Goal: Task Accomplishment & Management: Use online tool/utility

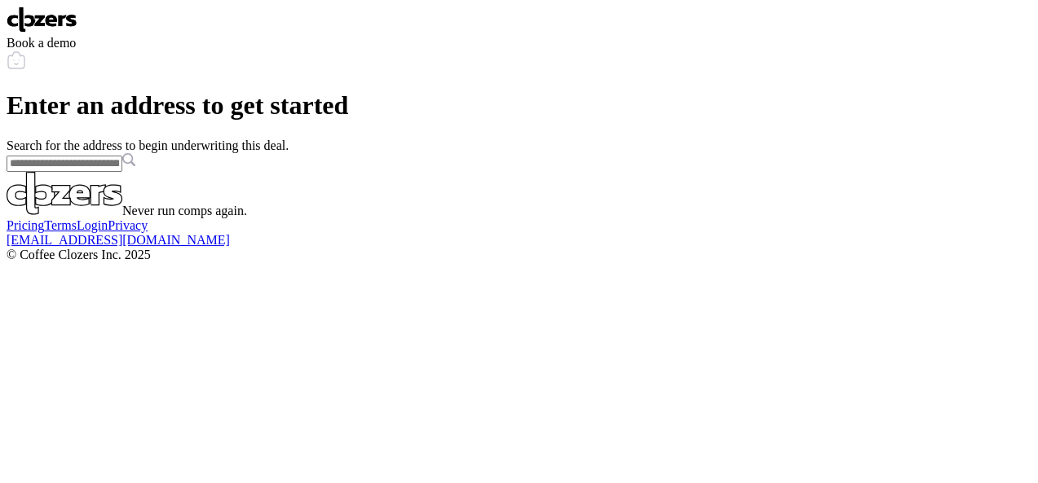
click at [122, 172] on input "text" at bounding box center [65, 164] width 116 height 16
paste input "**********"
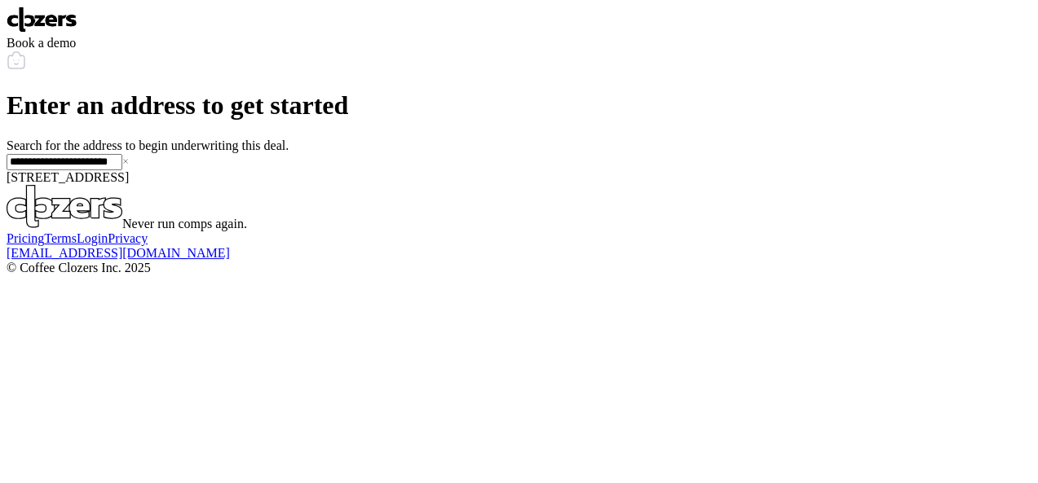
click at [129, 184] on span "[STREET_ADDRESS]" at bounding box center [68, 177] width 122 height 14
type input "**********"
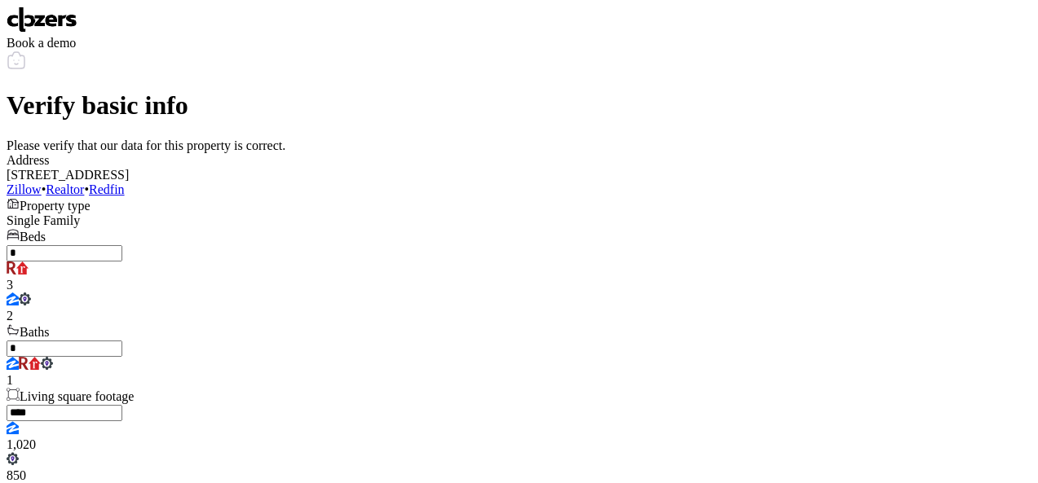
click at [122, 262] on input "*" at bounding box center [65, 253] width 116 height 16
type input "*"
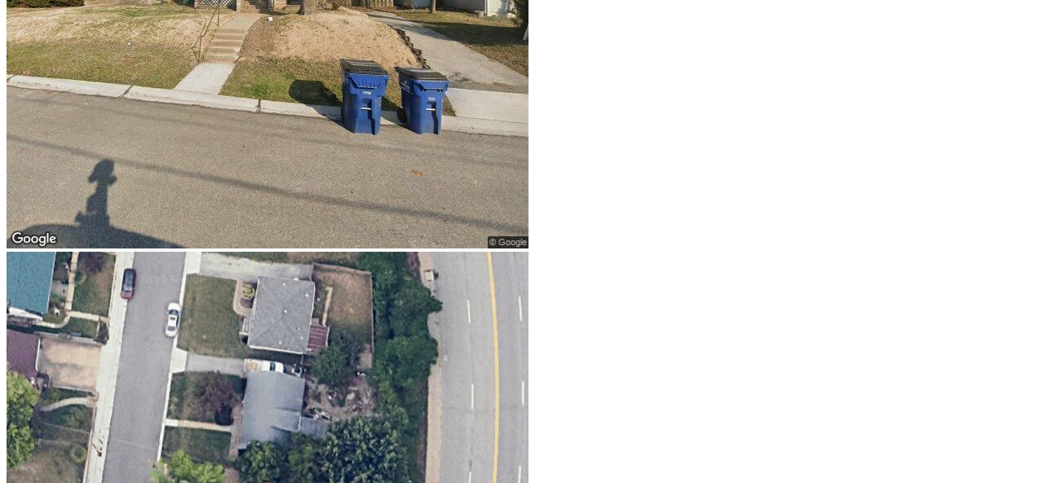
scroll to position [815, 0]
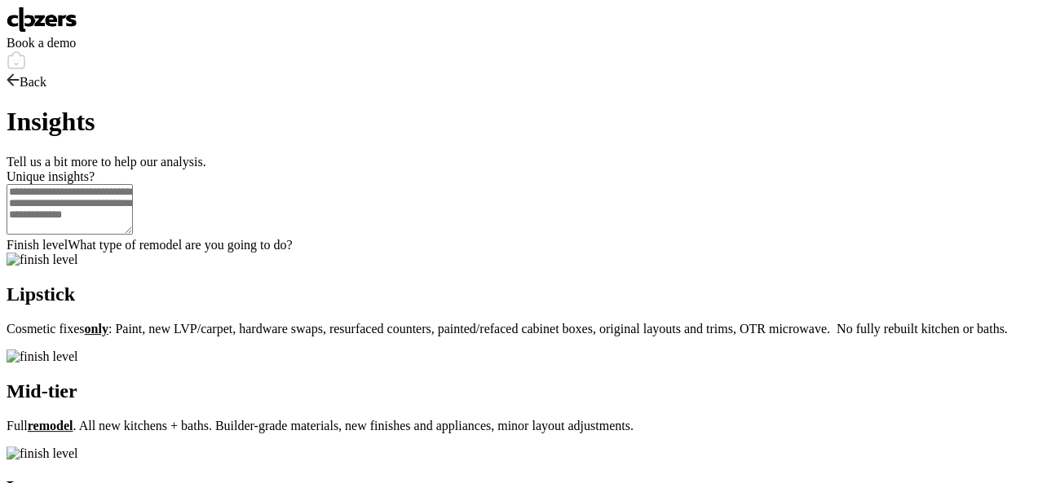
scroll to position [0, 0]
click at [605, 337] on p "Cosmetic fixes only : Paint, new LVP/carpet, hardware swaps, resurfaced counter…" at bounding box center [519, 329] width 1025 height 15
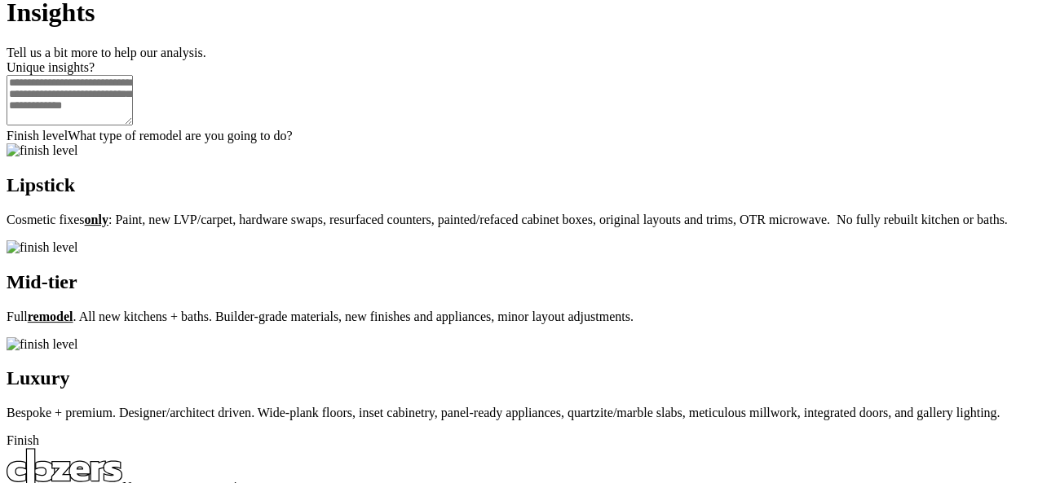
scroll to position [408, 0]
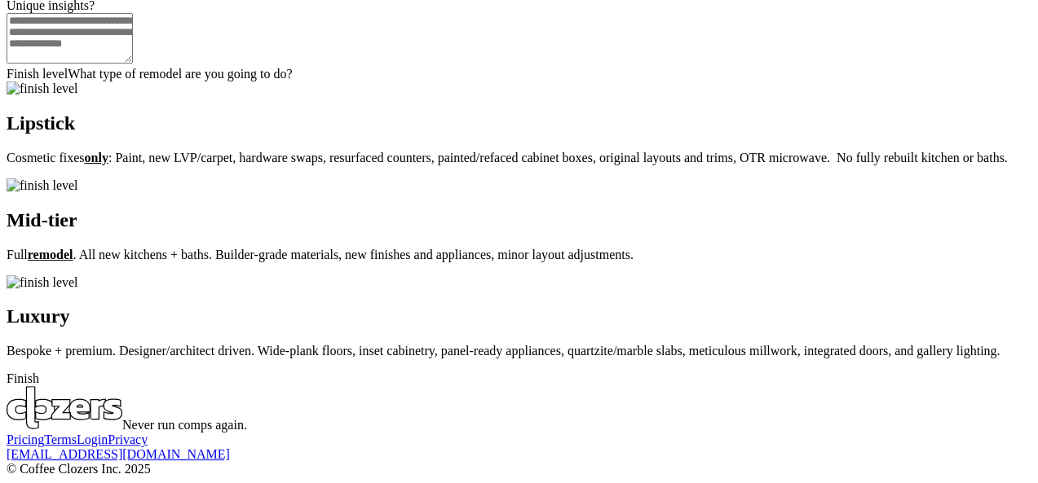
click at [534, 372] on div "Finish" at bounding box center [519, 379] width 1025 height 15
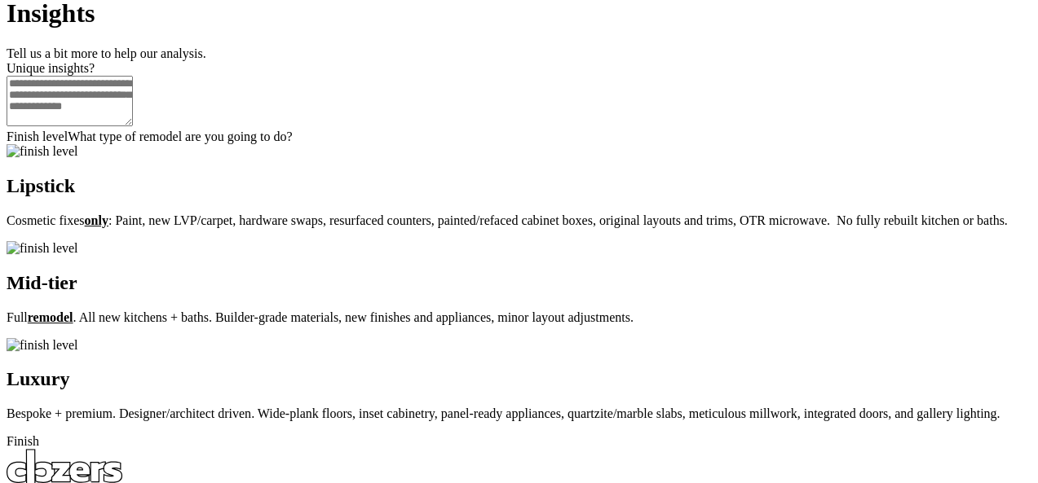
scroll to position [0, 0]
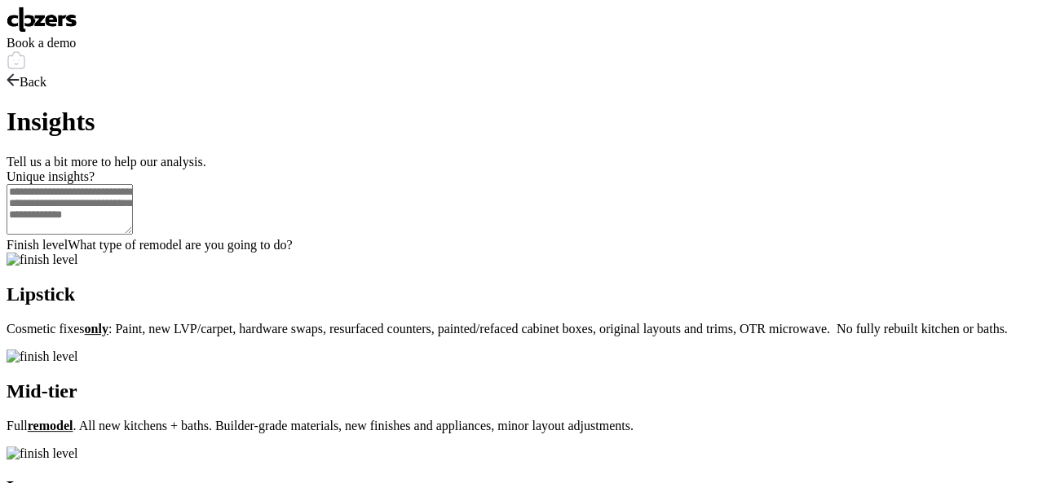
click at [46, 80] on span "Back" at bounding box center [33, 82] width 27 height 14
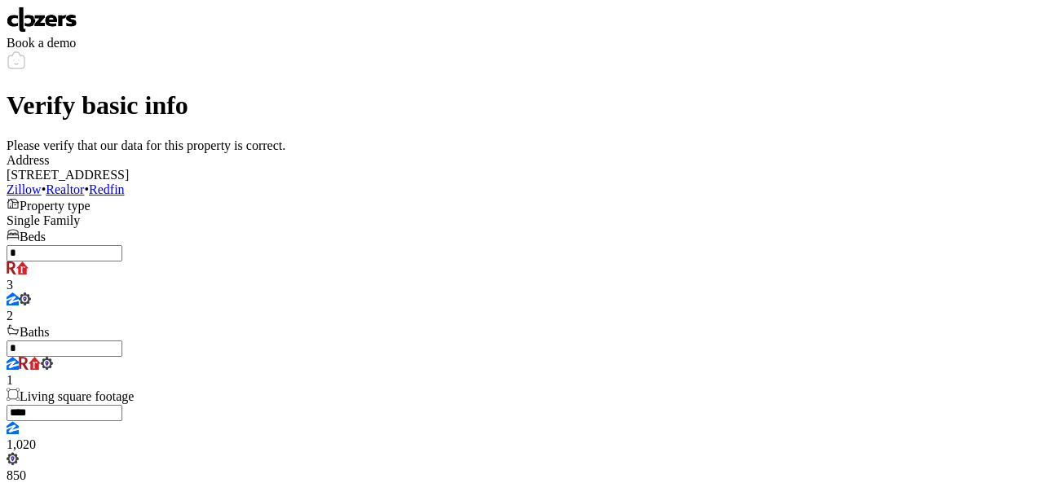
scroll to position [326, 0]
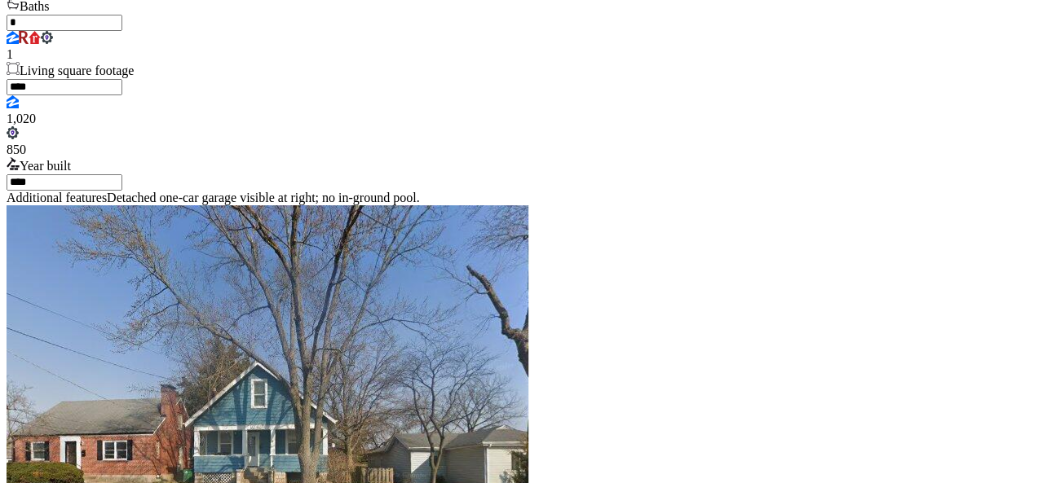
click at [122, 95] on input "****" at bounding box center [65, 87] width 116 height 16
type input "***"
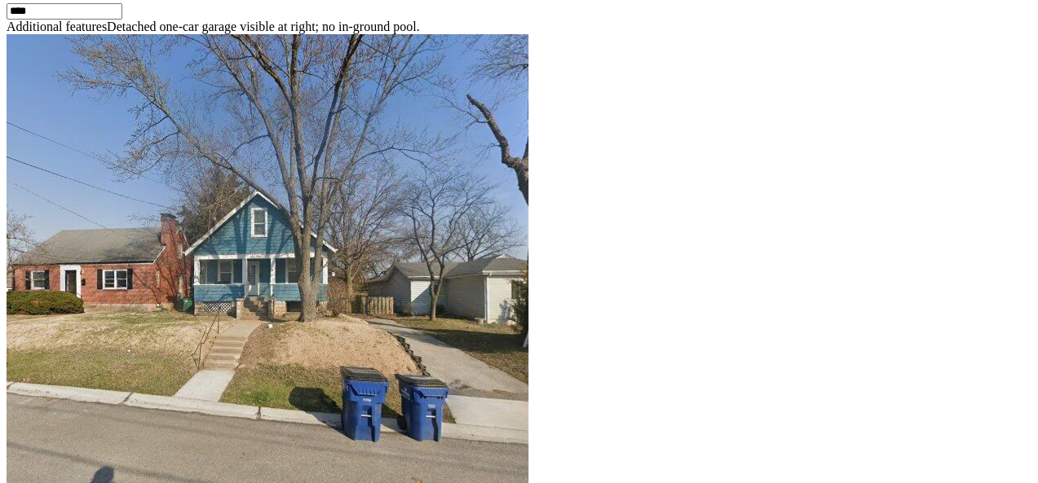
scroll to position [734, 0]
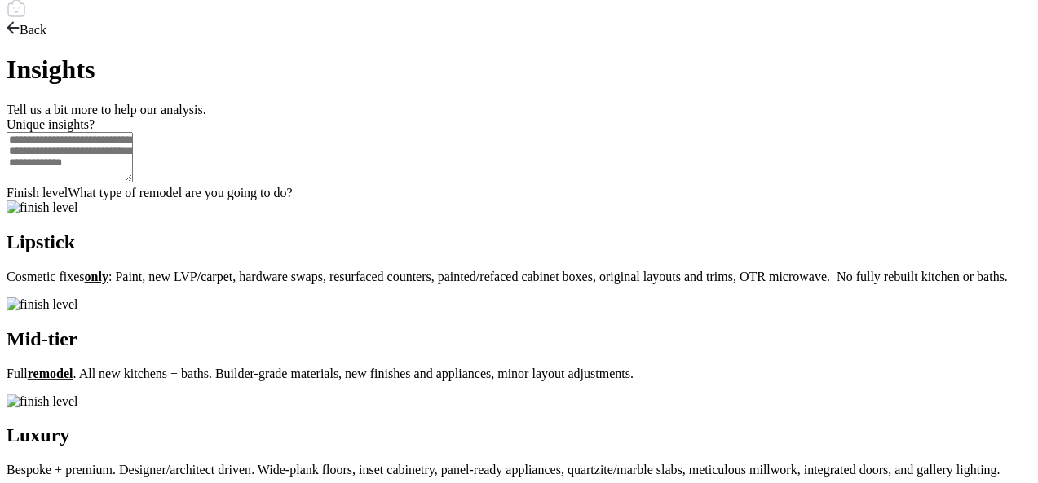
scroll to position [0, 0]
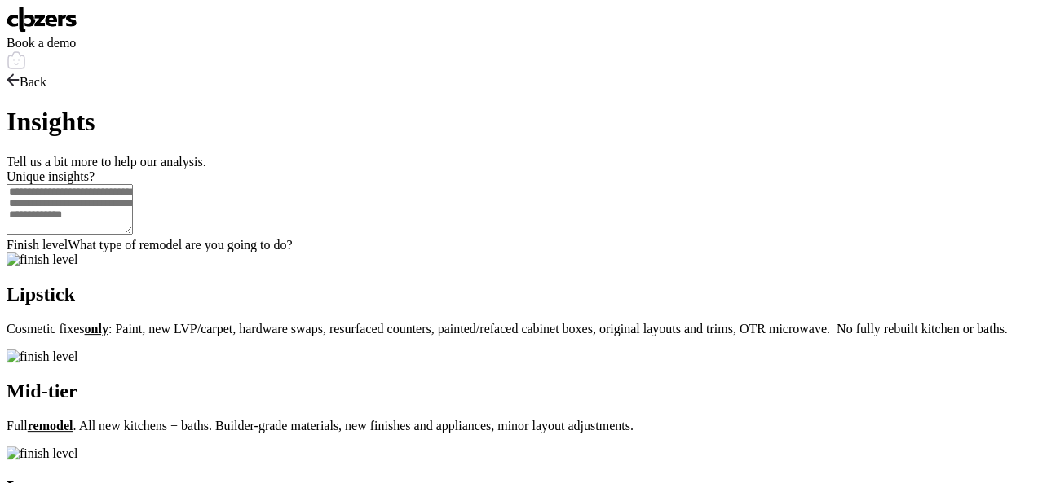
click at [559, 337] on div "Lipstick Cosmetic fixes only : Paint, new LVP/carpet, hardware swaps, resurface…" at bounding box center [519, 310] width 1025 height 53
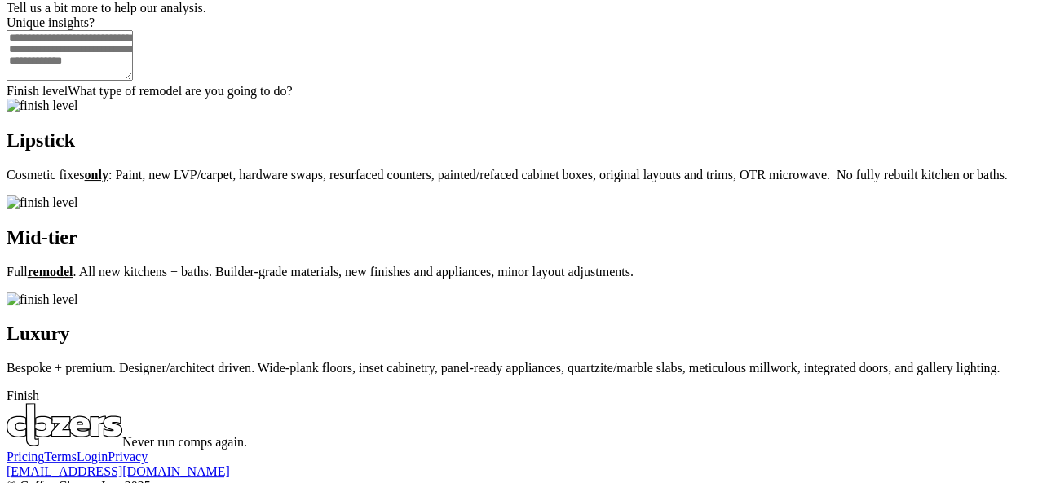
scroll to position [489, 0]
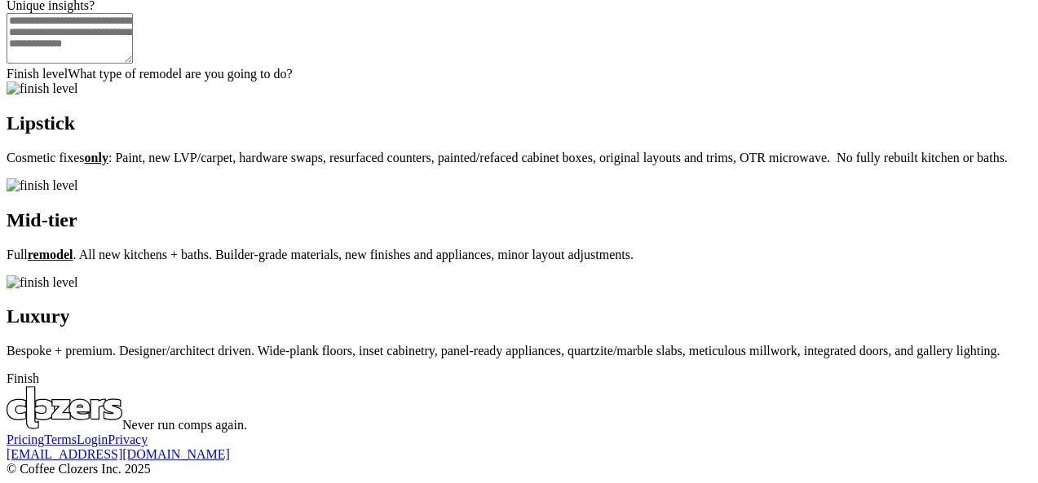
click at [39, 372] on span "Finish" at bounding box center [23, 379] width 33 height 14
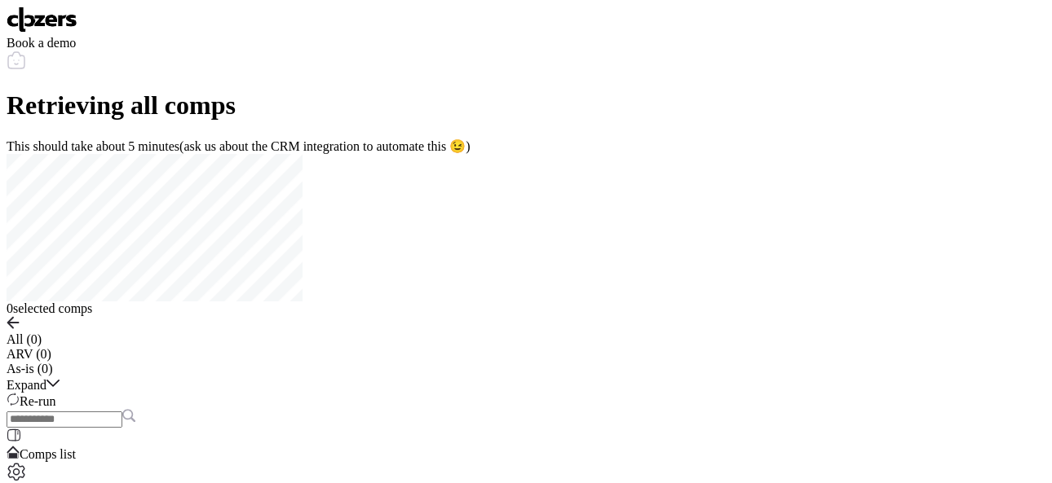
click at [59, 29] on img at bounding box center [42, 20] width 71 height 26
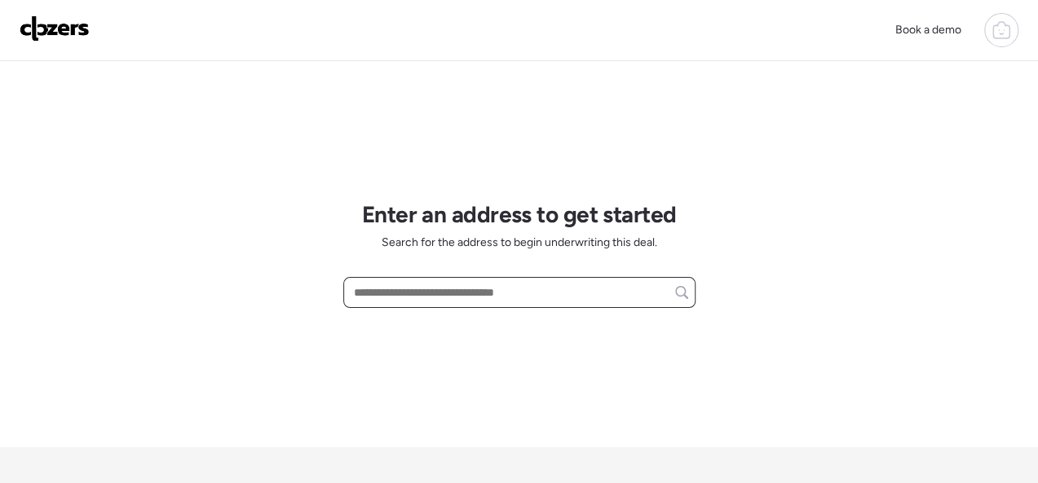
click at [422, 286] on input "text" at bounding box center [519, 292] width 337 height 23
paste input "**********"
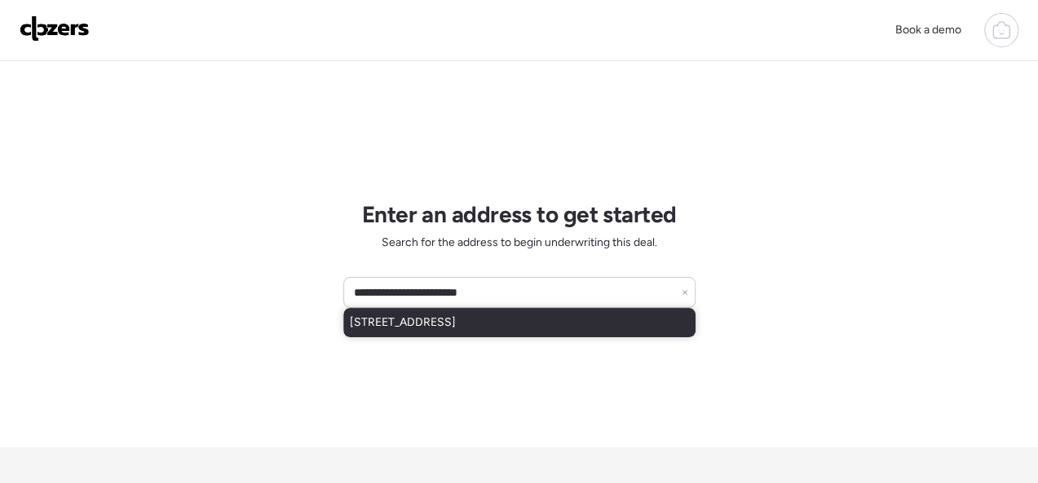
click at [422, 323] on span "[STREET_ADDRESS]" at bounding box center [403, 323] width 106 height 16
type input "**********"
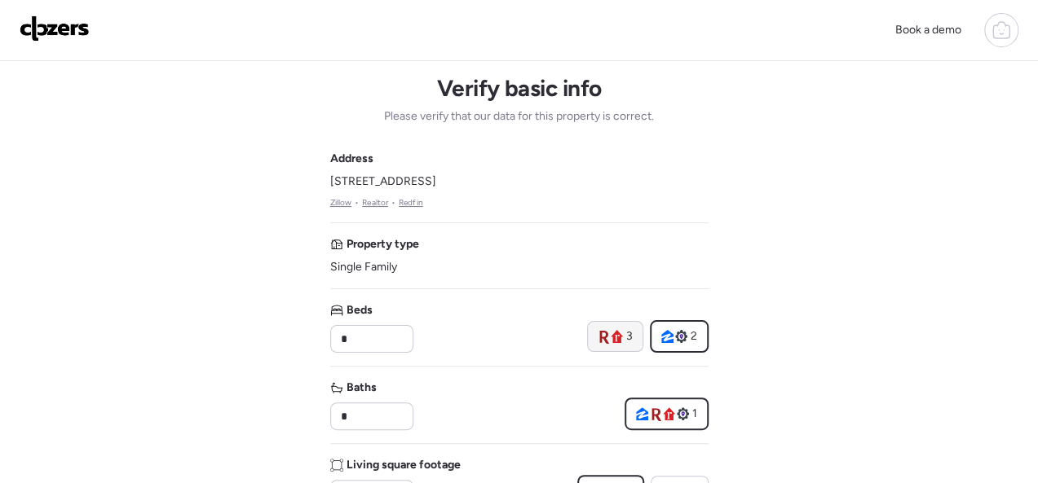
click at [628, 335] on span "3" at bounding box center [629, 337] width 7 height 16
type input "*"
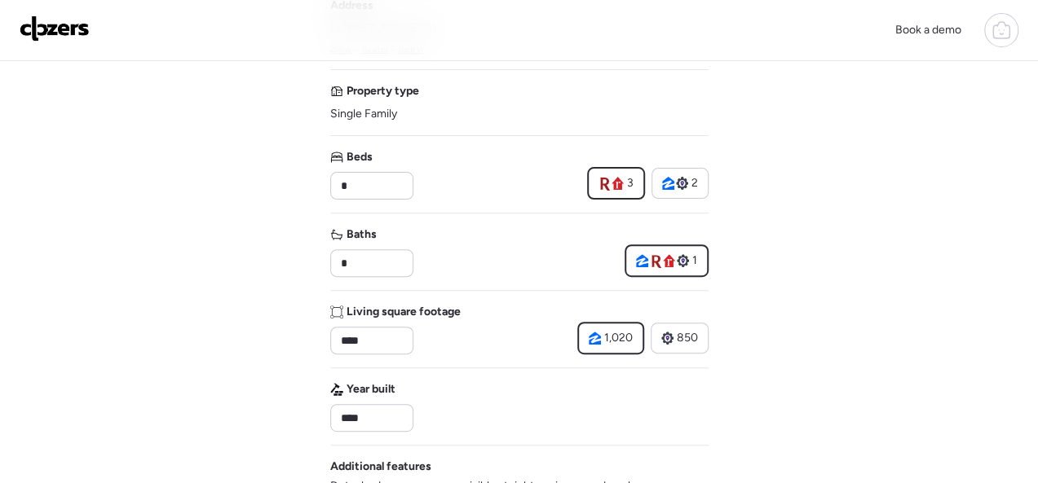
scroll to position [163, 0]
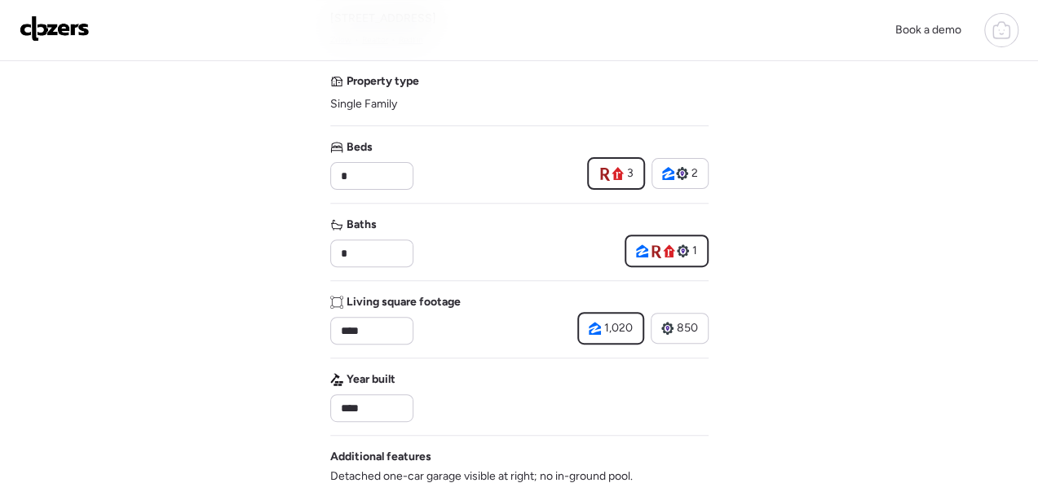
click at [611, 329] on span "1,020" at bounding box center [618, 328] width 29 height 16
click at [529, 327] on div "Living square footage **** 1,020 850" at bounding box center [519, 319] width 378 height 51
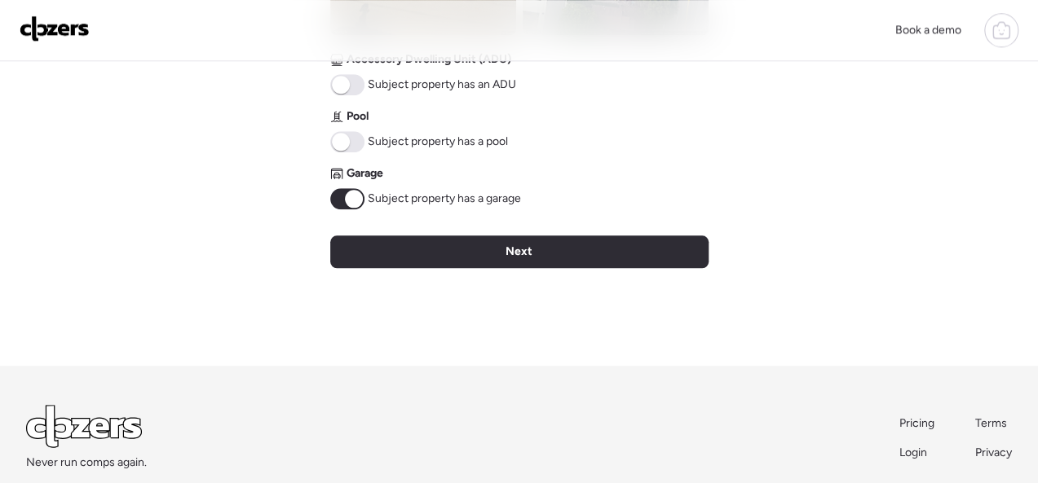
scroll to position [815, 0]
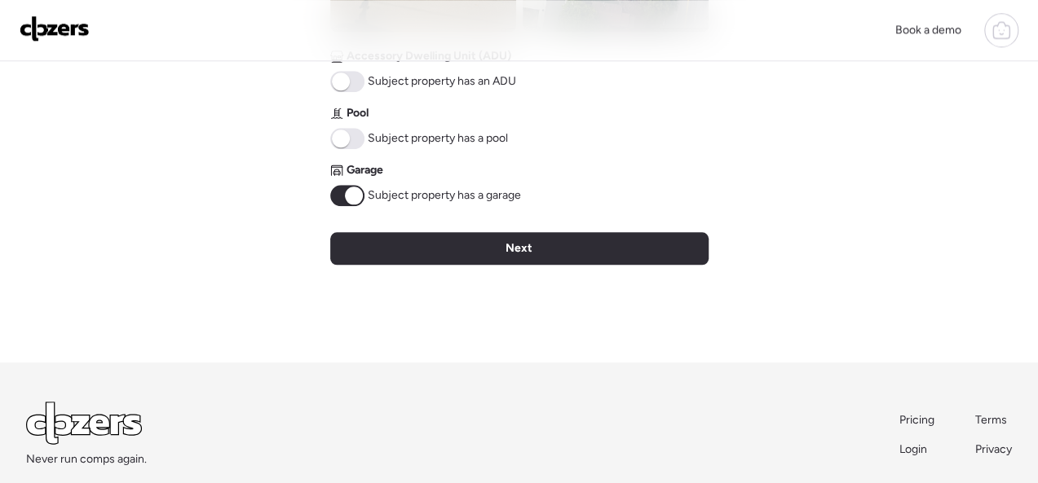
click at [347, 194] on span at bounding box center [354, 196] width 18 height 18
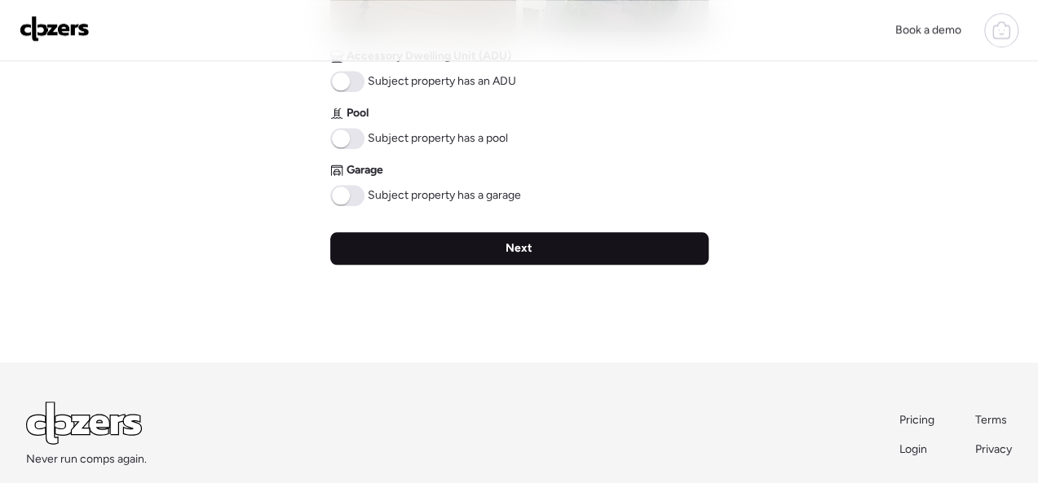
click at [505, 251] on span "Next" at bounding box center [518, 248] width 27 height 16
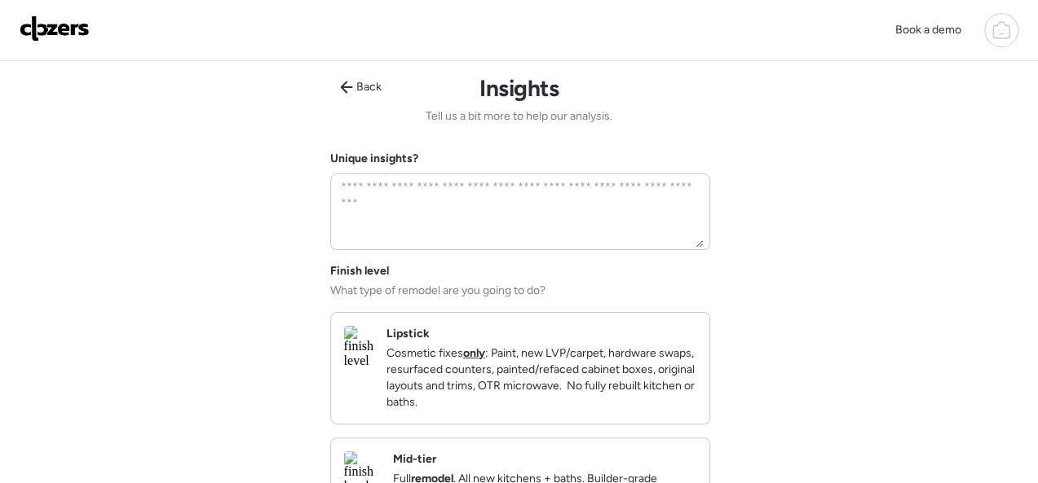
scroll to position [0, 0]
click at [502, 333] on div "Lipstick Cosmetic fixes only : Paint, new LVP/carpet, hardware swaps, resurface…" at bounding box center [541, 368] width 310 height 85
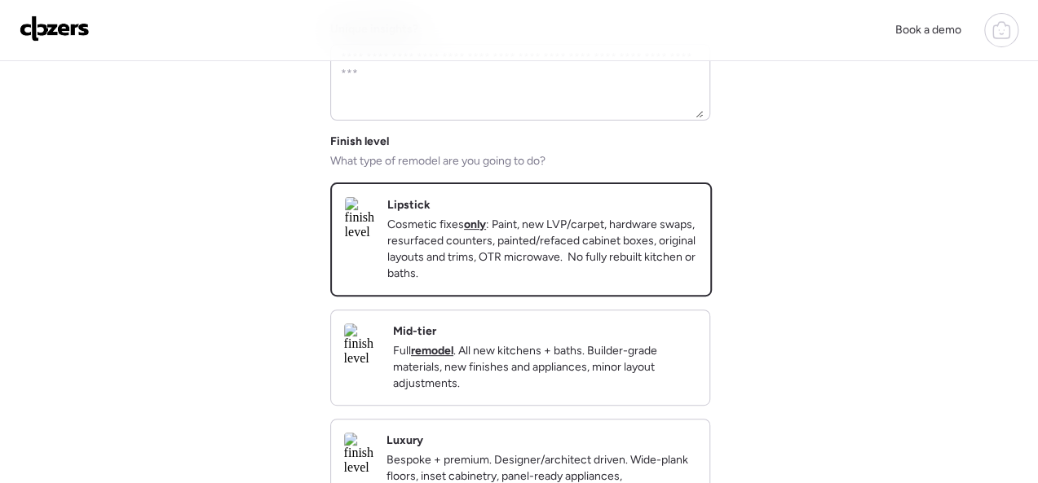
scroll to position [408, 0]
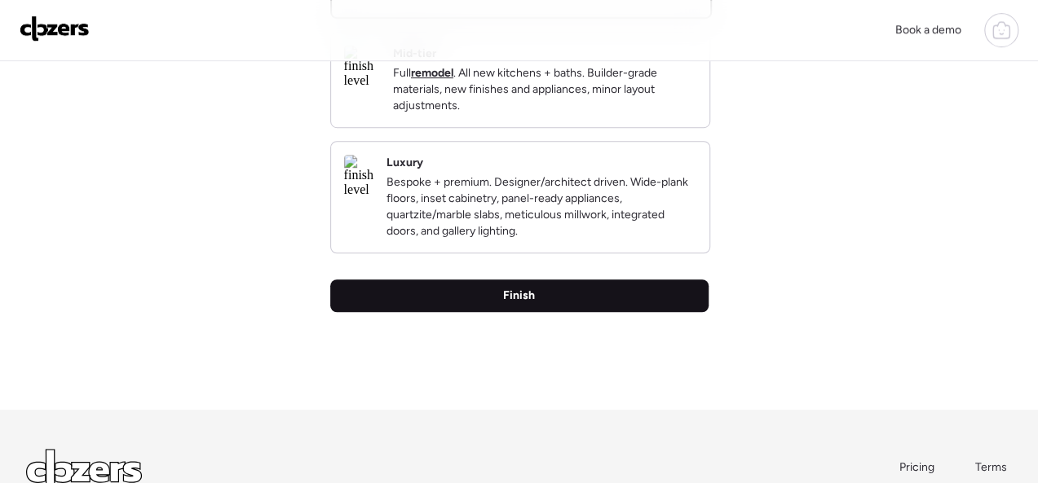
click at [542, 312] on div "Finish" at bounding box center [519, 296] width 378 height 33
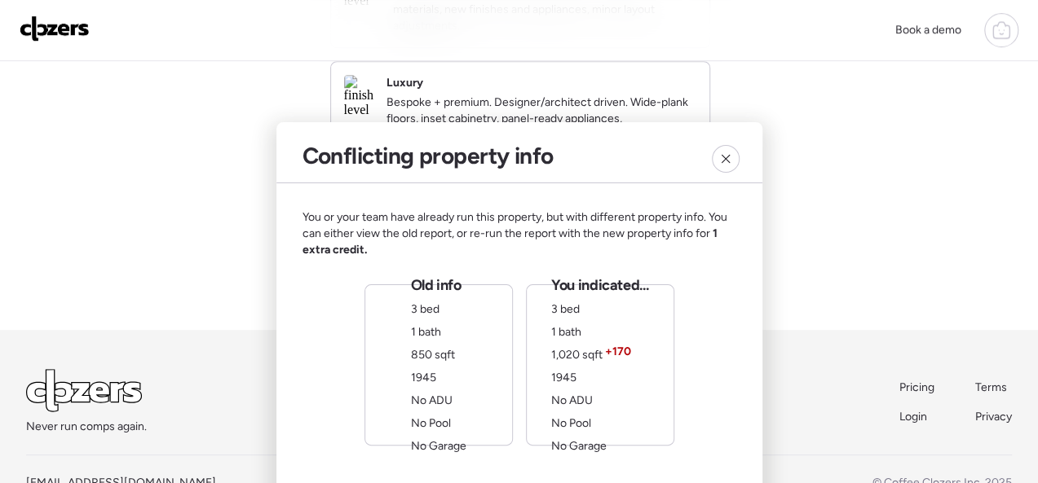
scroll to position [316, 0]
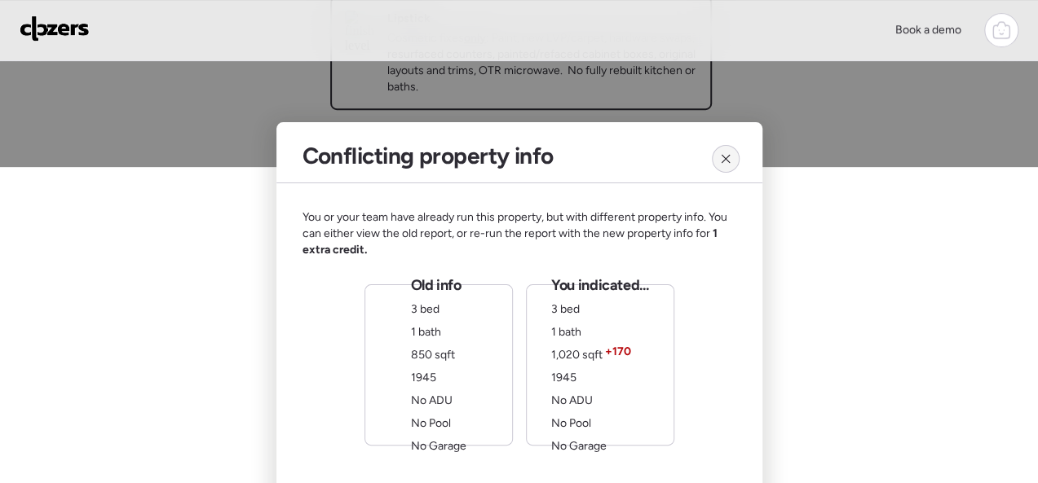
click at [719, 160] on icon at bounding box center [725, 158] width 13 height 13
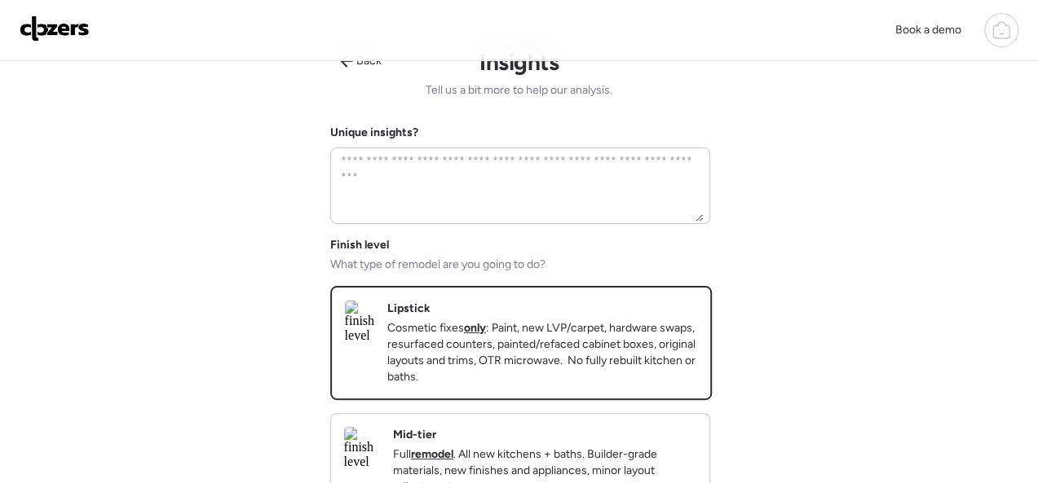
scroll to position [0, 0]
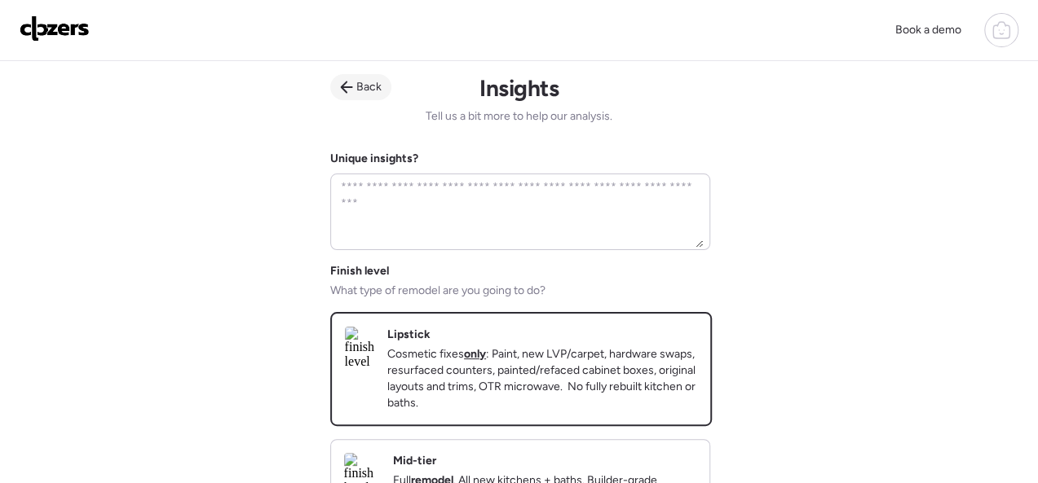
click at [367, 87] on span "Back" at bounding box center [368, 87] width 25 height 16
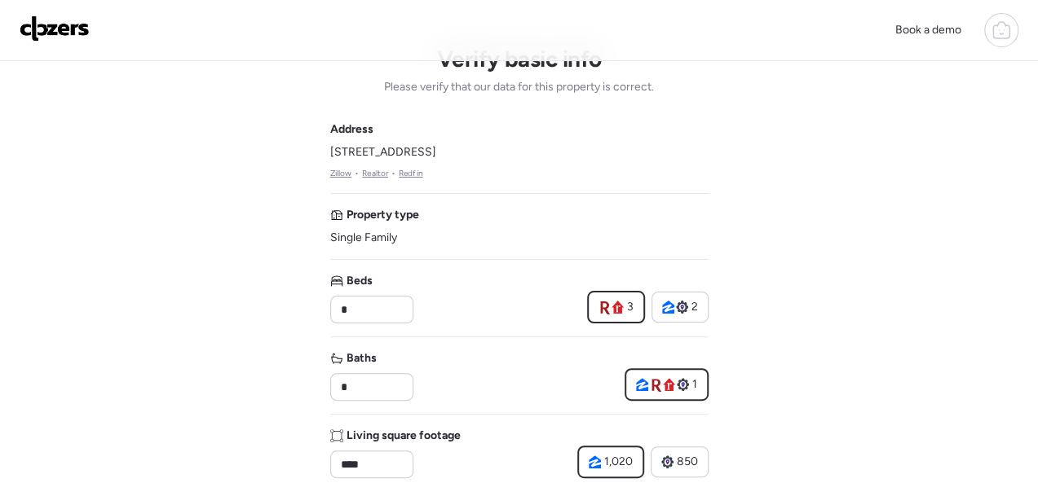
scroll to position [245, 0]
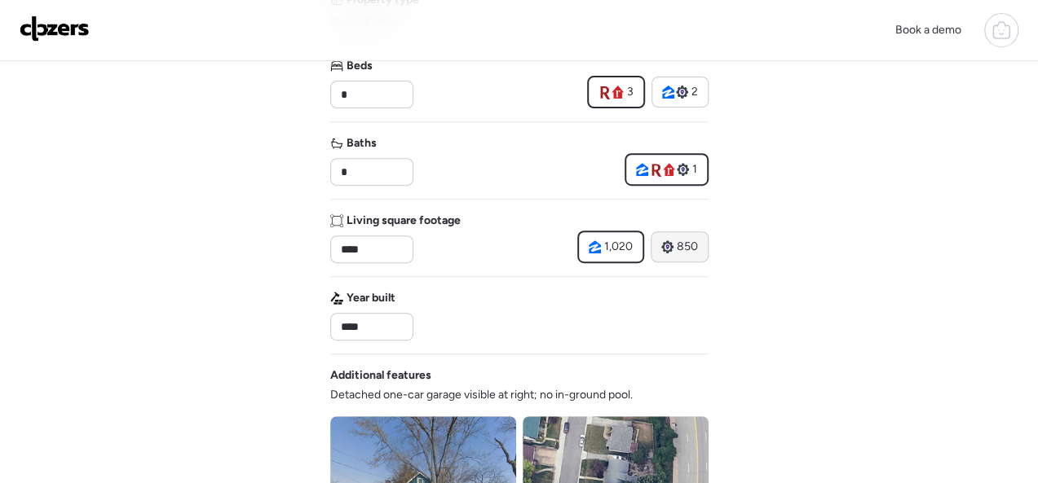
click at [681, 253] on span "850" at bounding box center [687, 247] width 21 height 16
type input "***"
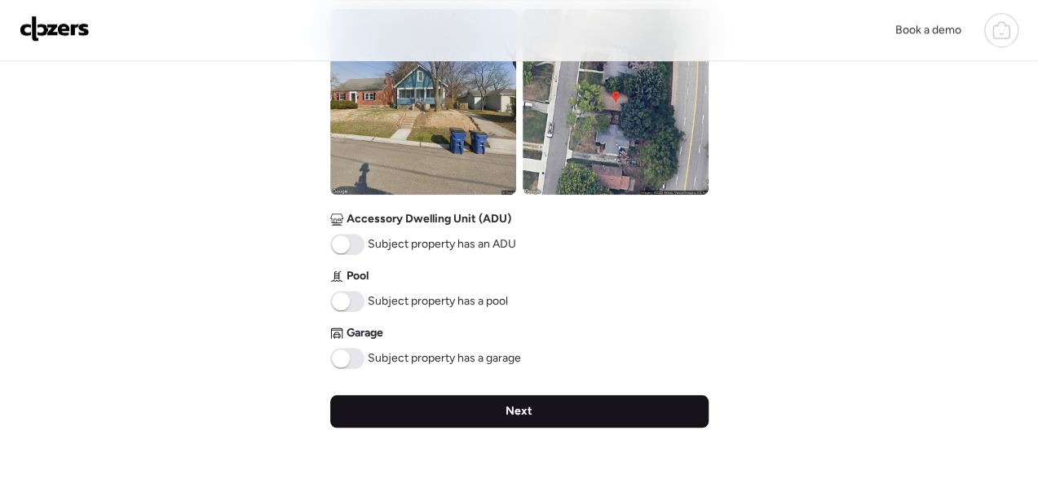
click at [509, 404] on span "Next" at bounding box center [518, 412] width 27 height 16
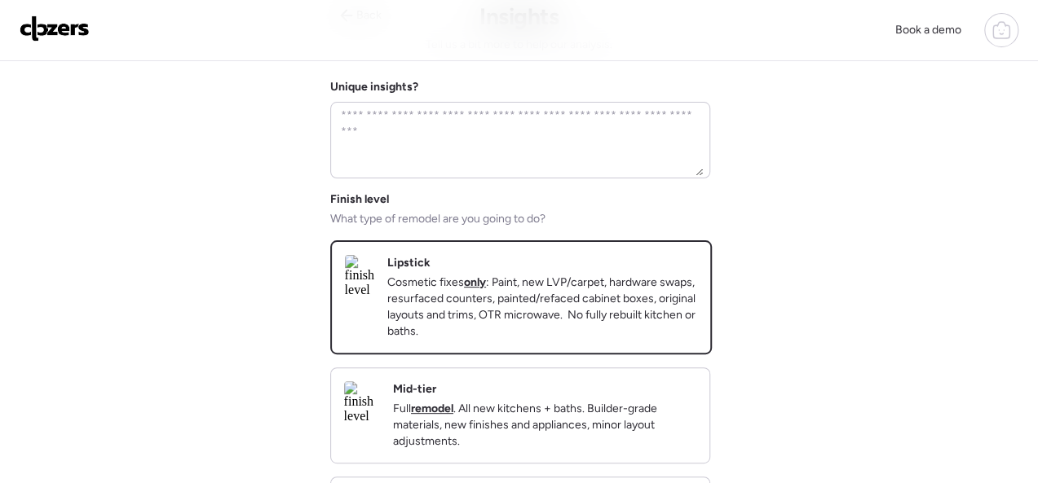
scroll to position [0, 0]
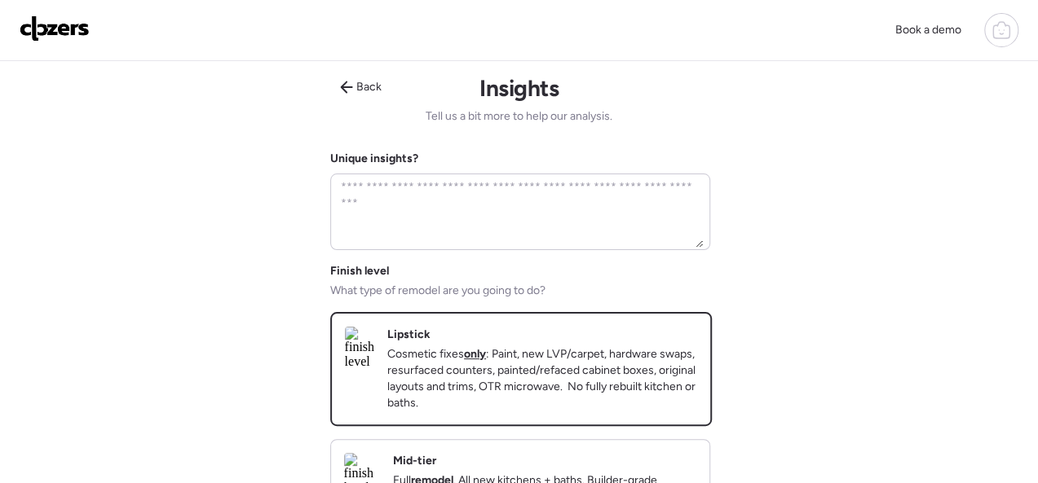
click at [484, 327] on div "Lipstick Cosmetic fixes only : Paint, new LVP/carpet, hardware swaps, resurface…" at bounding box center [542, 369] width 310 height 85
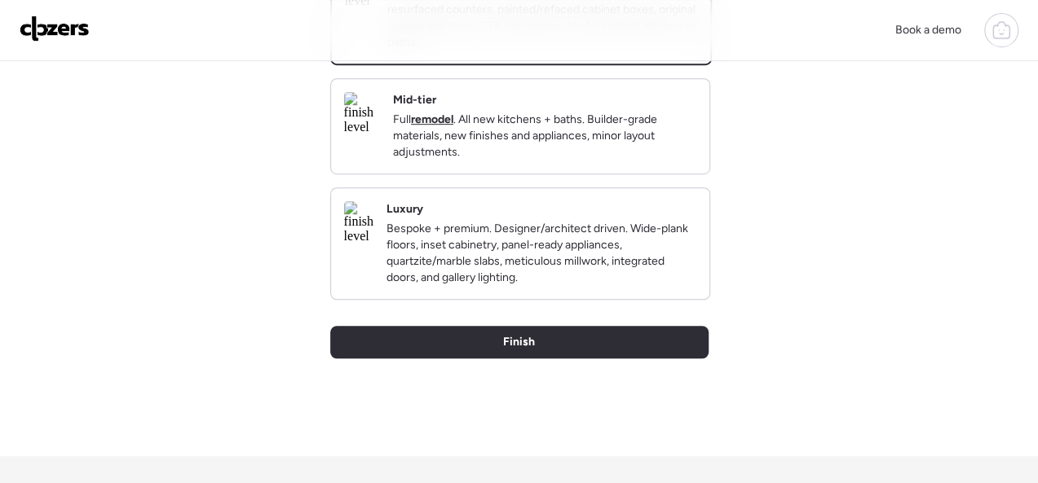
scroll to position [408, 0]
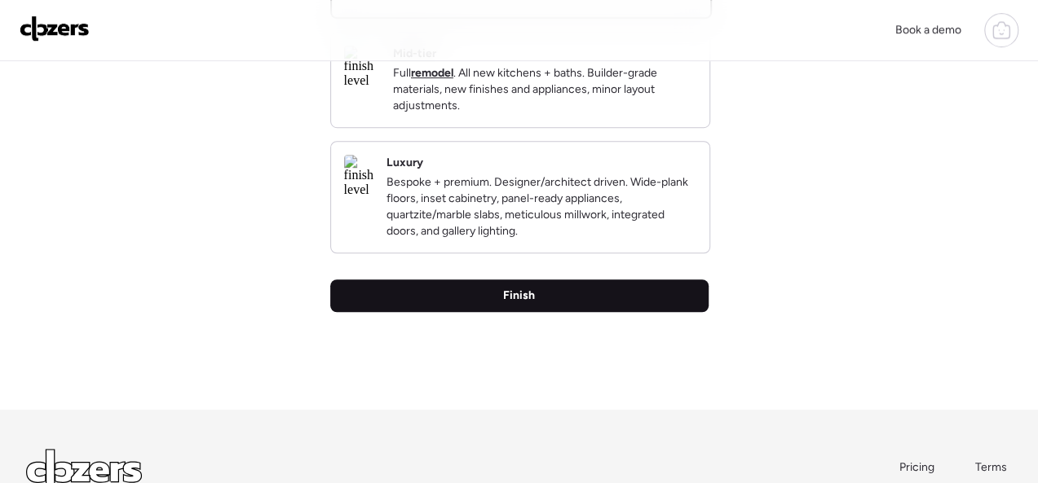
click at [517, 304] on span "Finish" at bounding box center [519, 296] width 32 height 16
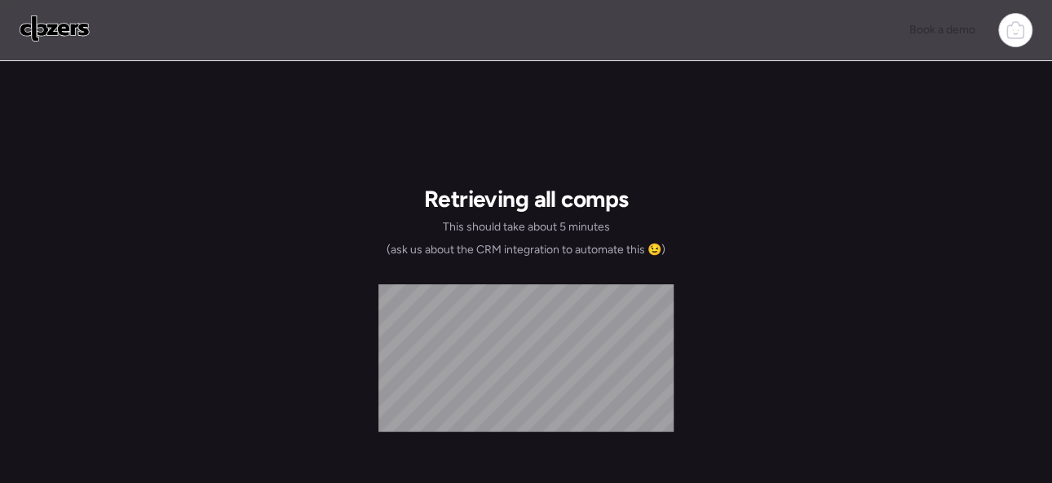
click at [45, 34] on img at bounding box center [55, 28] width 70 height 26
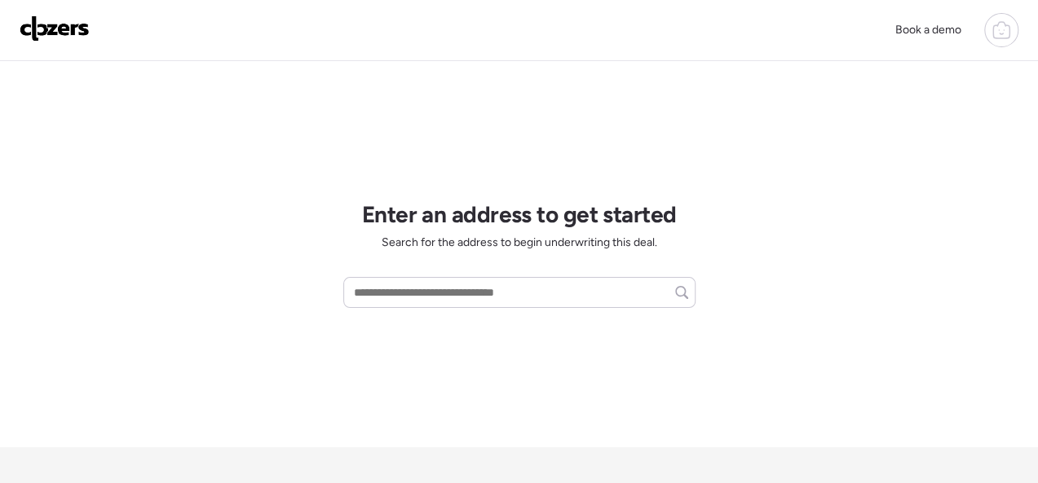
click at [36, 24] on img at bounding box center [55, 28] width 70 height 26
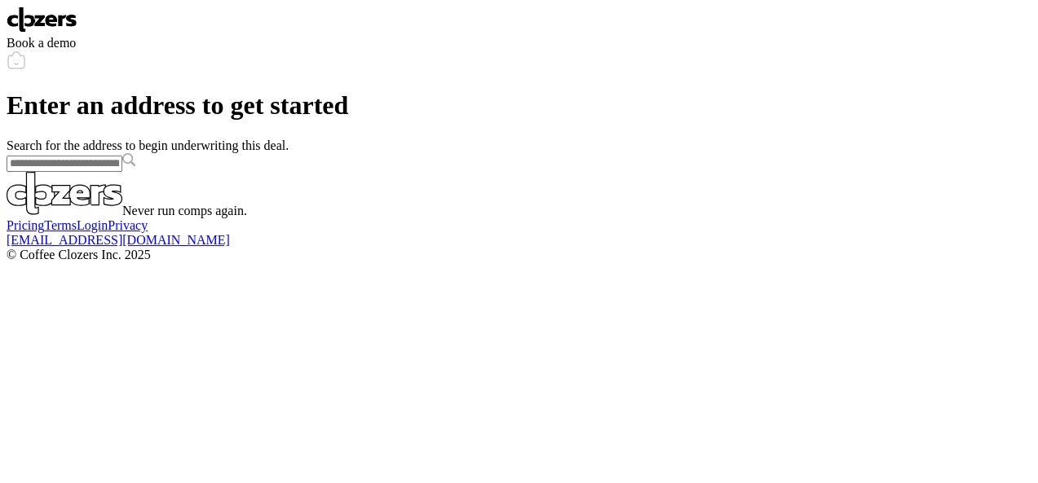
click at [122, 172] on input "text" at bounding box center [65, 164] width 116 height 16
paste input "**********"
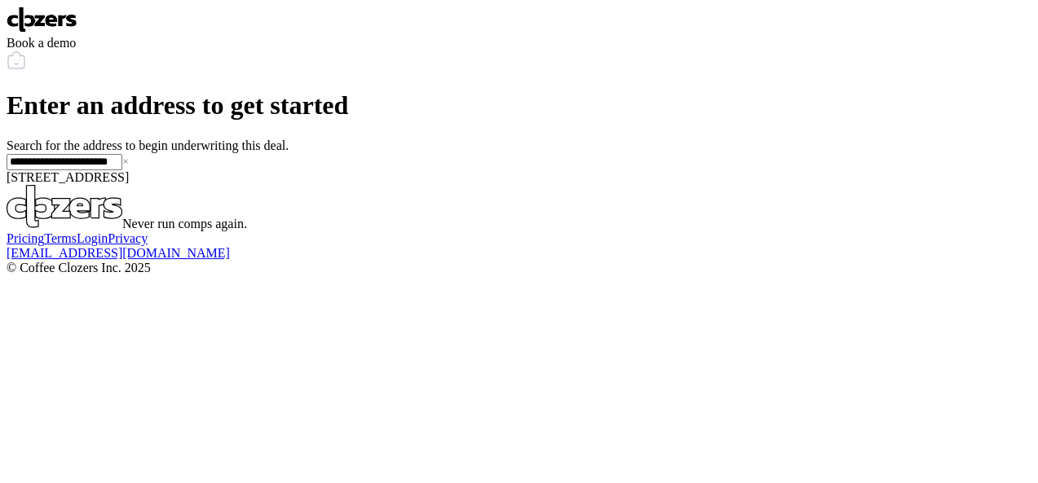
click at [129, 184] on span "[STREET_ADDRESS]" at bounding box center [68, 177] width 122 height 14
type input "**********"
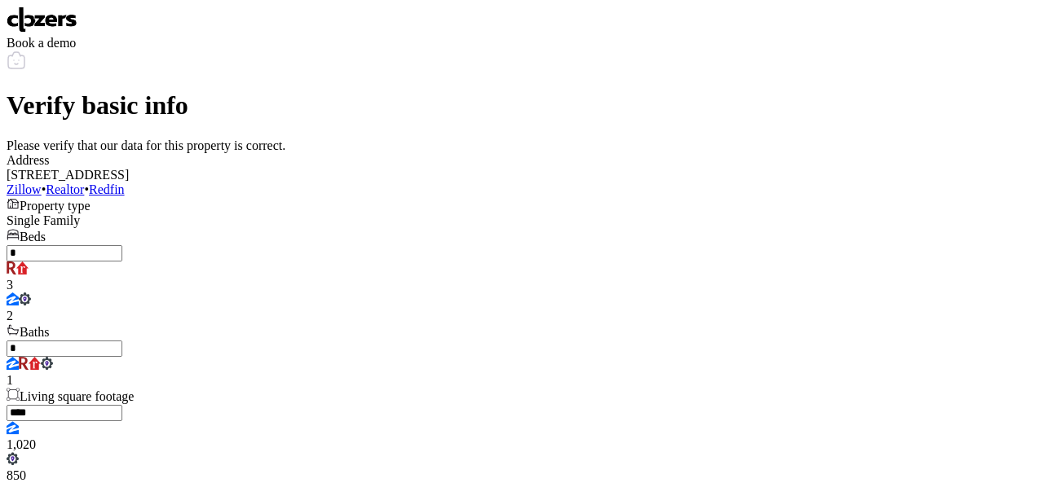
click at [68, 24] on img at bounding box center [42, 20] width 71 height 26
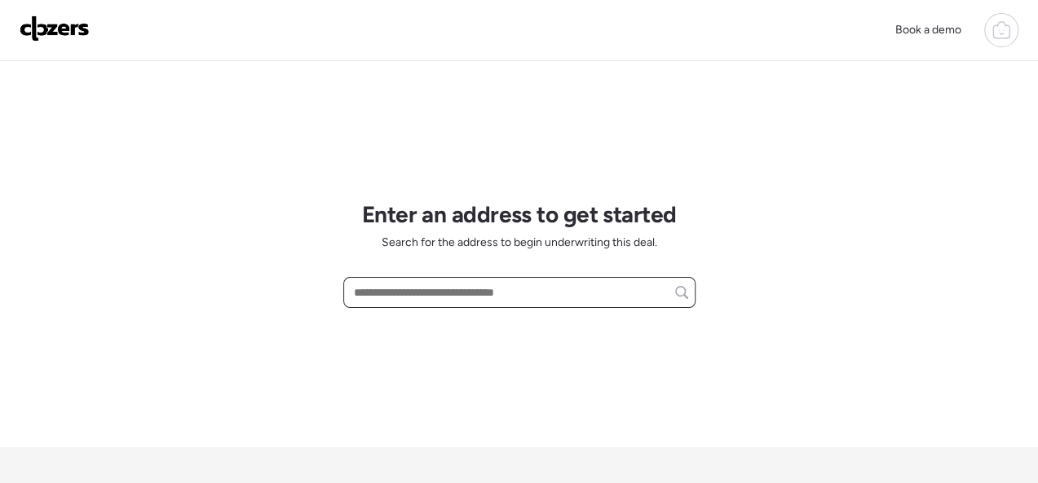
click at [573, 290] on input "text" at bounding box center [519, 292] width 337 height 23
paste input "**********"
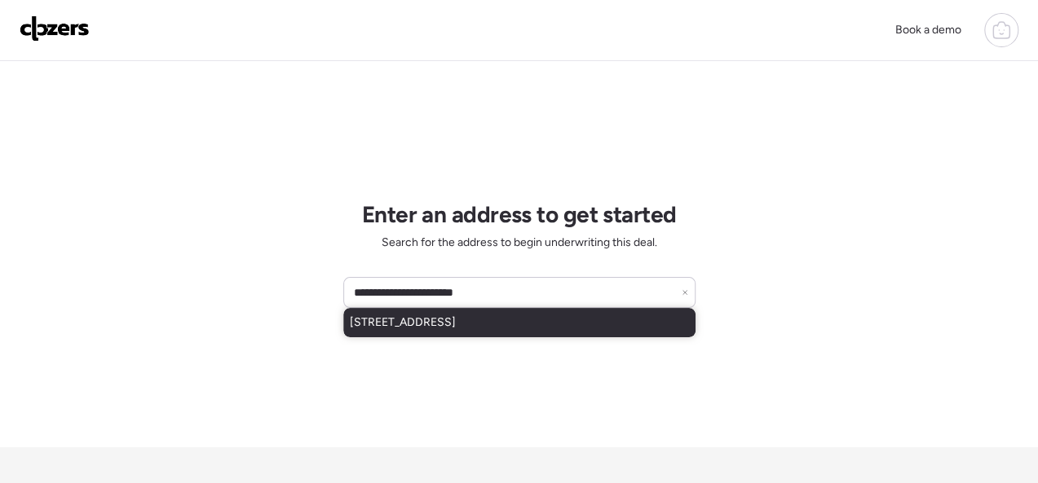
click at [456, 320] on span "[STREET_ADDRESS]" at bounding box center [403, 323] width 106 height 16
type input "**********"
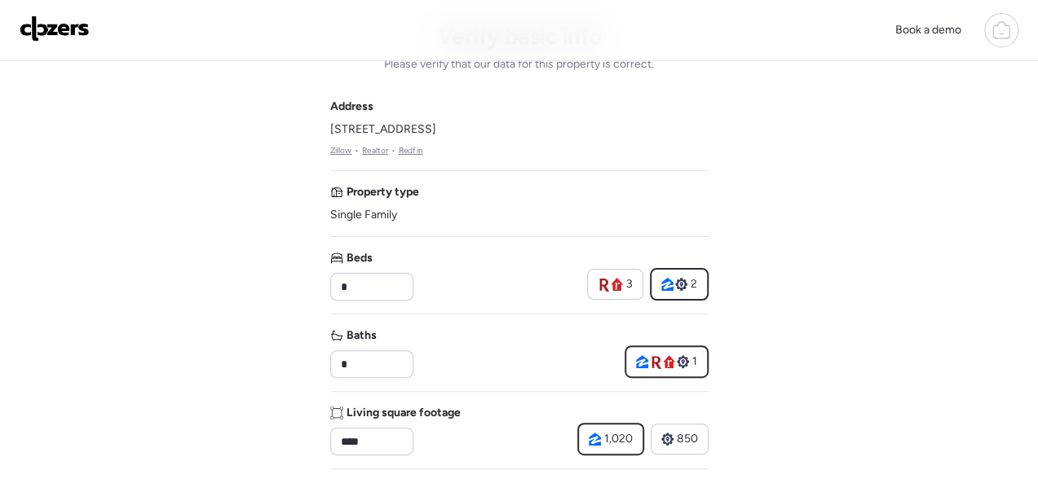
scroll to position [82, 0]
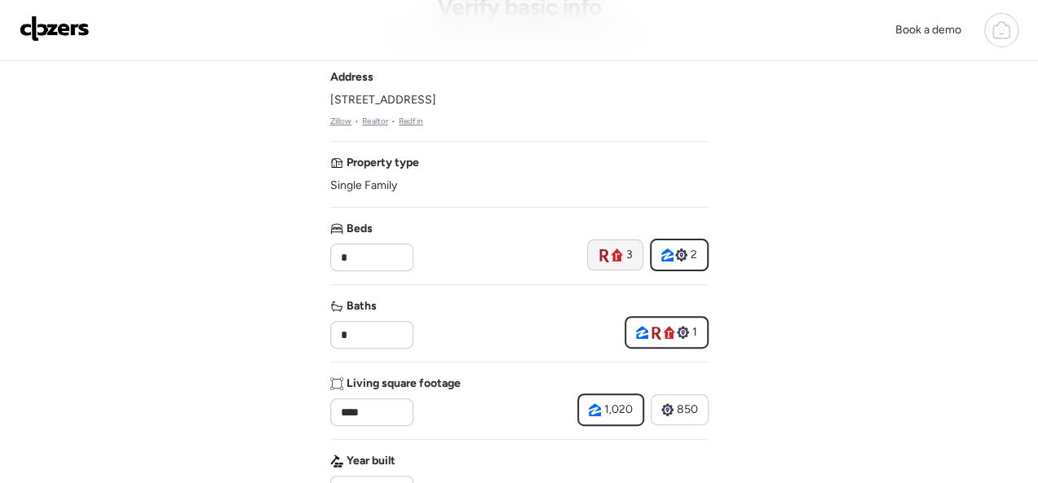
click at [604, 255] on icon at bounding box center [604, 255] width 10 height 13
type input "*"
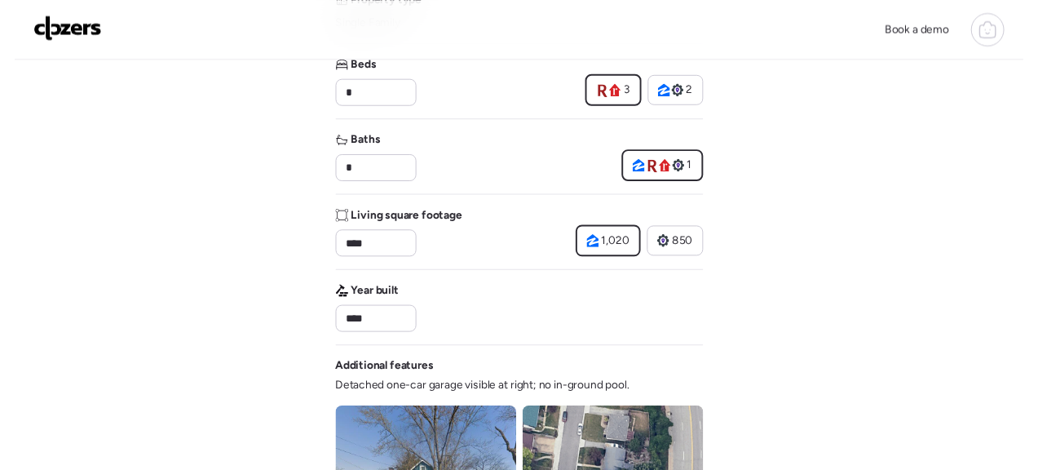
scroll to position [0, 0]
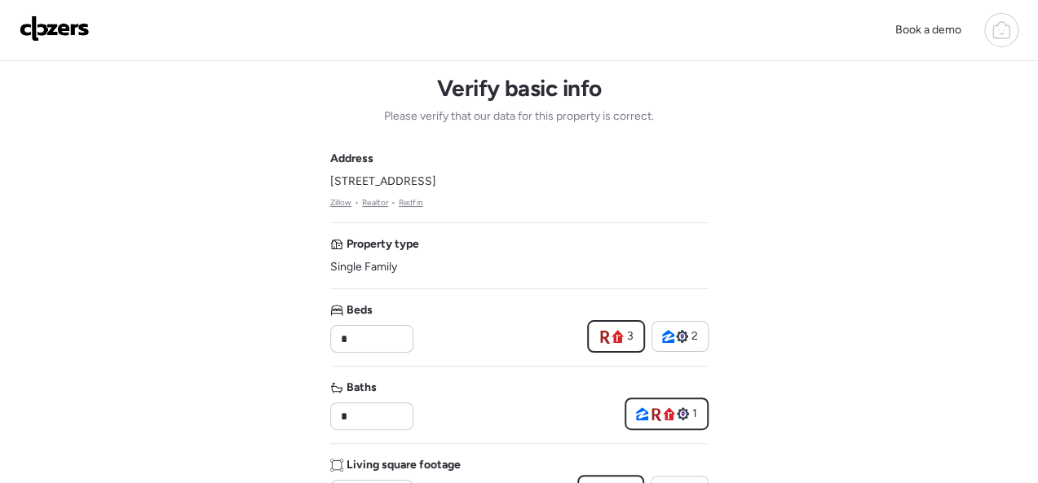
click at [1004, 24] on icon at bounding box center [1001, 24] width 8 height 4
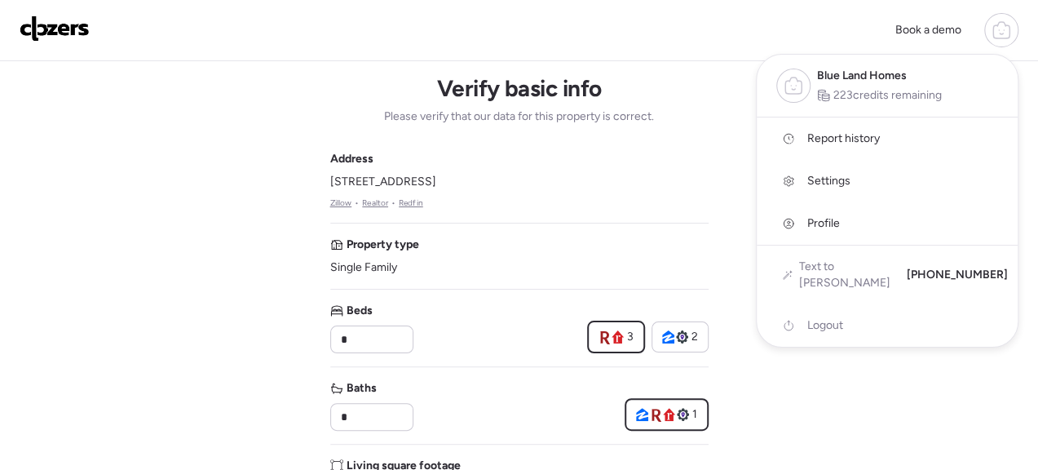
click at [859, 132] on span "Report history" at bounding box center [843, 138] width 73 height 16
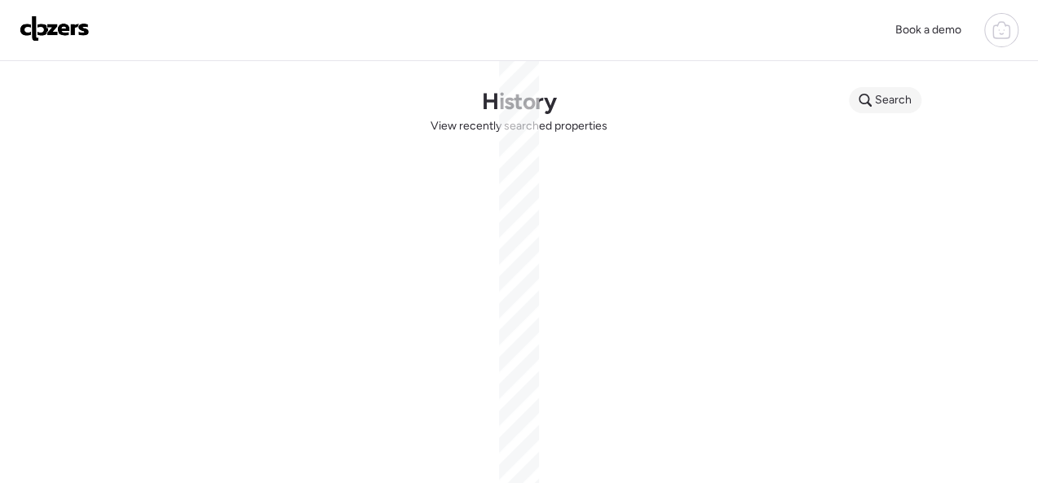
click at [869, 103] on icon at bounding box center [864, 100] width 13 height 13
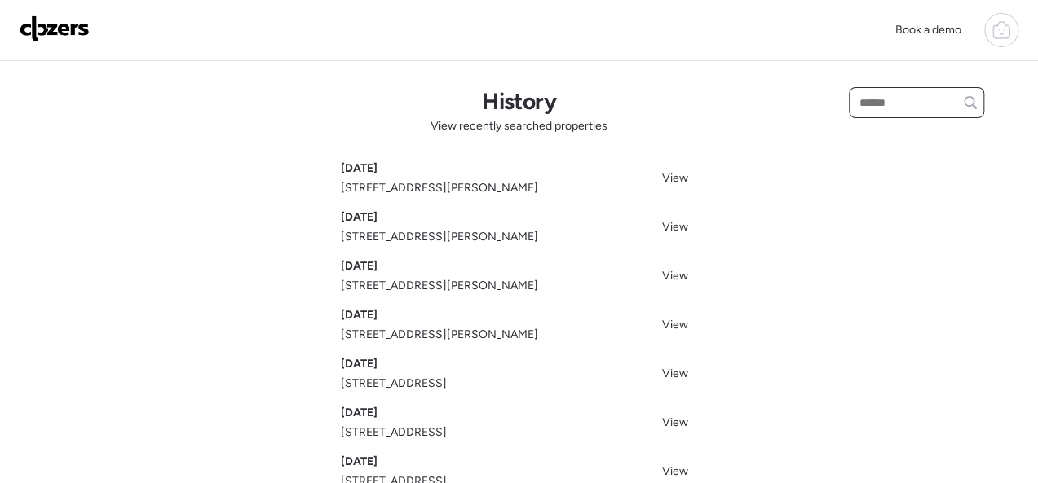
click at [876, 103] on input "text" at bounding box center [916, 102] width 121 height 23
paste input "**********"
click at [924, 107] on input "**********" at bounding box center [918, 102] width 124 height 23
type input "**********"
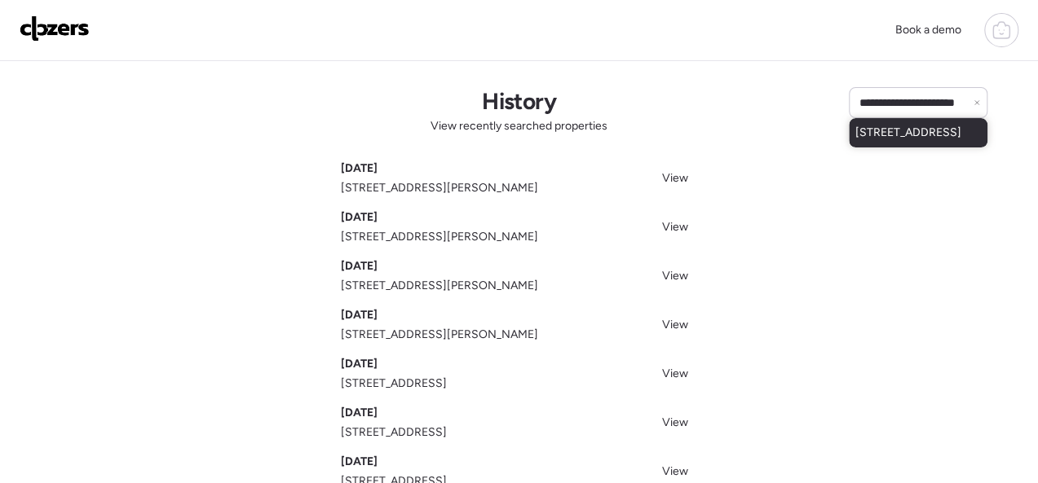
scroll to position [0, 0]
click at [878, 141] on span "1042 Charleville Ave, Saint Louis, MO, 63119" at bounding box center [908, 133] width 106 height 16
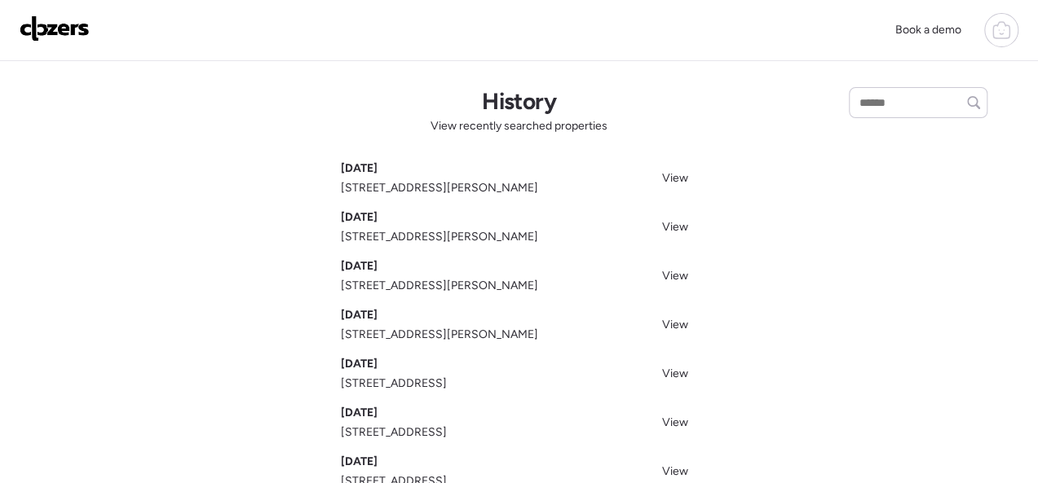
click at [60, 18] on img at bounding box center [55, 28] width 70 height 26
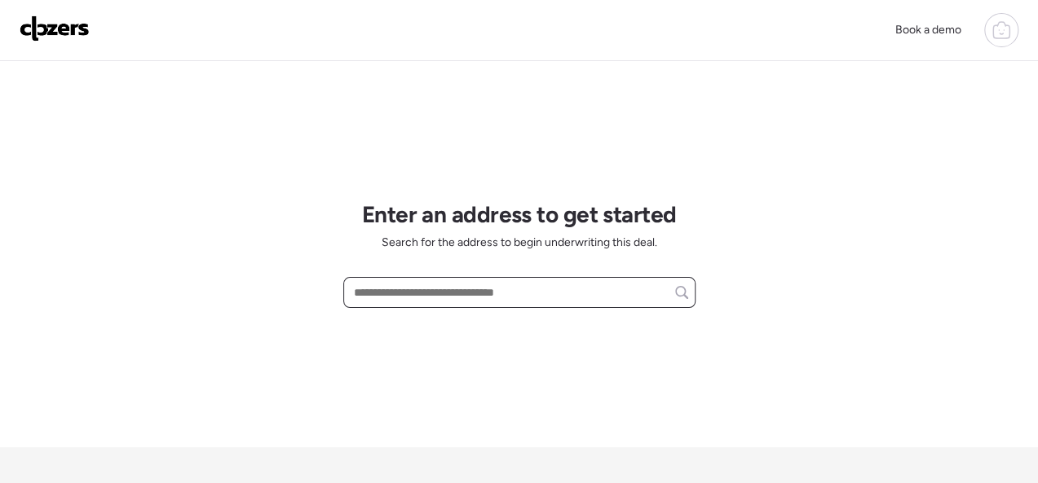
click at [393, 293] on input "text" at bounding box center [519, 292] width 337 height 23
paste input "**********"
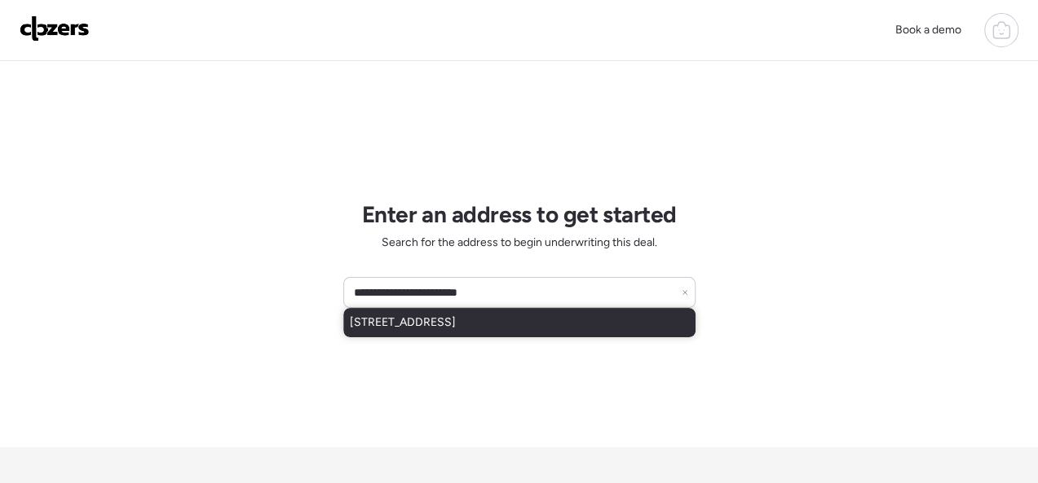
click at [439, 324] on span "[STREET_ADDRESS]" at bounding box center [403, 323] width 106 height 16
type input "**********"
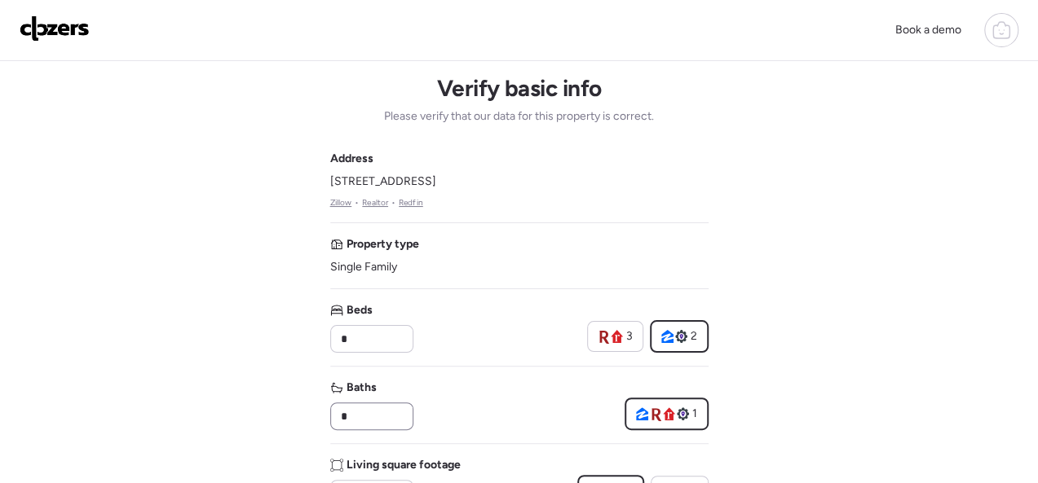
scroll to position [82, 0]
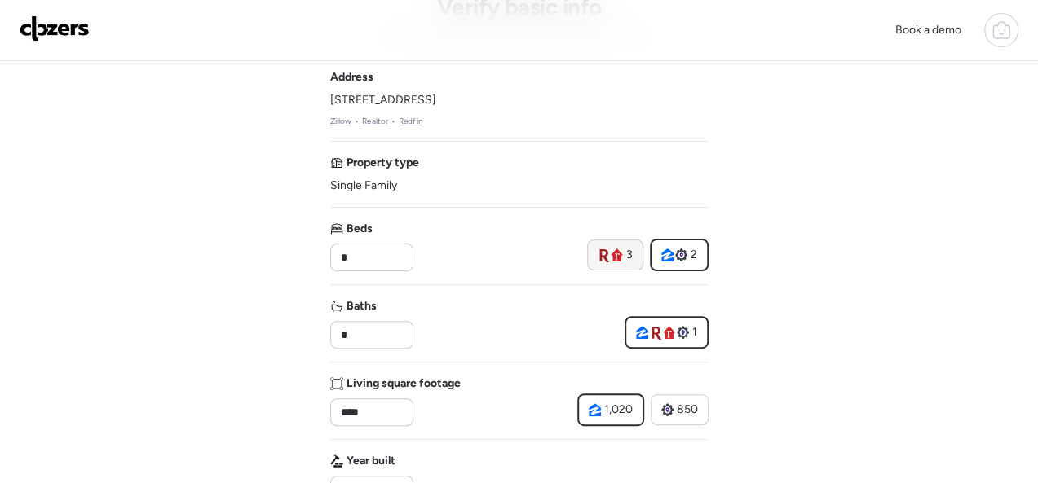
click at [607, 249] on icon at bounding box center [603, 255] width 11 height 15
type input "*"
click at [682, 404] on span "850" at bounding box center [687, 410] width 21 height 16
type input "***"
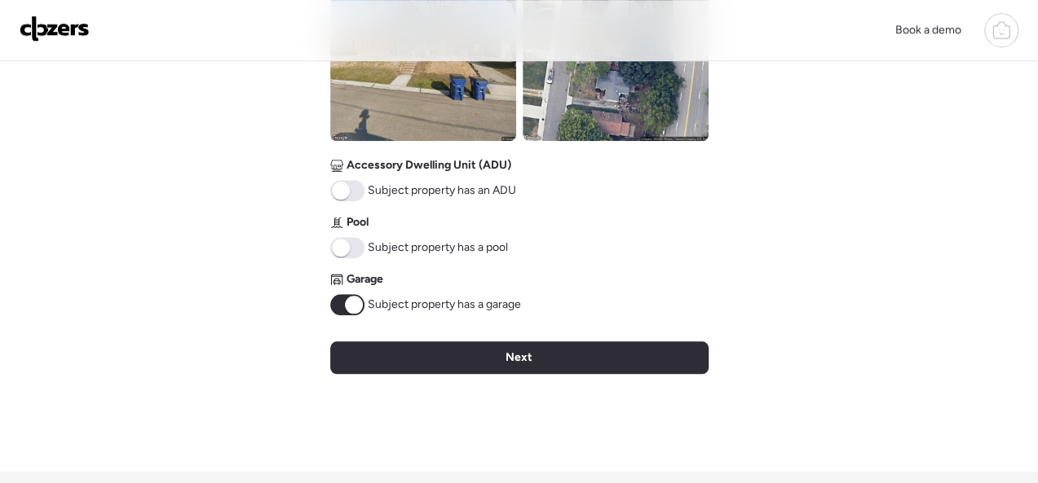
scroll to position [815, 0]
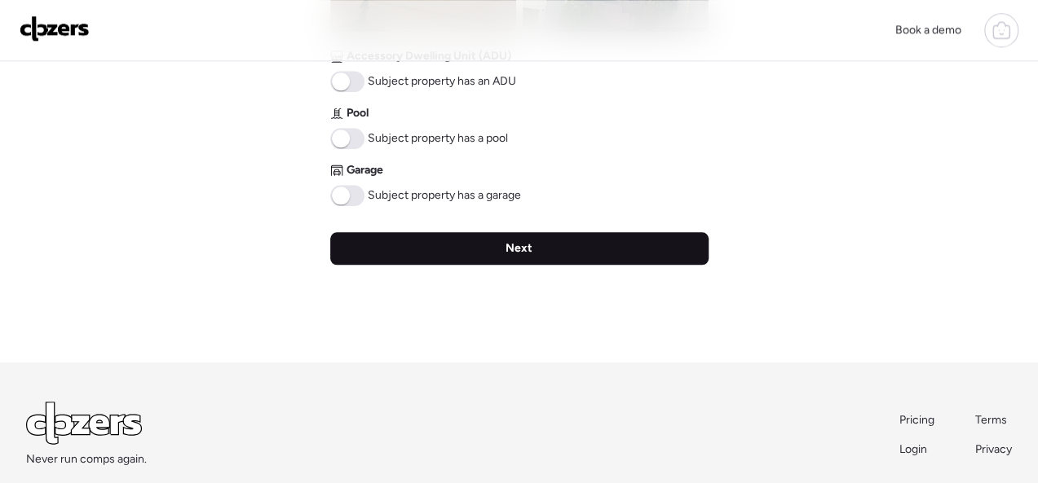
click at [479, 242] on div "Next" at bounding box center [519, 248] width 378 height 33
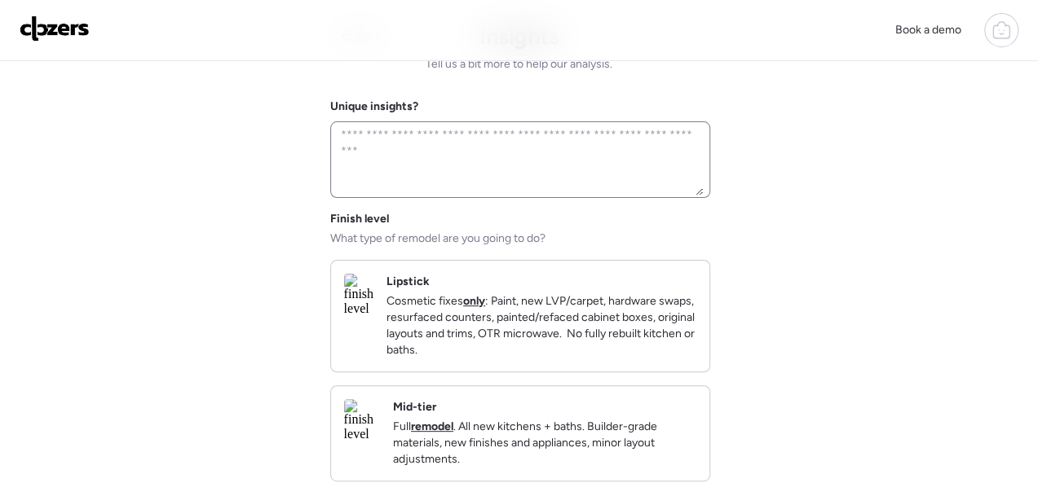
scroll to position [0, 0]
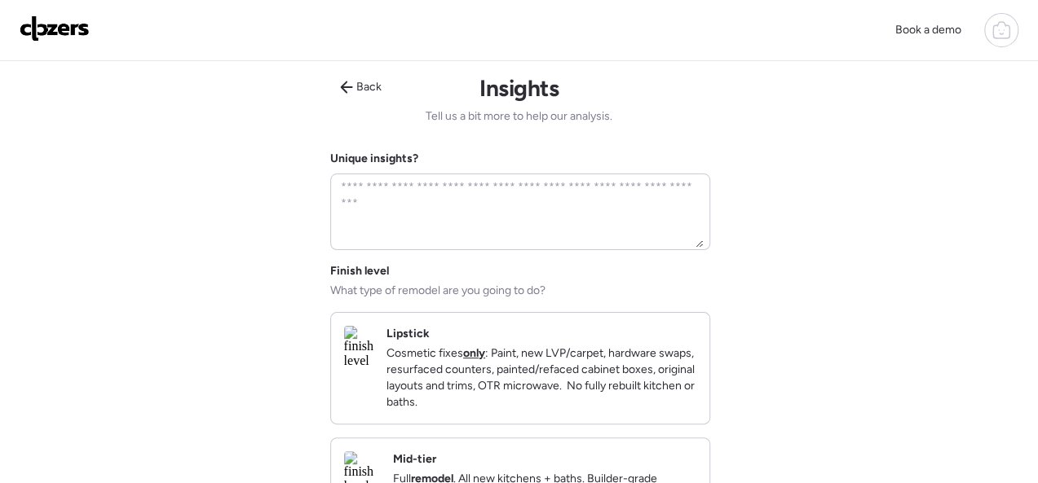
click at [609, 317] on div "Lipstick Cosmetic fixes only : Paint, new LVP/carpet, hardware swaps, resurface…" at bounding box center [520, 368] width 378 height 111
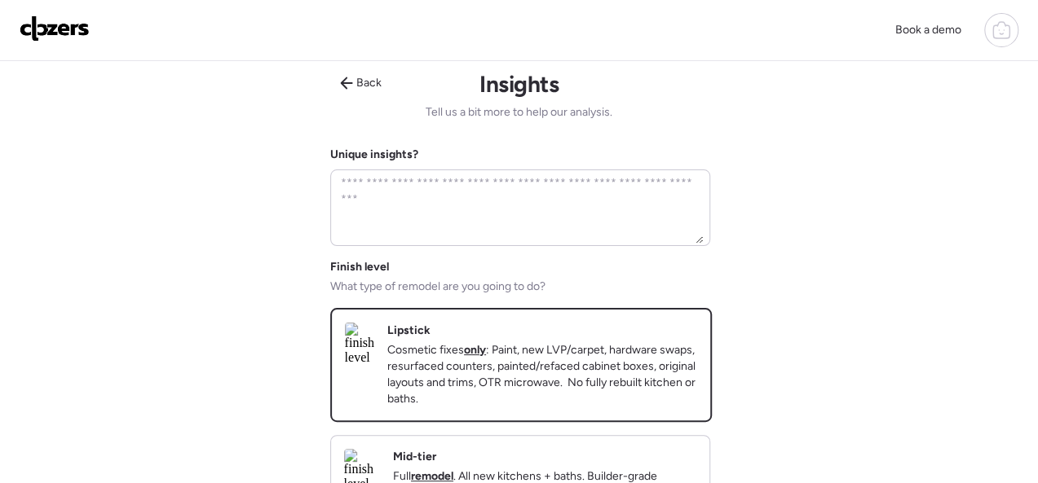
scroll to position [326, 0]
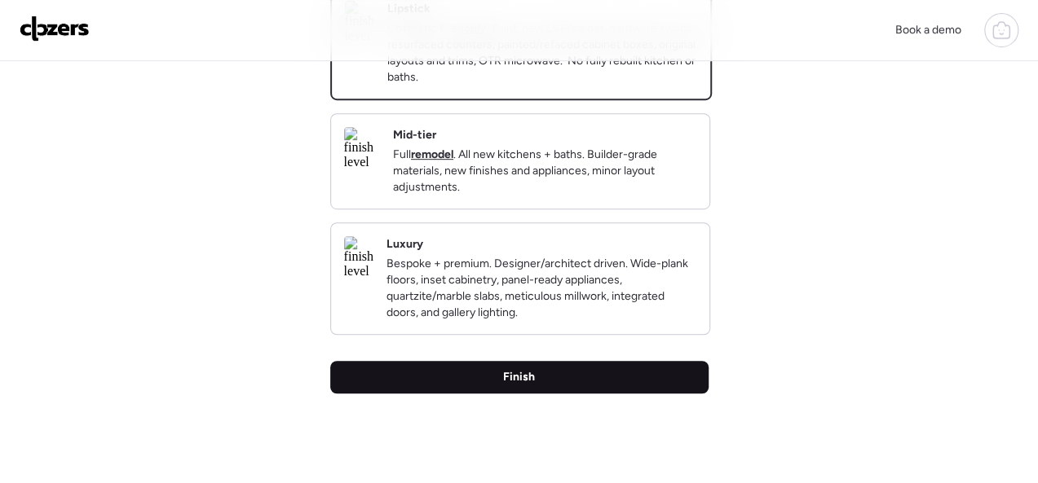
click at [520, 386] on span "Finish" at bounding box center [519, 377] width 32 height 16
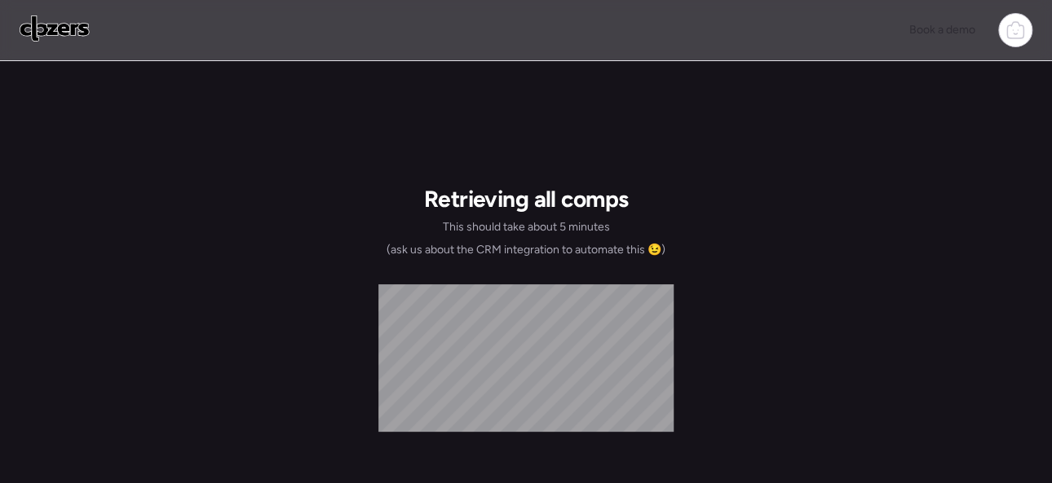
click at [75, 27] on img at bounding box center [55, 28] width 70 height 26
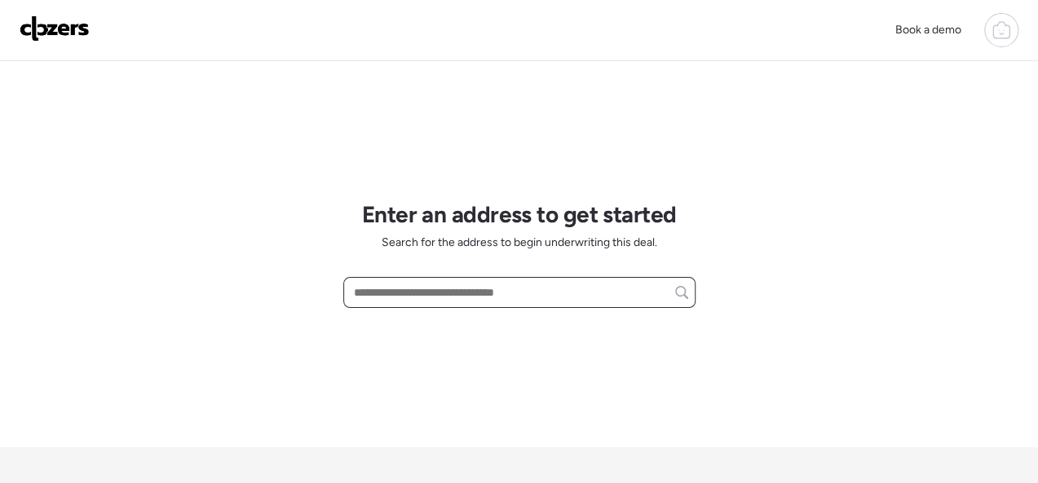
click at [409, 291] on input "text" at bounding box center [519, 292] width 337 height 23
paste input "**********"
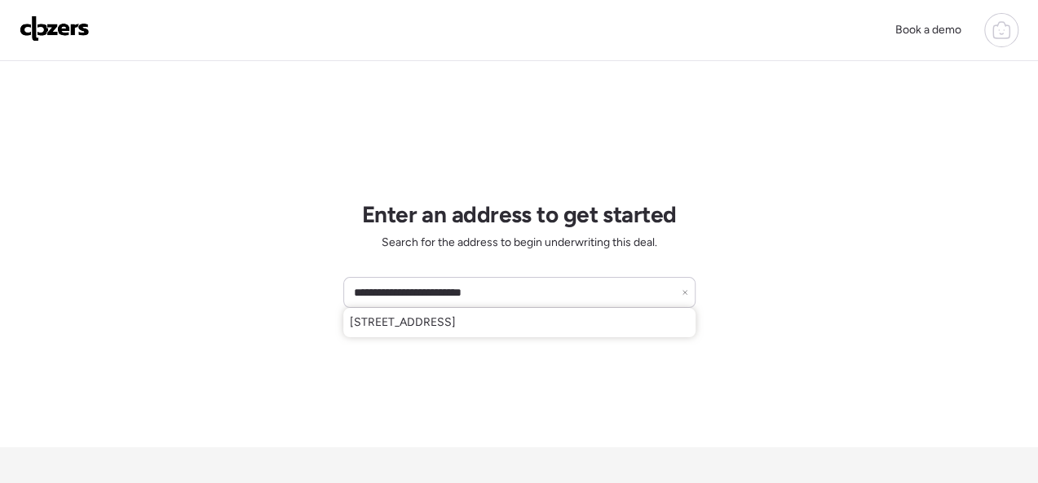
click at [417, 323] on span "[STREET_ADDRESS]" at bounding box center [403, 323] width 106 height 16
type input "**********"
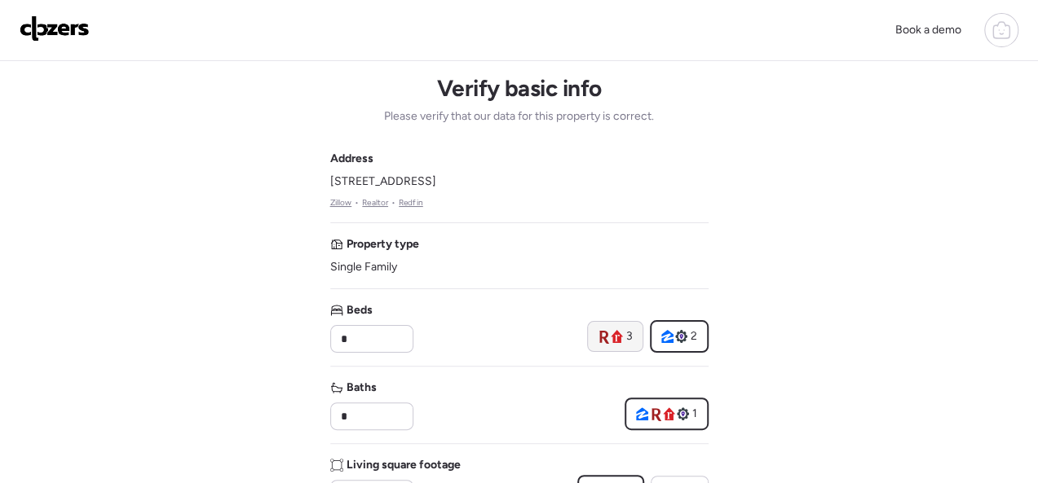
click at [596, 333] on div "3" at bounding box center [615, 336] width 56 height 31
type input "*"
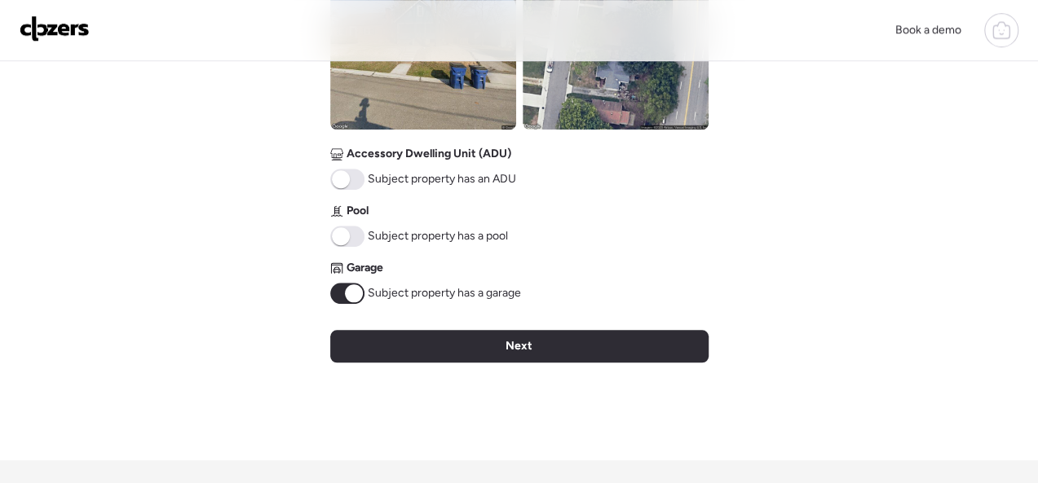
scroll to position [815, 0]
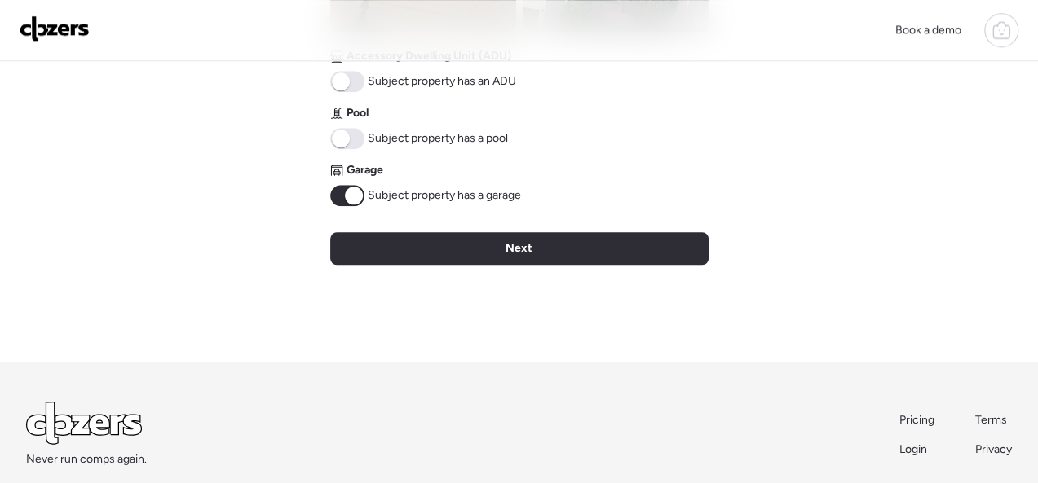
click at [346, 201] on span at bounding box center [354, 196] width 18 height 18
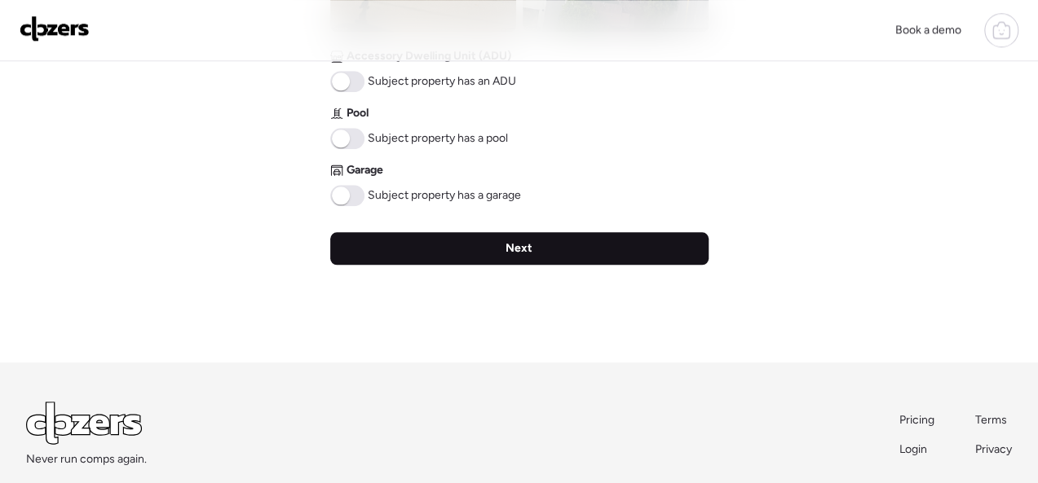
click at [511, 248] on span "Next" at bounding box center [518, 248] width 27 height 16
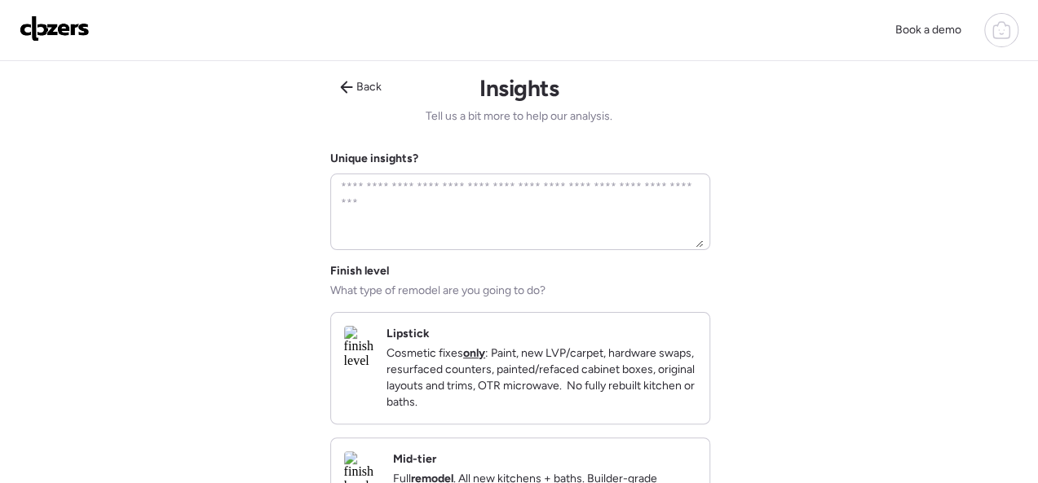
scroll to position [163, 0]
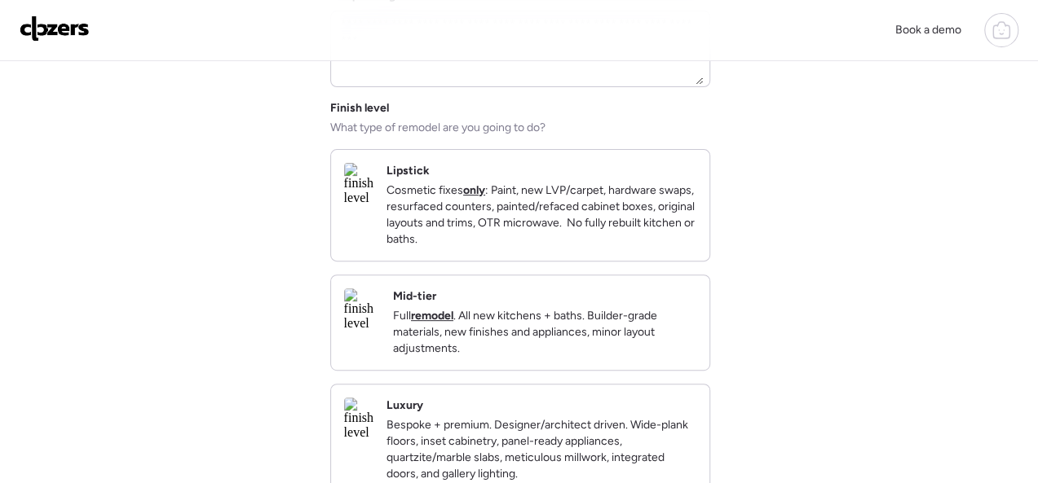
click at [645, 357] on p "Full remodel . All new kitchens + baths. Builder-grade materials, new finishes …" at bounding box center [544, 332] width 303 height 49
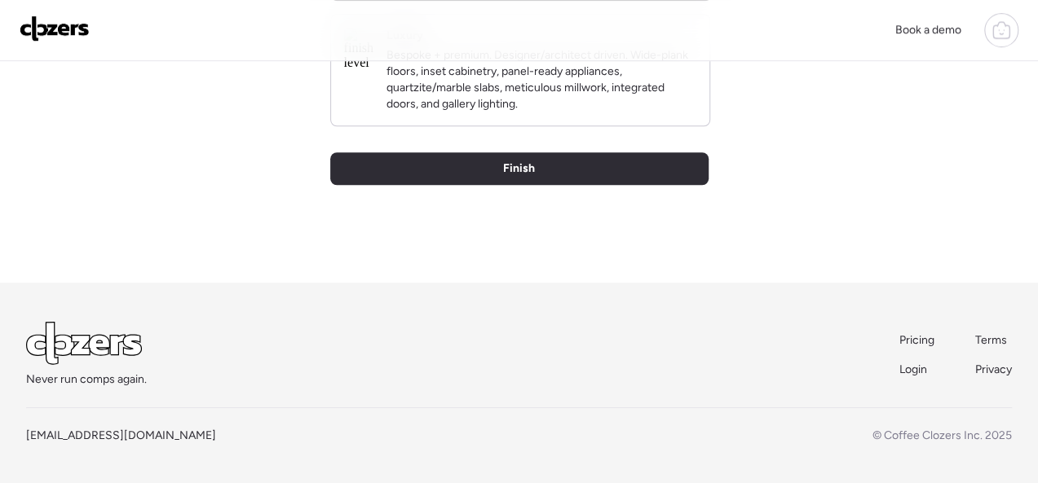
scroll to position [561, 0]
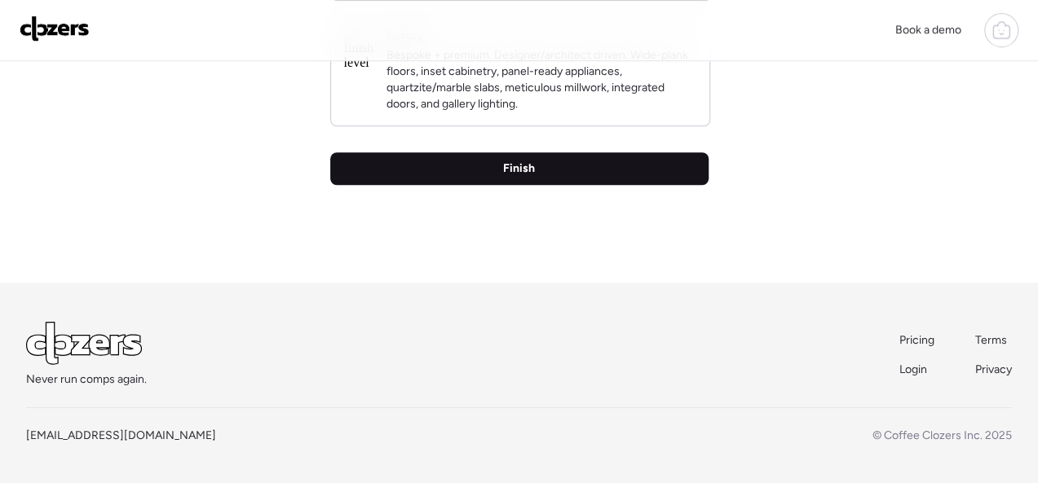
click at [519, 166] on span "Finish" at bounding box center [519, 169] width 32 height 16
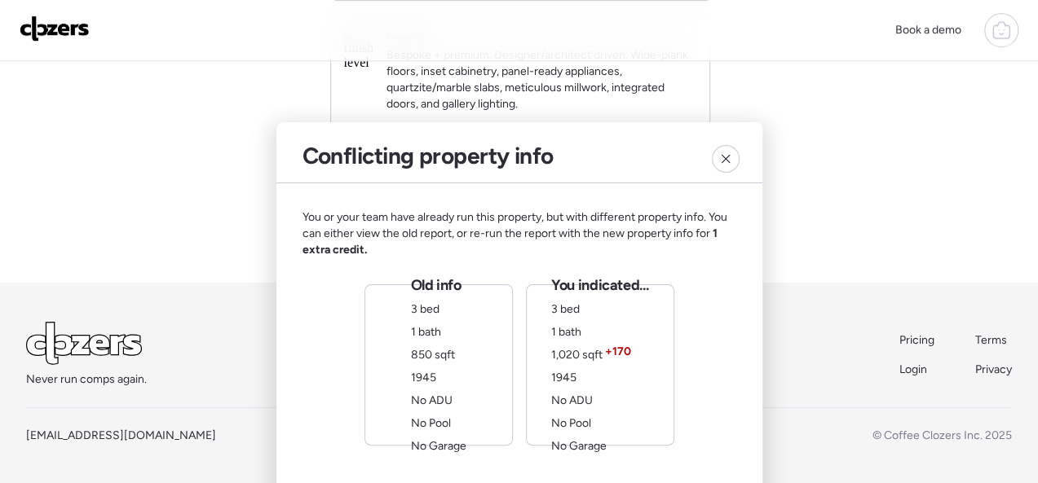
click at [620, 346] on span "+ 170" at bounding box center [618, 352] width 26 height 16
click at [474, 341] on div "Old info 3 bed 1 bath 850 sqft 1945 No ADU No Pool No Garage" at bounding box center [438, 365] width 148 height 161
click at [717, 154] on div at bounding box center [726, 159] width 28 height 28
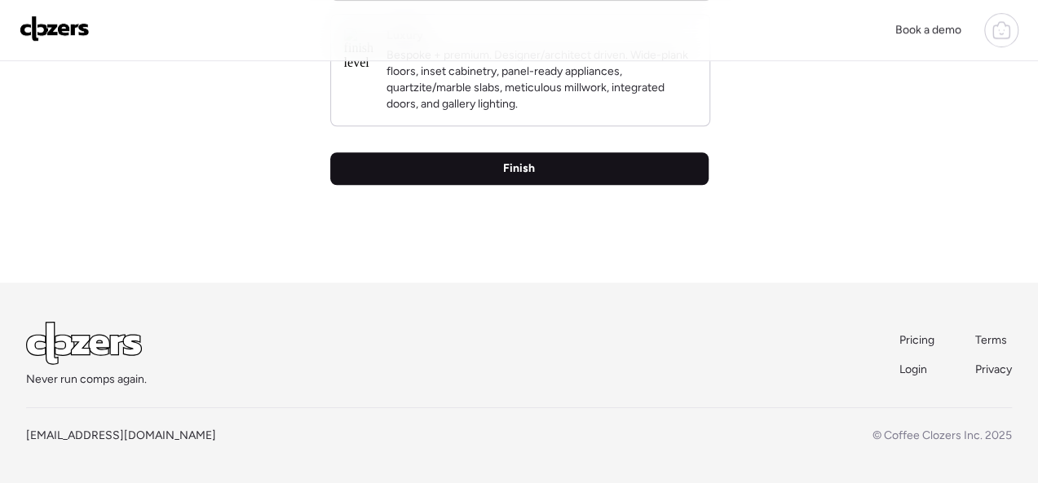
click at [532, 166] on span "Finish" at bounding box center [519, 169] width 32 height 16
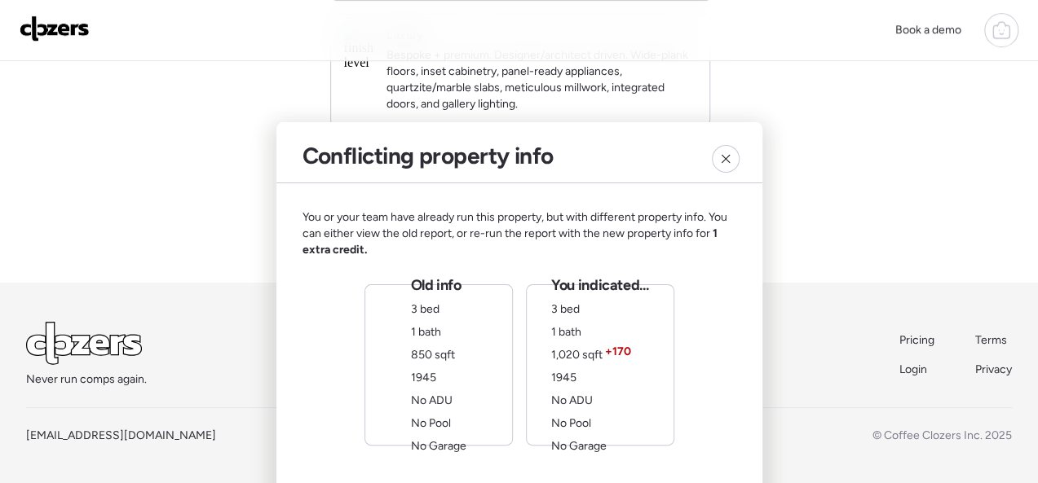
click at [658, 364] on div "You indicated... 3 bed 1 bath 1,020 sqft + 170 1945 No ADU No Pool No Garage" at bounding box center [600, 365] width 148 height 161
click at [720, 161] on icon at bounding box center [725, 158] width 13 height 13
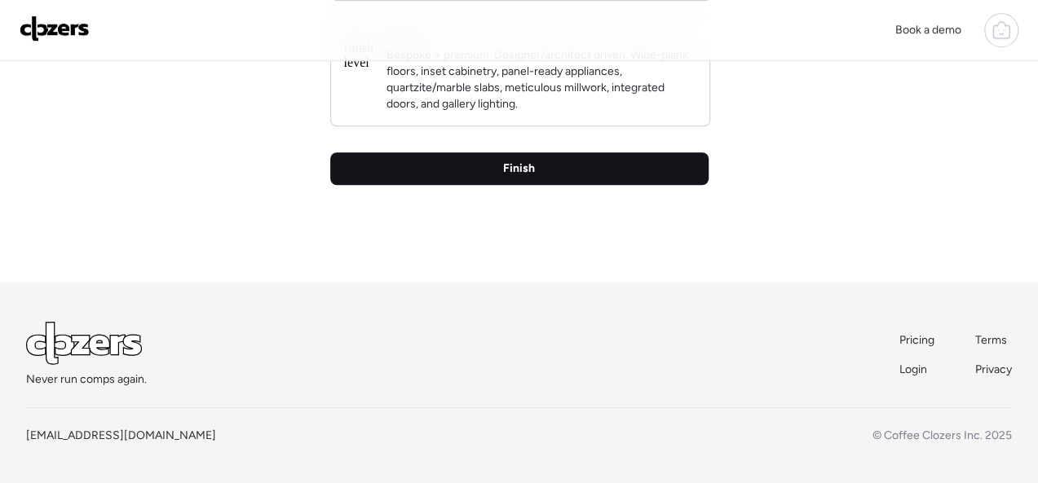
click at [510, 170] on span "Finish" at bounding box center [519, 169] width 32 height 16
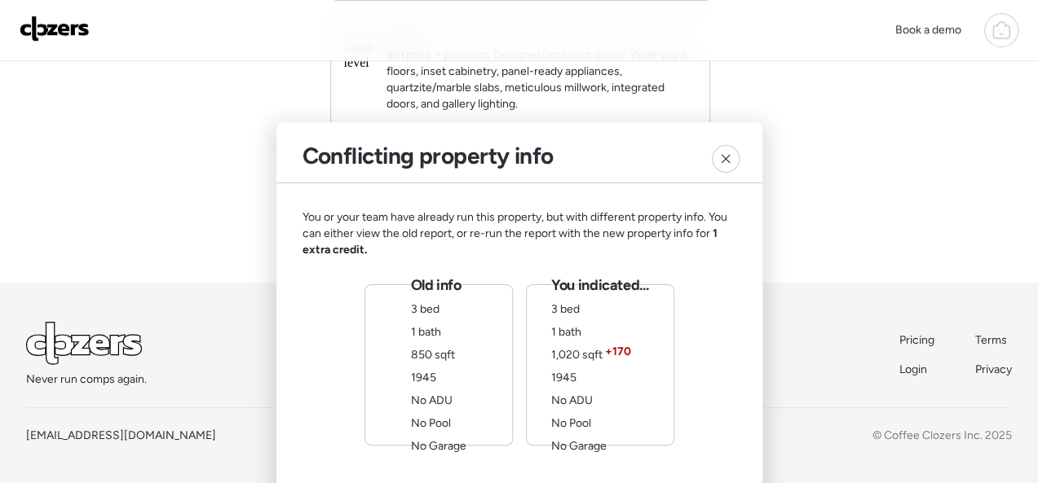
drag, startPoint x: 708, startPoint y: 324, endPoint x: 717, endPoint y: 318, distance: 11.3
click at [708, 323] on div "You or your team have already run this property, but with different property in…" at bounding box center [519, 328] width 434 height 236
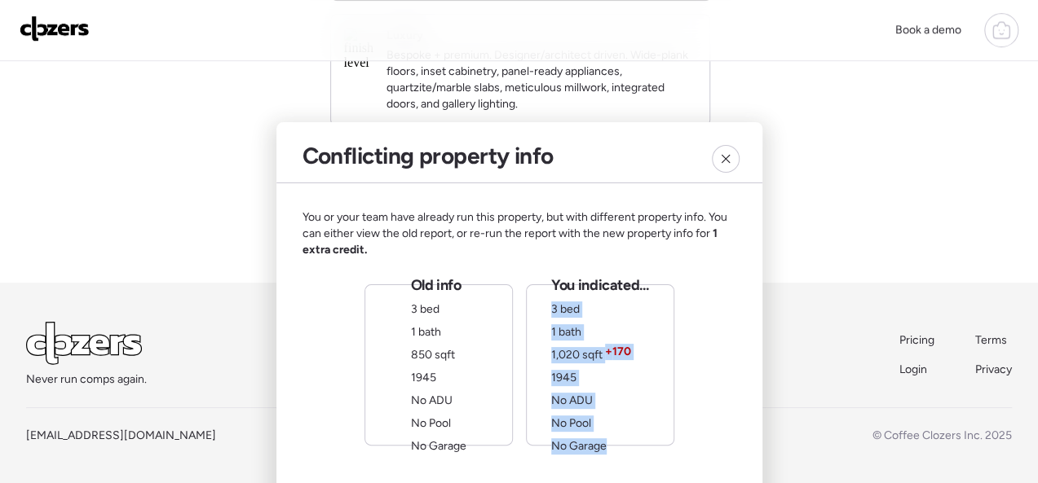
drag, startPoint x: 743, startPoint y: 455, endPoint x: 741, endPoint y: 399, distance: 56.3
click at [741, 399] on div "You or your team have already run this property, but with different property in…" at bounding box center [519, 327] width 486 height 289
click at [732, 391] on div "You or your team have already run this property, but with different property in…" at bounding box center [519, 328] width 434 height 236
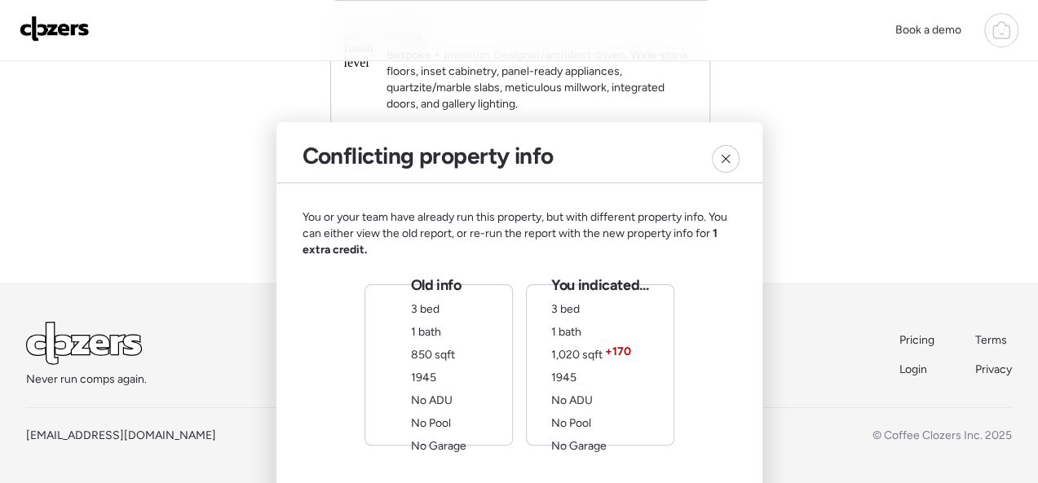
click at [650, 388] on div "You indicated... 3 bed 1 bath 1,020 sqft + 170 1945 No ADU No Pool No Garage" at bounding box center [600, 365] width 148 height 161
click at [734, 386] on div "You or your team have already run this property, but with different property in…" at bounding box center [519, 329] width 434 height 238
click at [644, 362] on div "You indicated... 3 bed 1 bath 1,020 sqft + 170 1945 No ADU No Pool No Garage" at bounding box center [599, 365] width 97 height 179
click at [609, 348] on span "+ 170" at bounding box center [618, 353] width 26 height 16
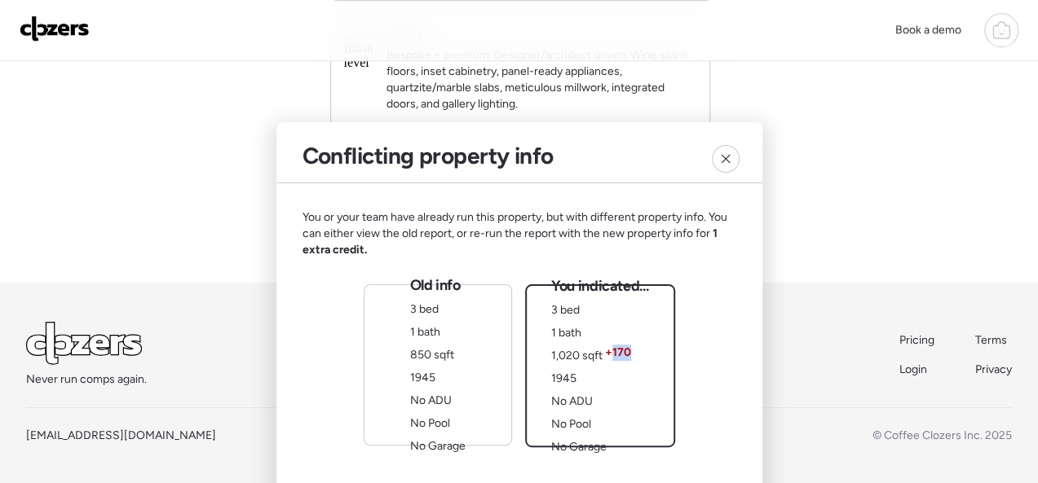
click at [609, 348] on span "+ 170" at bounding box center [618, 353] width 26 height 16
click at [619, 333] on div "You indicated... 3 bed 1 bath 1,020 sqft + 170 1945 No ADU No Pool No Garage" at bounding box center [599, 365] width 97 height 179
click at [473, 335] on div "Old info 3 bed 1 bath 850 sqft 1945 No ADU No Pool No Garage" at bounding box center [438, 365] width 148 height 161
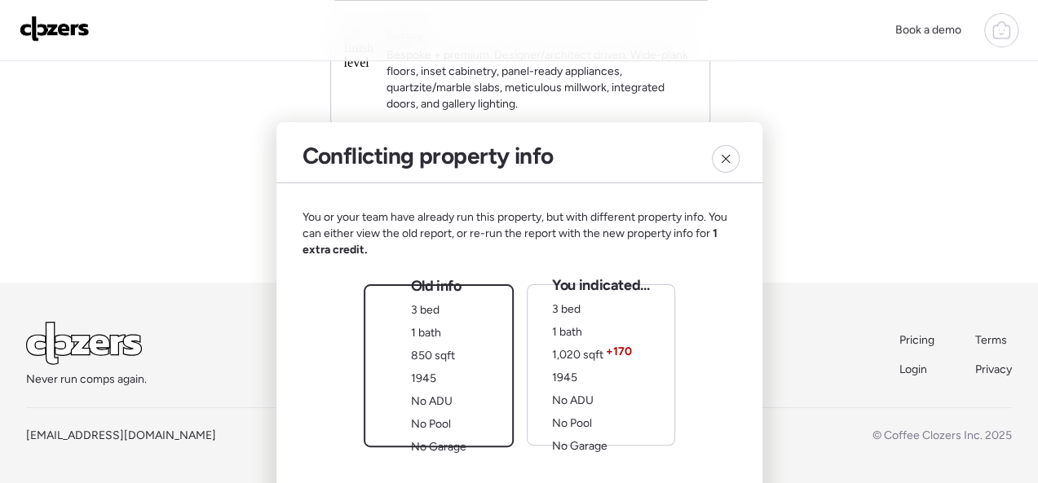
click at [473, 335] on div "Old info 3 bed 1 bath 850 sqft 1945 No ADU No Pool No Garage" at bounding box center [439, 366] width 150 height 163
click at [721, 166] on div at bounding box center [726, 159] width 28 height 28
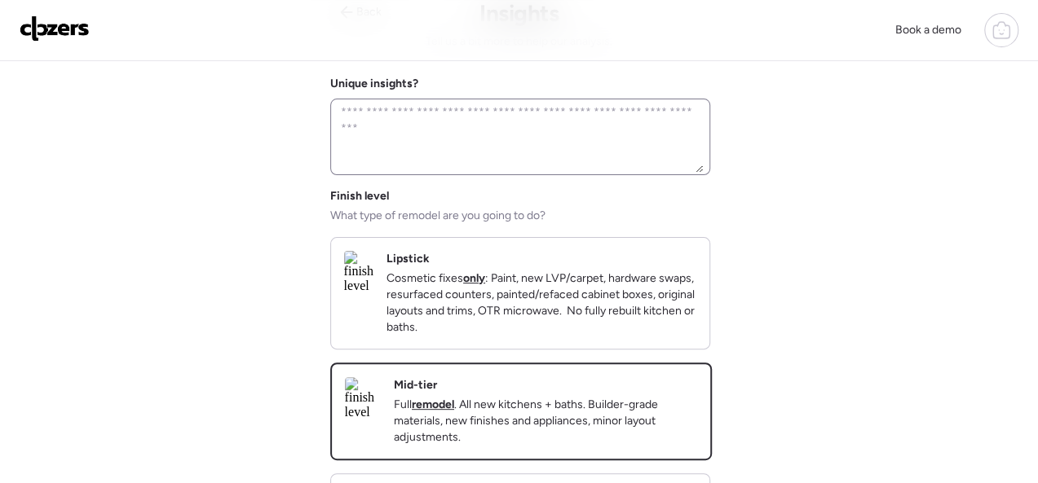
scroll to position [0, 0]
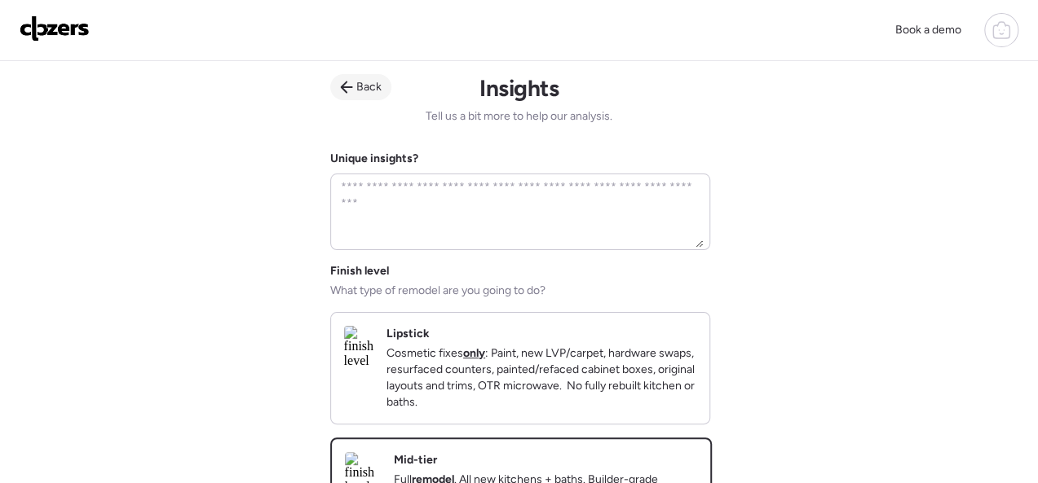
click at [366, 86] on span "Back" at bounding box center [368, 87] width 25 height 16
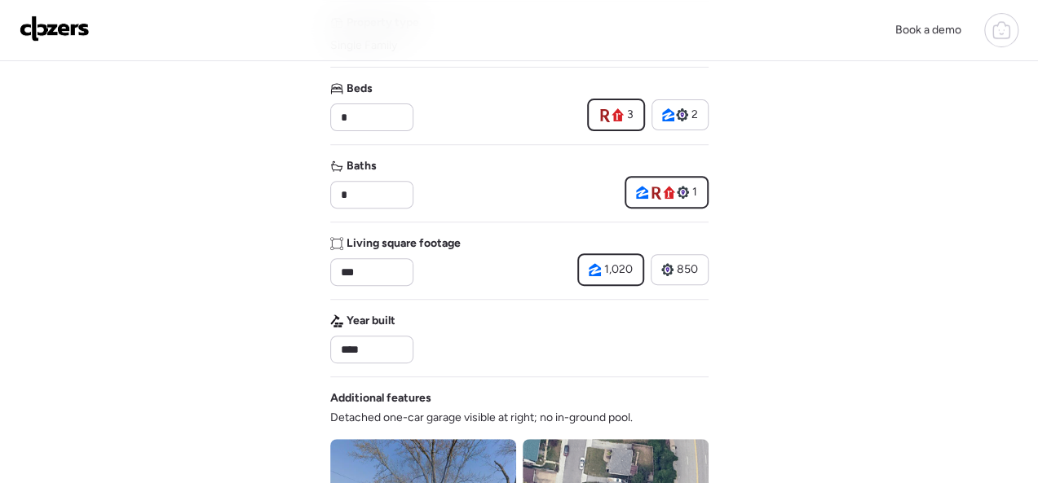
scroll to position [245, 0]
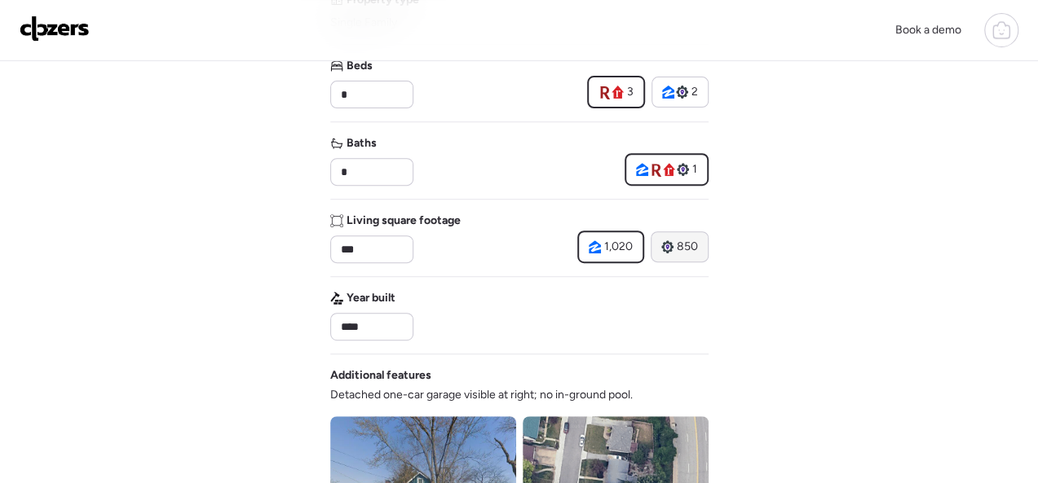
click at [684, 246] on span "850" at bounding box center [687, 247] width 21 height 16
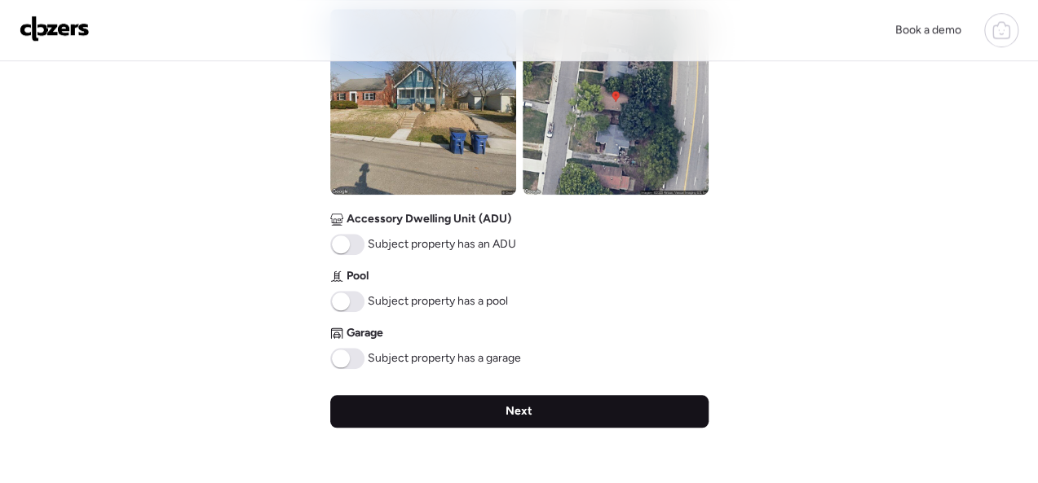
click at [558, 408] on div "Next" at bounding box center [519, 411] width 378 height 33
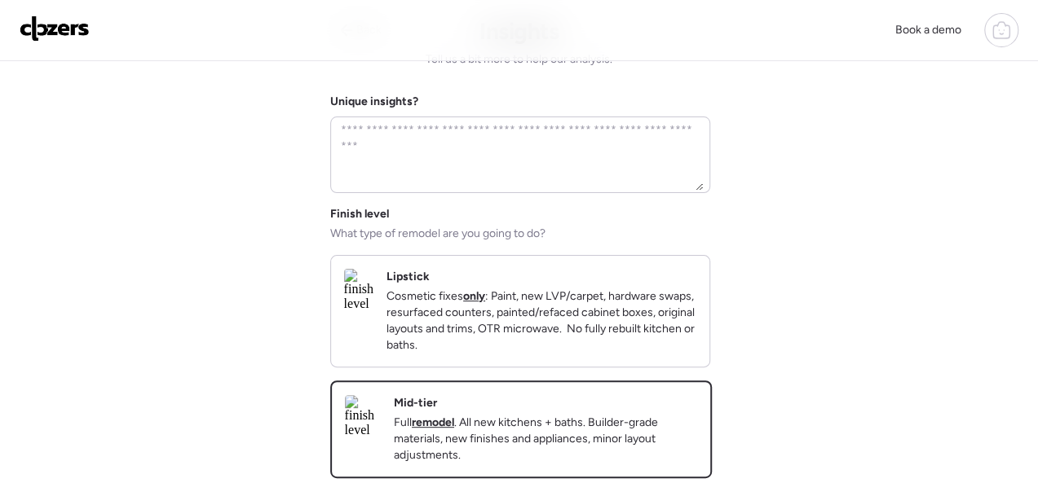
scroll to position [0, 0]
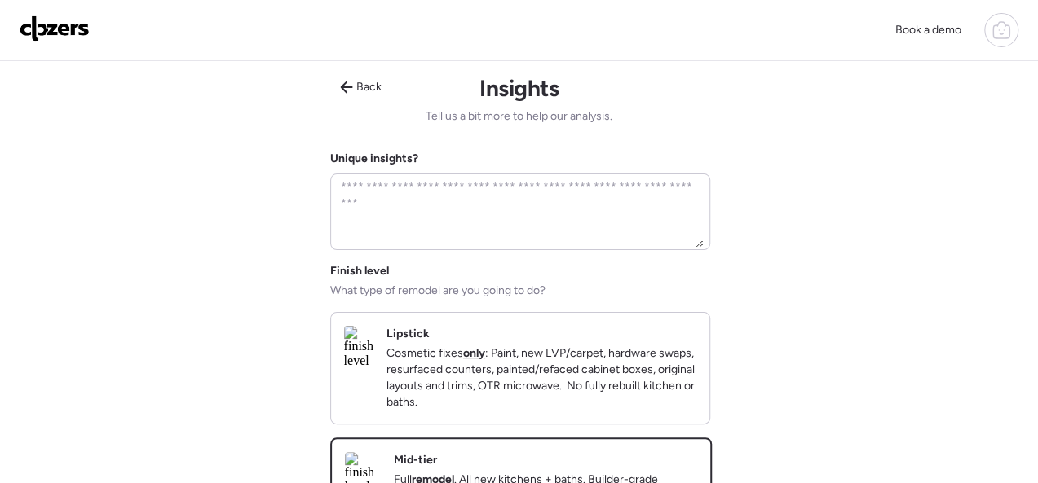
click at [621, 329] on div "Lipstick Cosmetic fixes only : Paint, new LVP/carpet, hardware swaps, resurface…" at bounding box center [541, 368] width 310 height 85
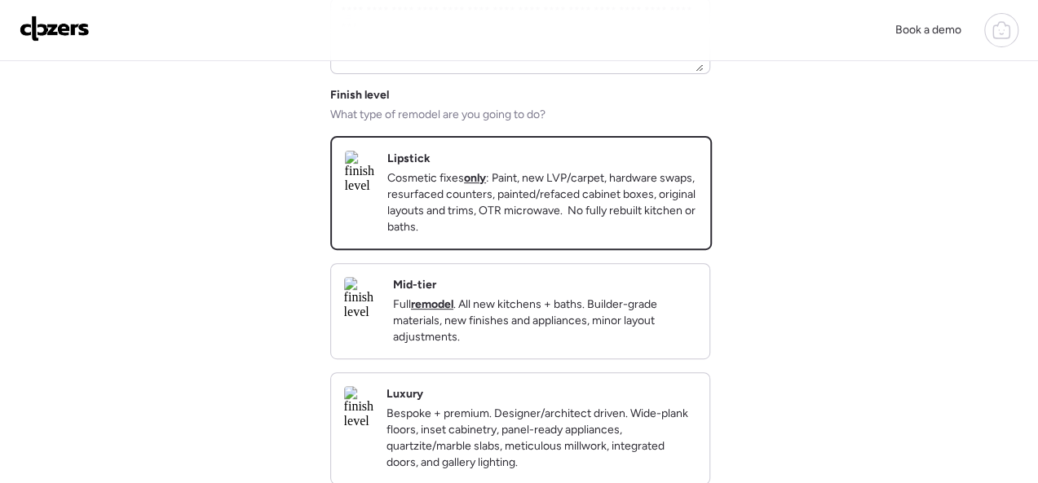
scroll to position [326, 0]
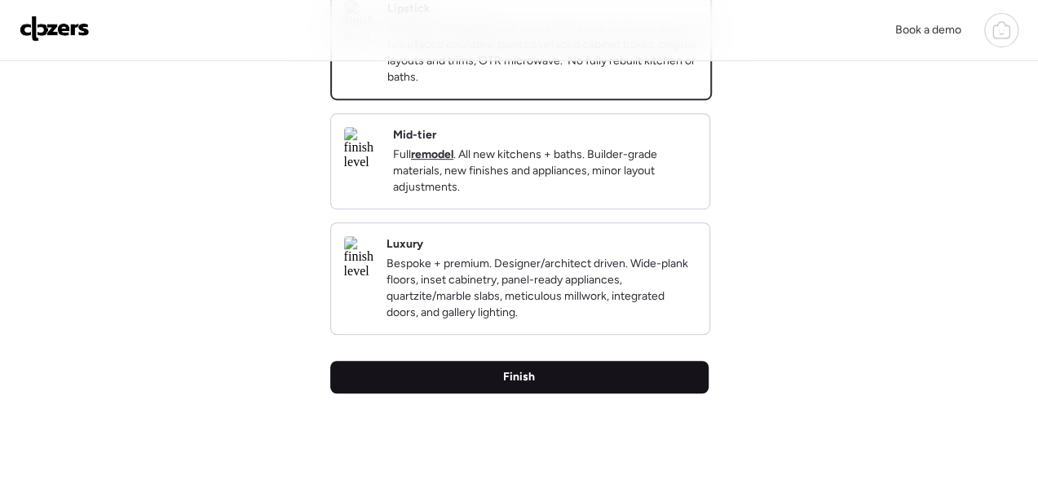
click at [523, 386] on span "Finish" at bounding box center [519, 377] width 32 height 16
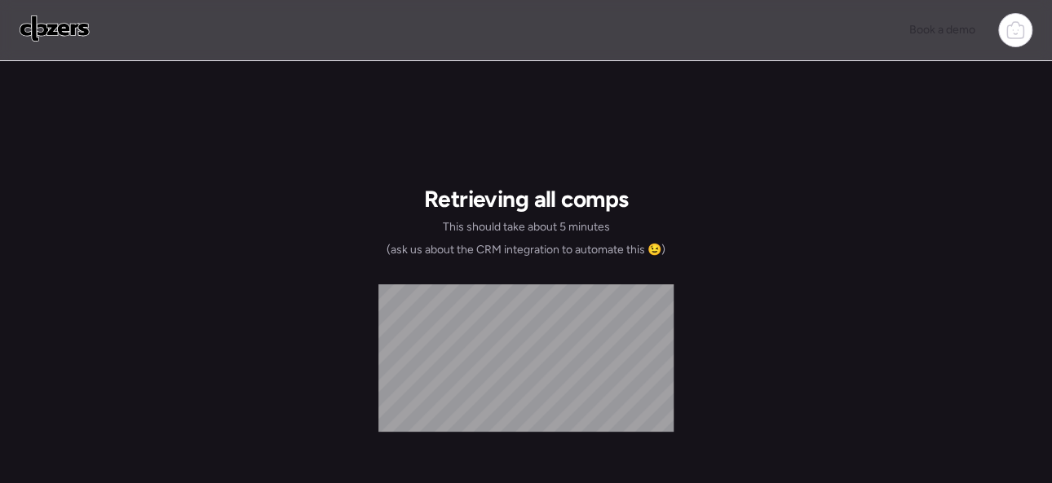
click at [60, 22] on img at bounding box center [55, 28] width 70 height 26
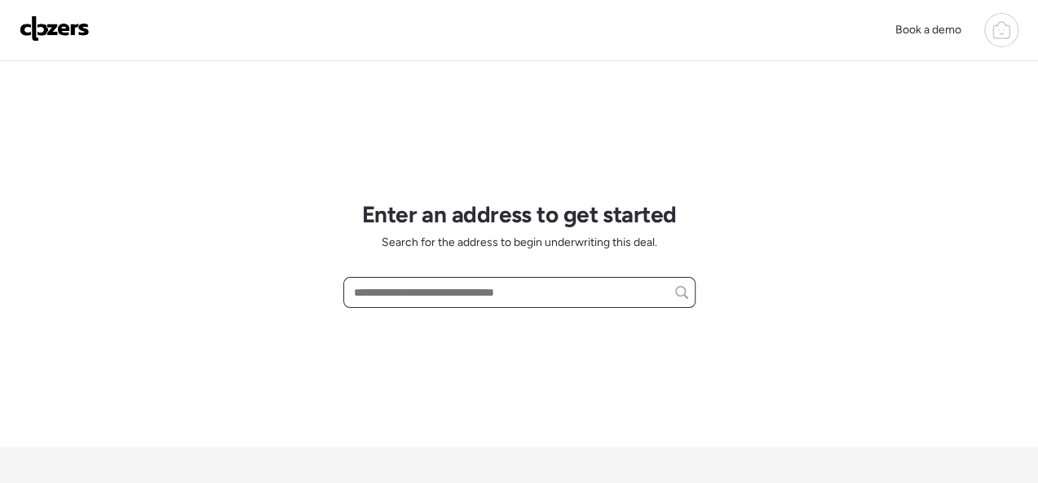
click at [412, 289] on input "text" at bounding box center [519, 292] width 337 height 23
paste input "**********"
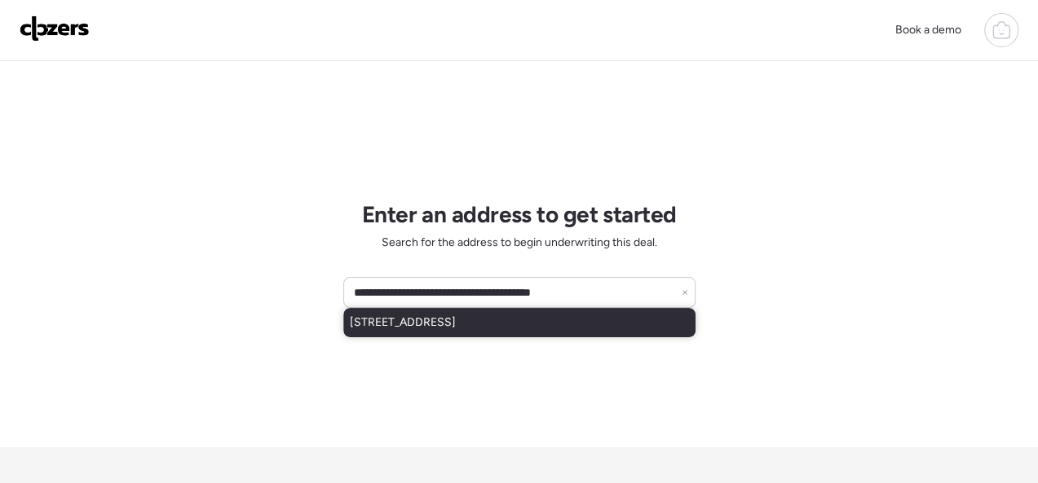
click at [414, 330] on span "[STREET_ADDRESS]" at bounding box center [403, 323] width 106 height 16
type input "**********"
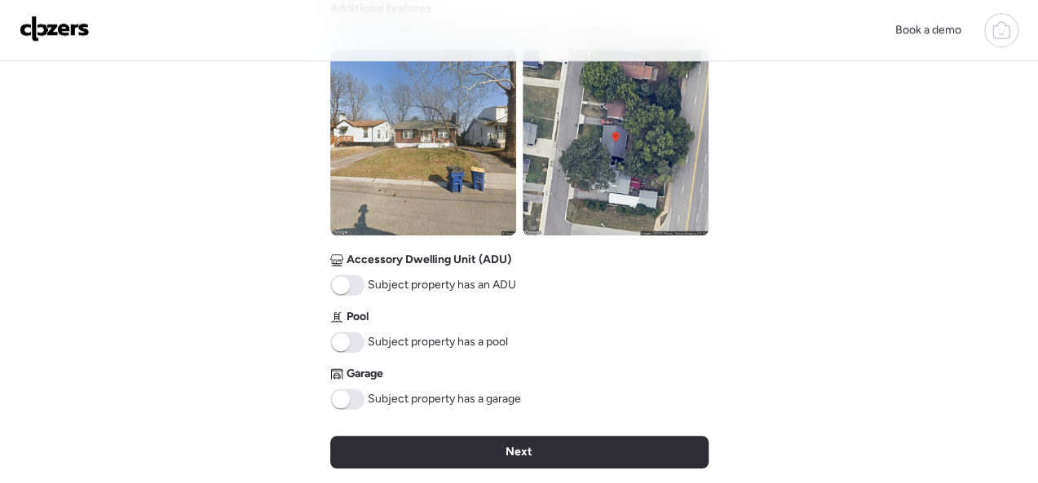
scroll to position [770, 0]
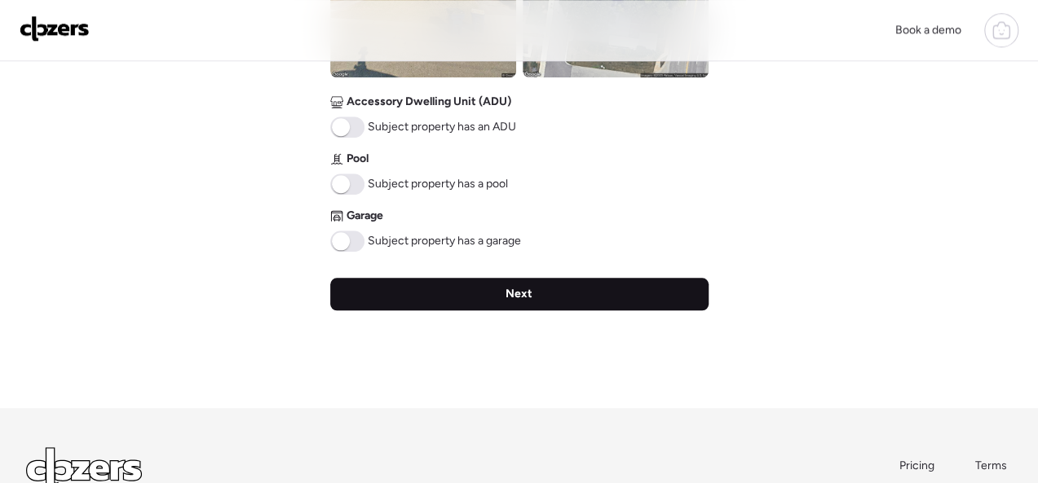
click at [522, 298] on span "Next" at bounding box center [518, 294] width 27 height 16
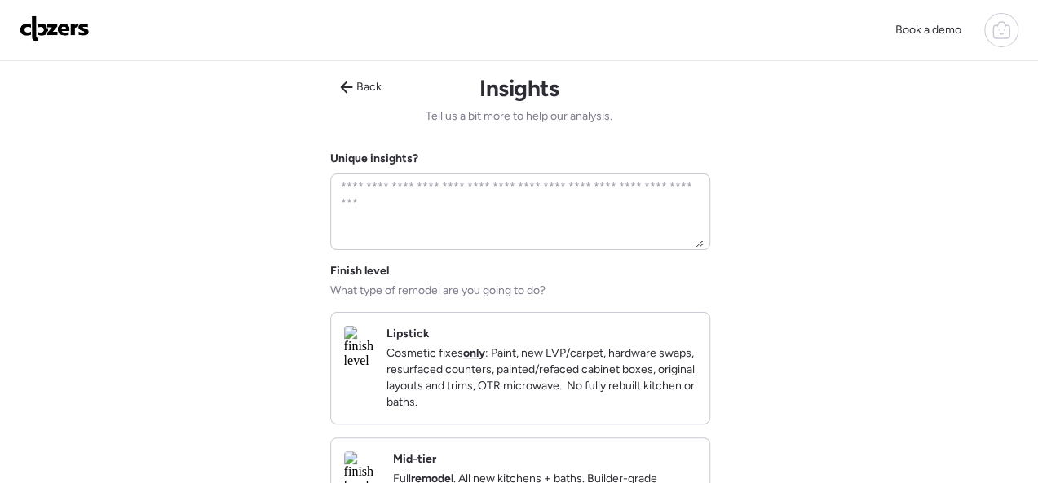
scroll to position [0, 0]
click at [645, 334] on div "Lipstick Cosmetic fixes only : Paint, new LVP/carpet, hardware swaps, resurface…" at bounding box center [541, 368] width 310 height 85
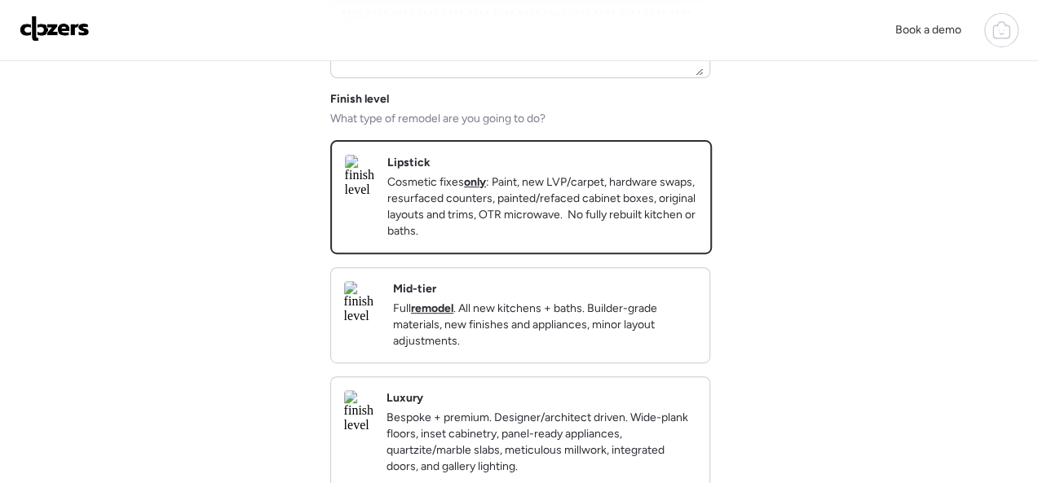
scroll to position [408, 0]
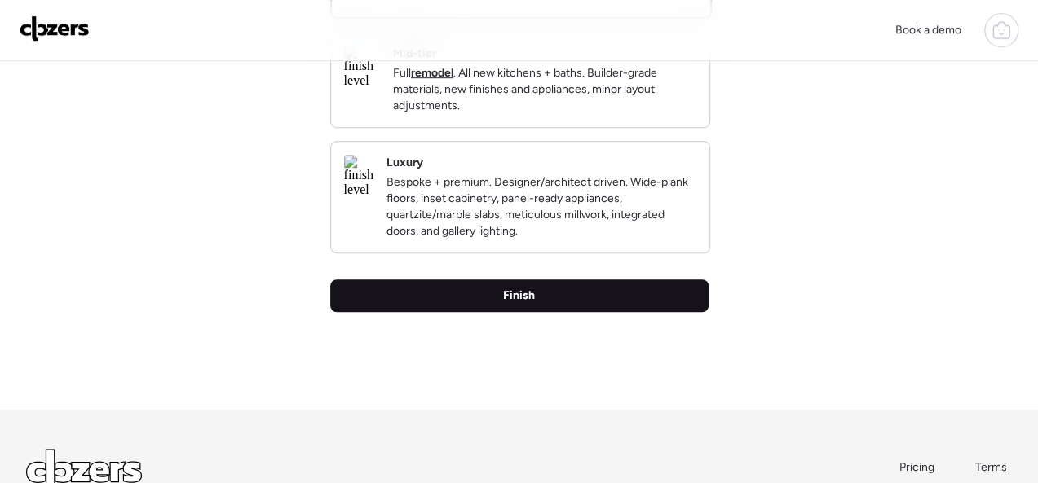
click at [519, 304] on span "Finish" at bounding box center [519, 296] width 32 height 16
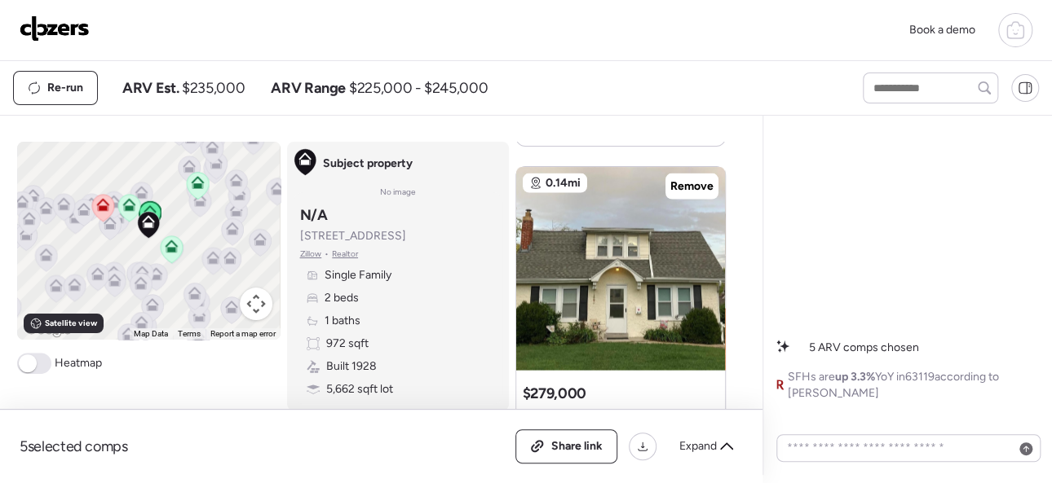
scroll to position [1630, 0]
click at [62, 23] on img at bounding box center [55, 28] width 70 height 26
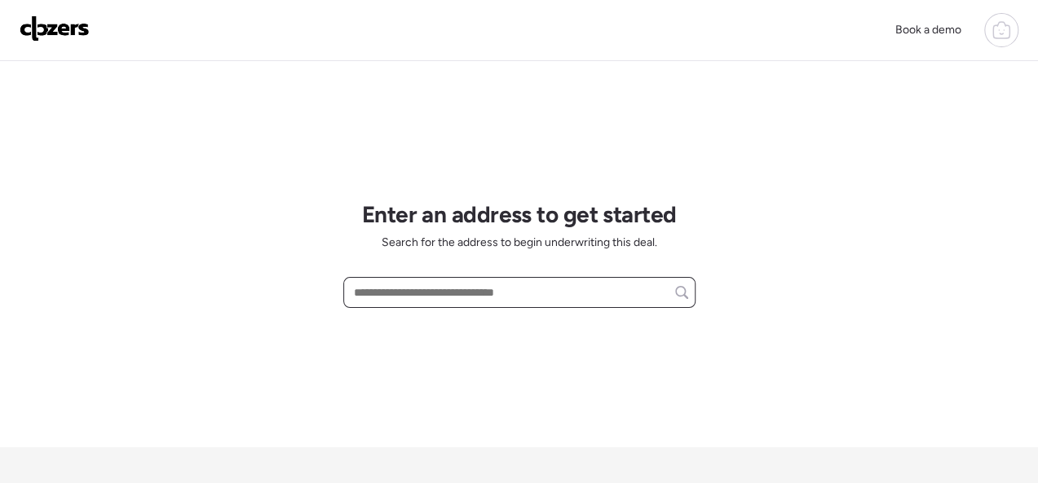
click at [402, 289] on input "text" at bounding box center [519, 292] width 337 height 23
paste input "**********"
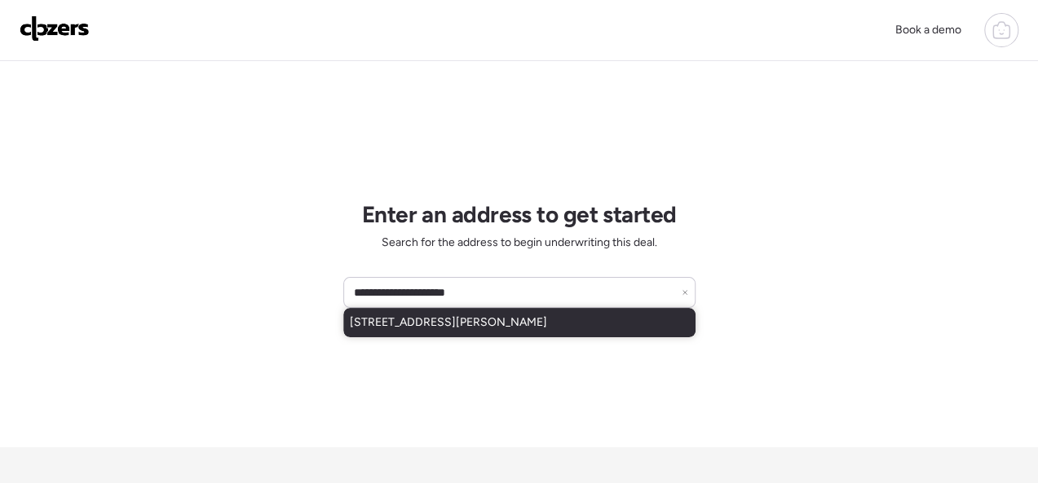
click at [423, 327] on span "[STREET_ADDRESS][PERSON_NAME]" at bounding box center [448, 323] width 197 height 16
type input "**********"
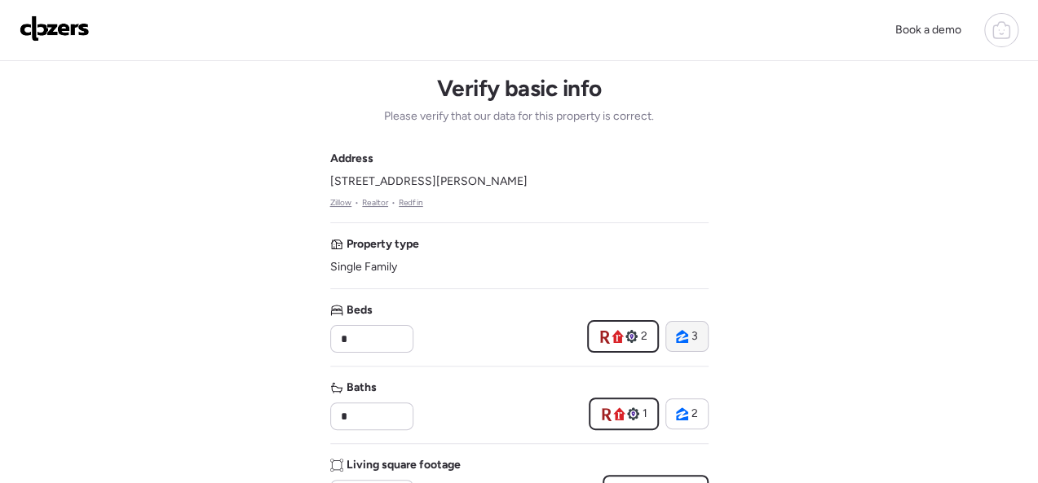
click at [699, 330] on div "3" at bounding box center [686, 336] width 43 height 31
type input "*"
click at [690, 412] on div "2" at bounding box center [687, 414] width 22 height 16
type input "*"
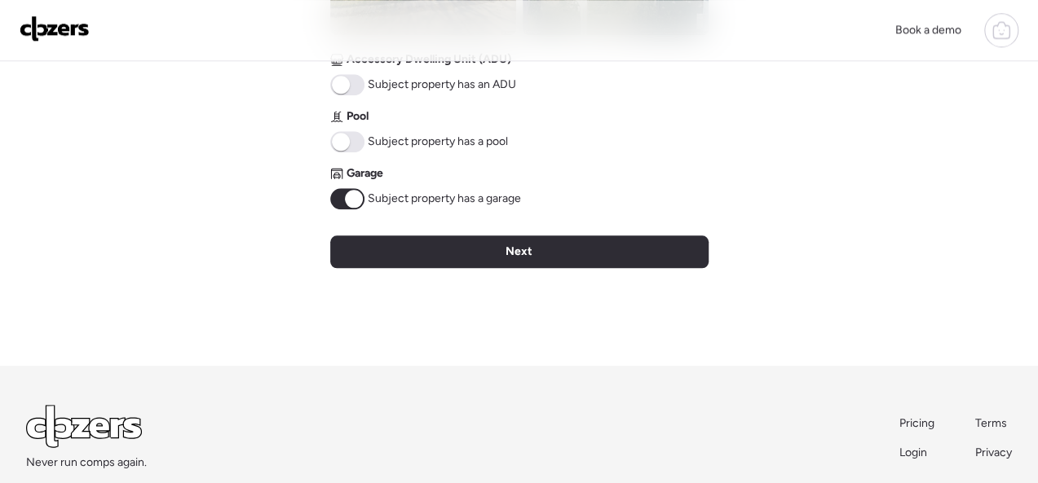
scroll to position [815, 0]
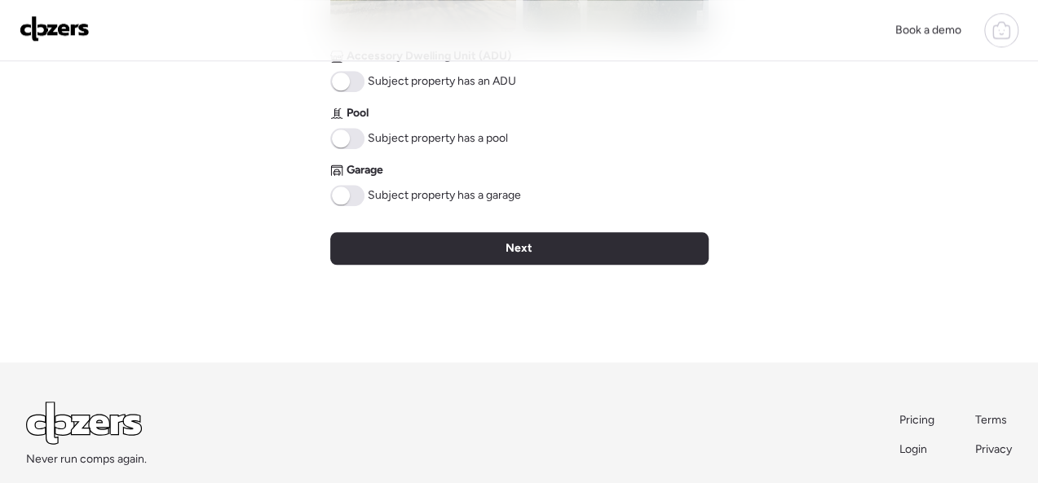
click at [346, 196] on span at bounding box center [341, 196] width 18 height 18
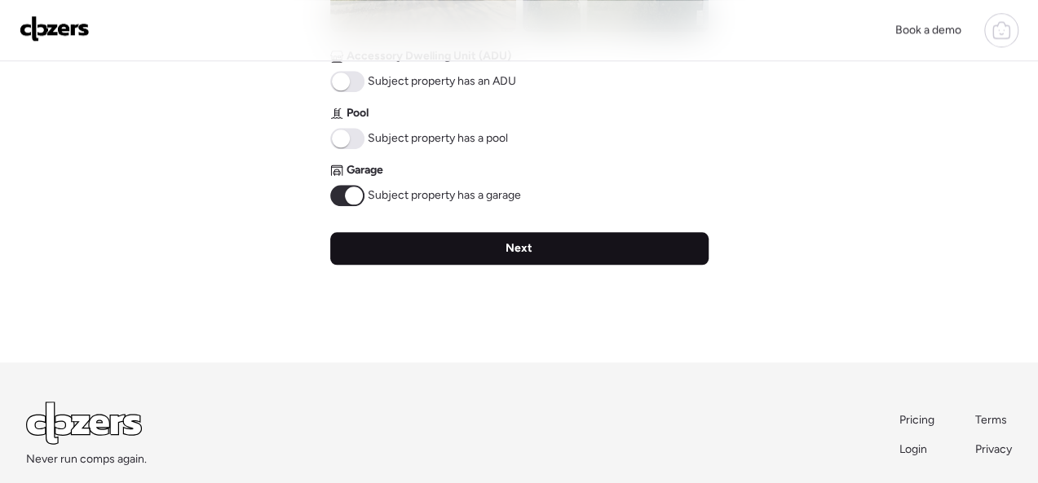
click at [491, 261] on div "Next" at bounding box center [519, 248] width 378 height 33
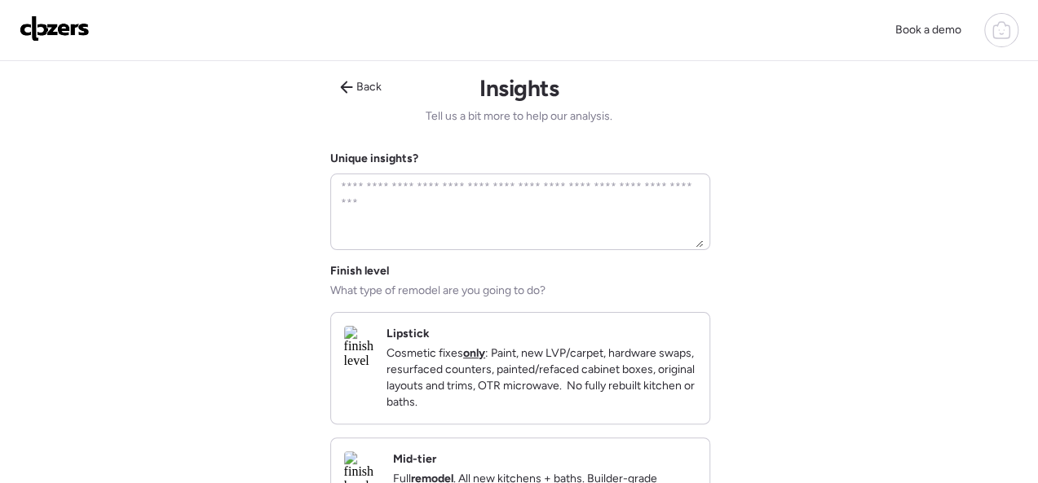
scroll to position [0, 0]
click at [619, 340] on div "Lipstick Cosmetic fixes only : Paint, new LVP/carpet, hardware swaps, resurface…" at bounding box center [541, 368] width 310 height 85
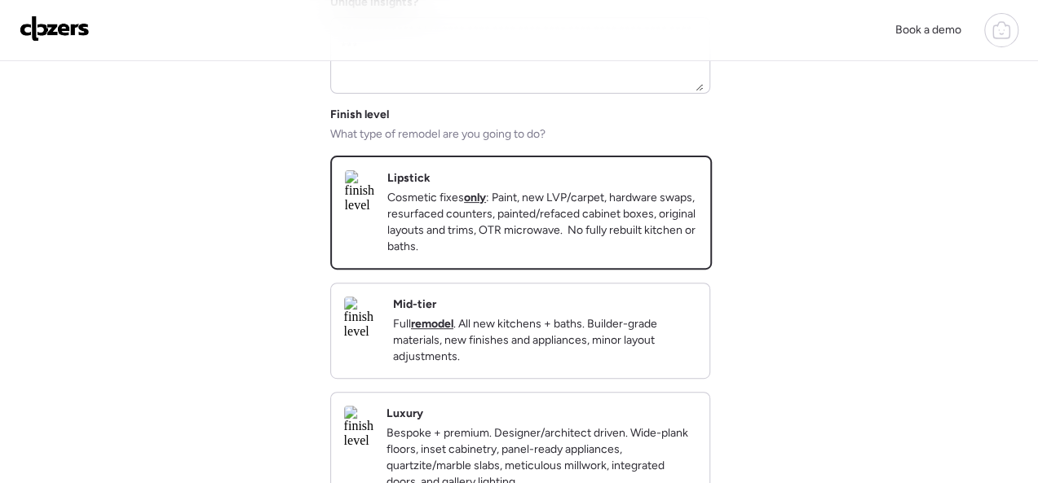
scroll to position [326, 0]
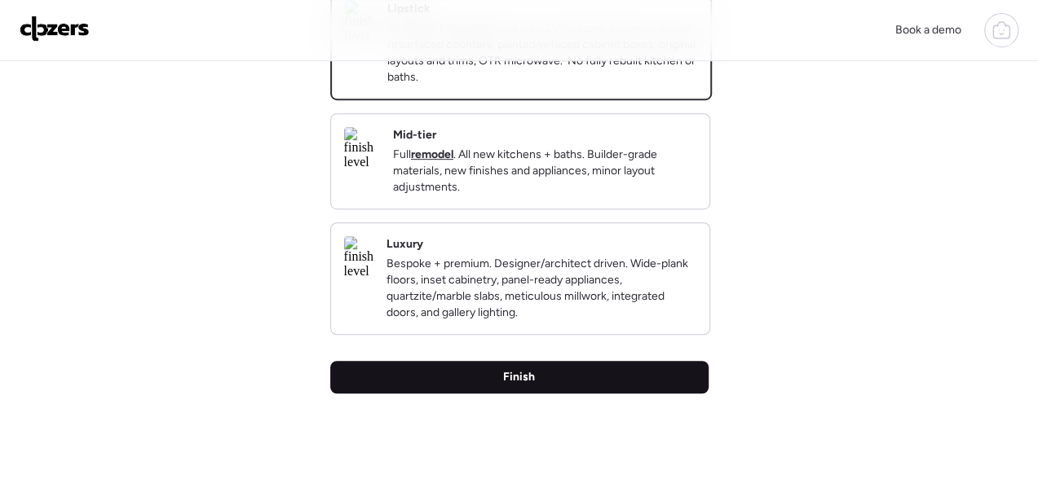
click at [550, 394] on div "Finish" at bounding box center [519, 377] width 378 height 33
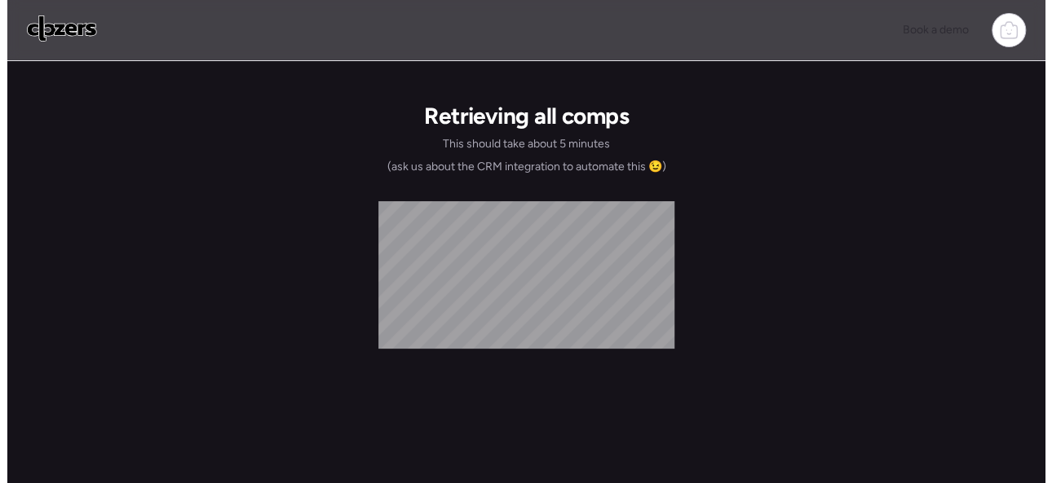
scroll to position [0, 0]
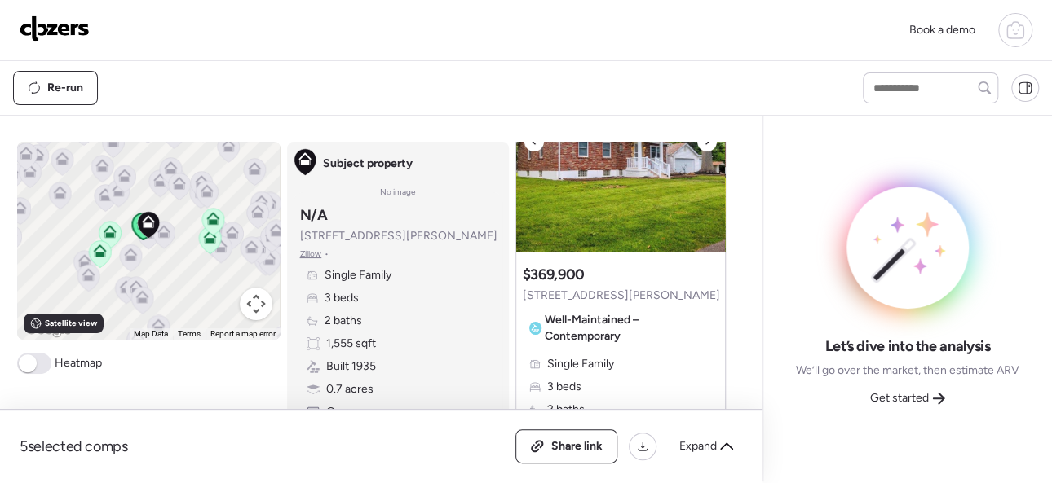
scroll to position [163, 0]
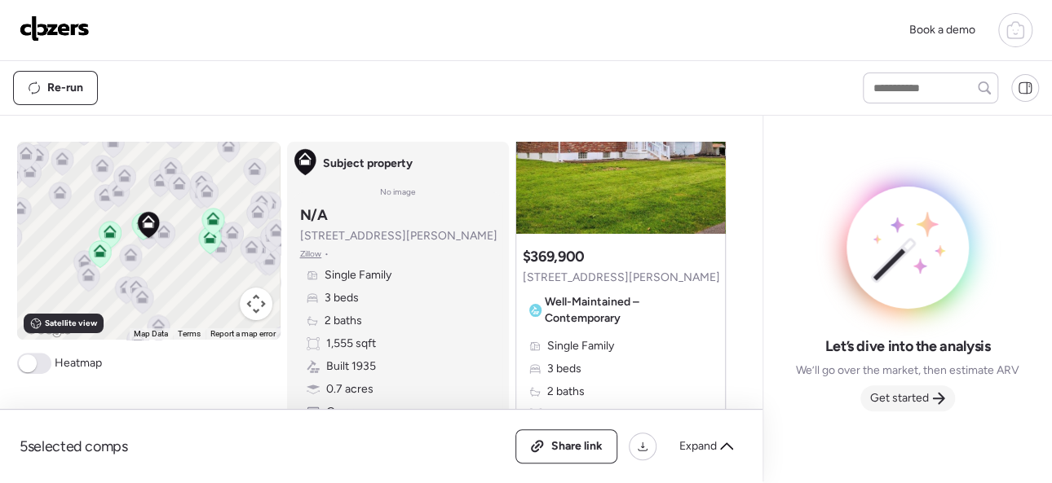
click at [908, 389] on div "Get started" at bounding box center [907, 399] width 95 height 26
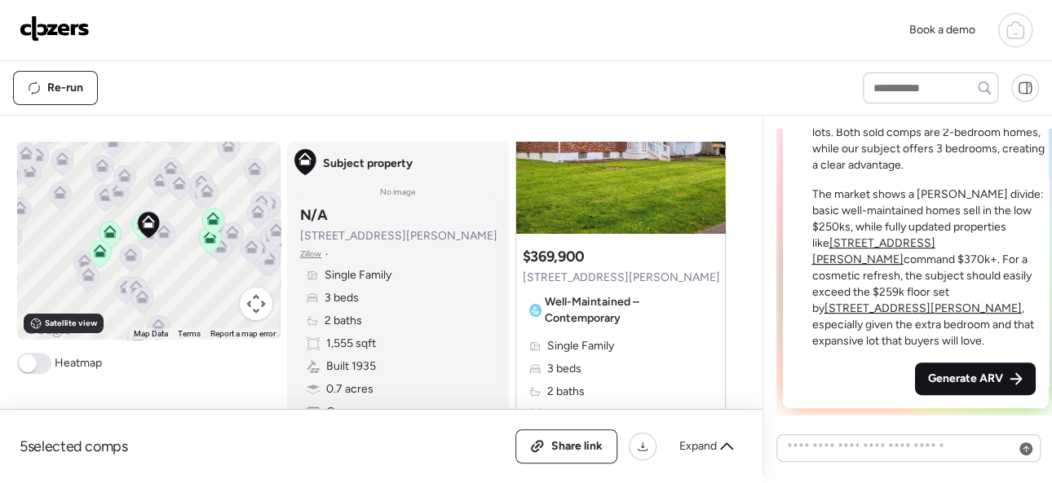
click at [928, 378] on span "Generate ARV" at bounding box center [965, 379] width 75 height 16
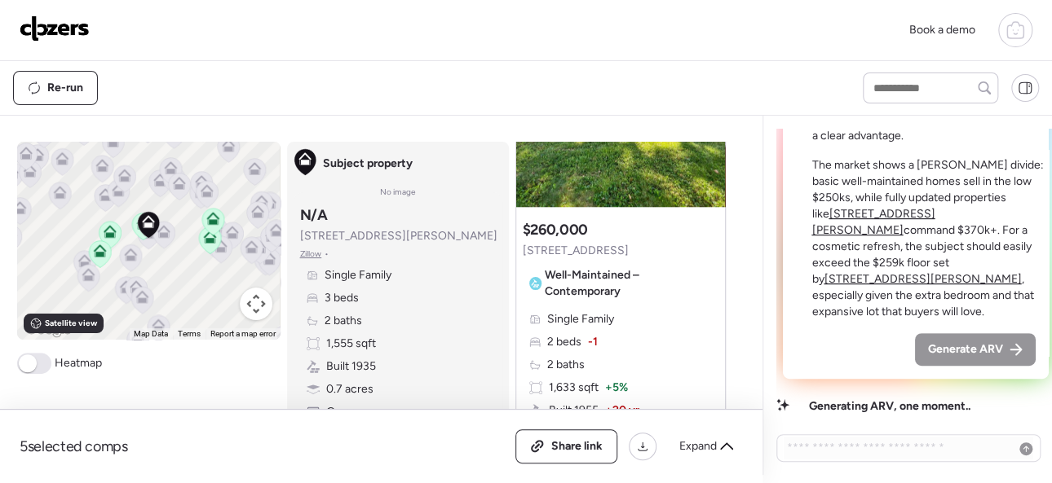
scroll to position [978, 0]
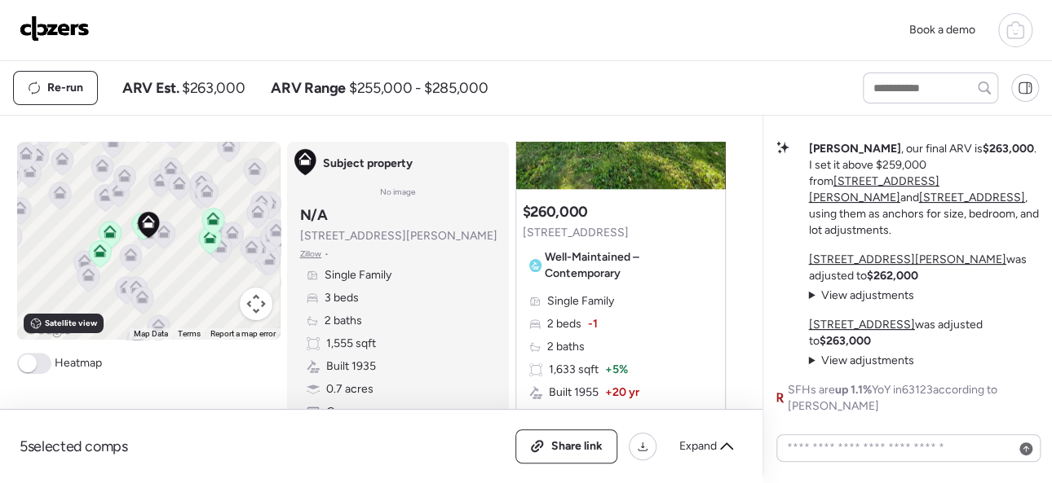
click at [62, 24] on img at bounding box center [55, 28] width 70 height 26
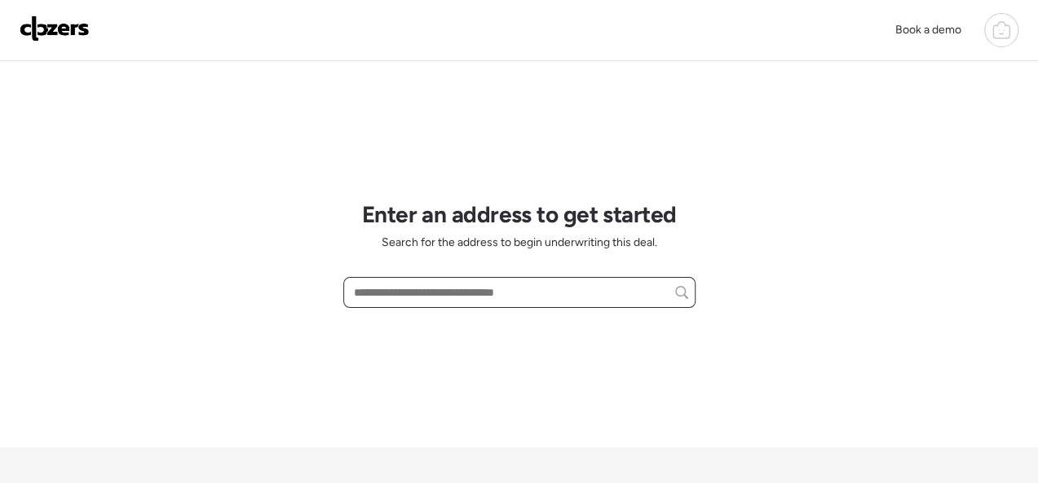
click at [430, 290] on input "text" at bounding box center [519, 292] width 337 height 23
paste input "**********"
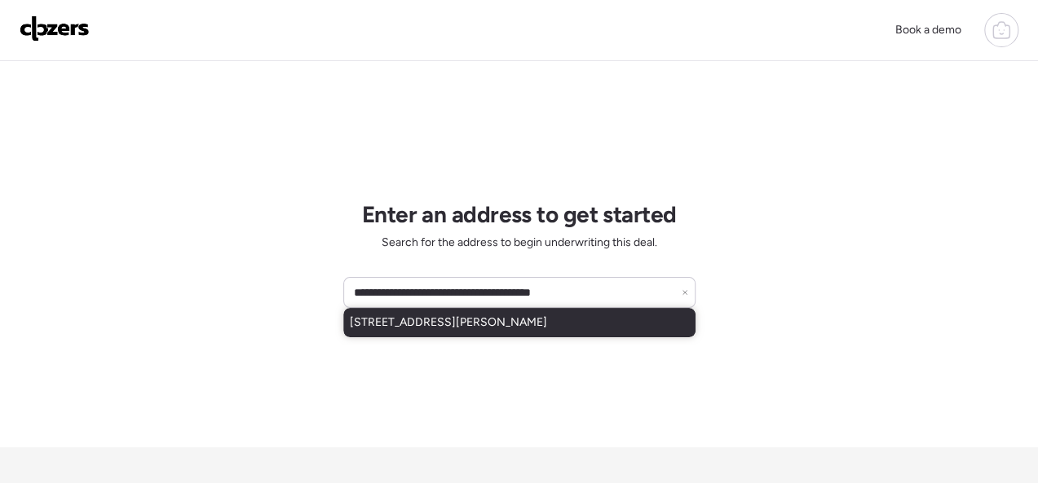
click at [481, 332] on div "[STREET_ADDRESS][PERSON_NAME]" at bounding box center [519, 322] width 352 height 29
type input "**********"
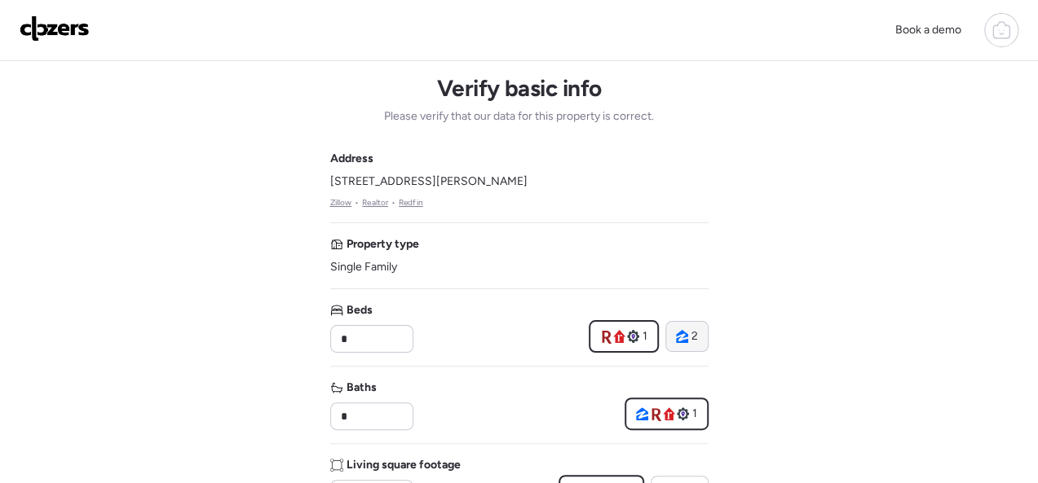
click at [693, 338] on span "2" at bounding box center [694, 337] width 7 height 16
type input "*"
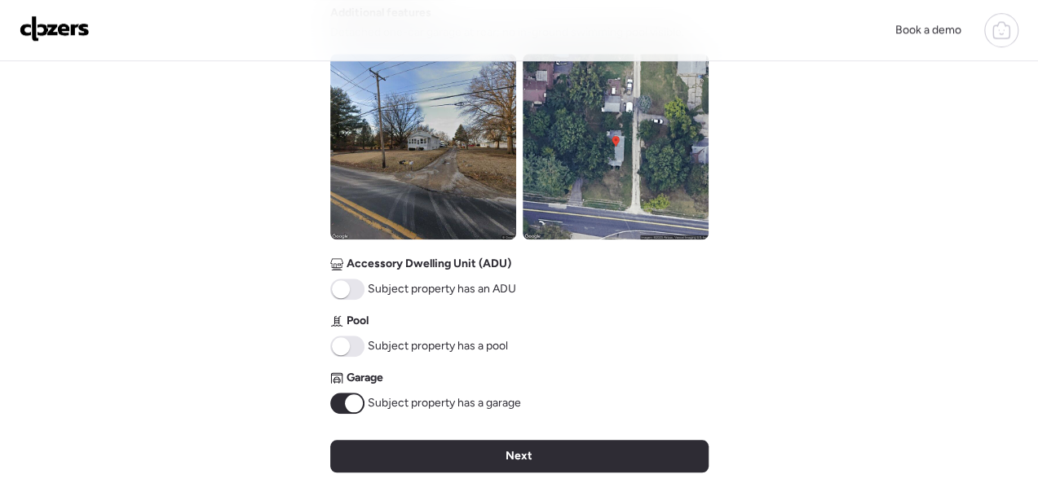
scroll to position [734, 0]
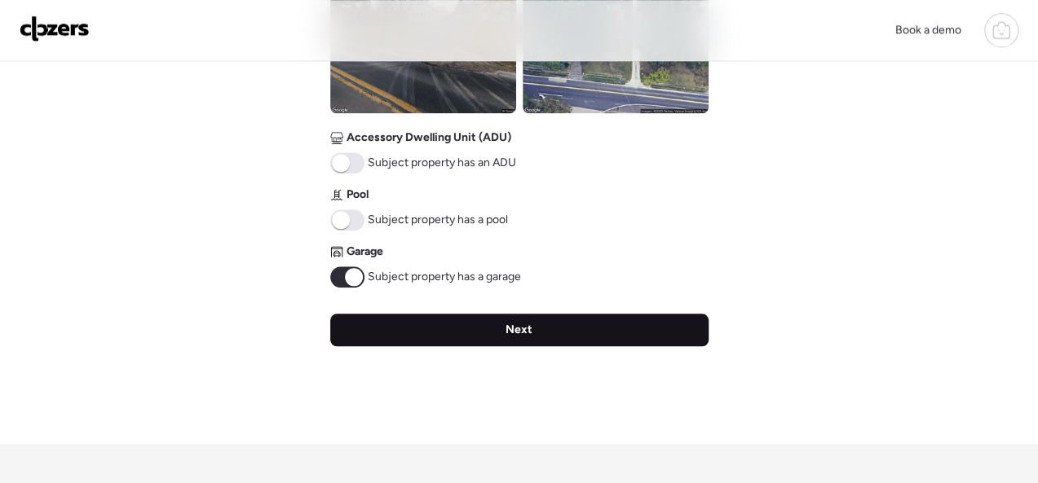
click at [487, 323] on div "Next" at bounding box center [519, 330] width 378 height 33
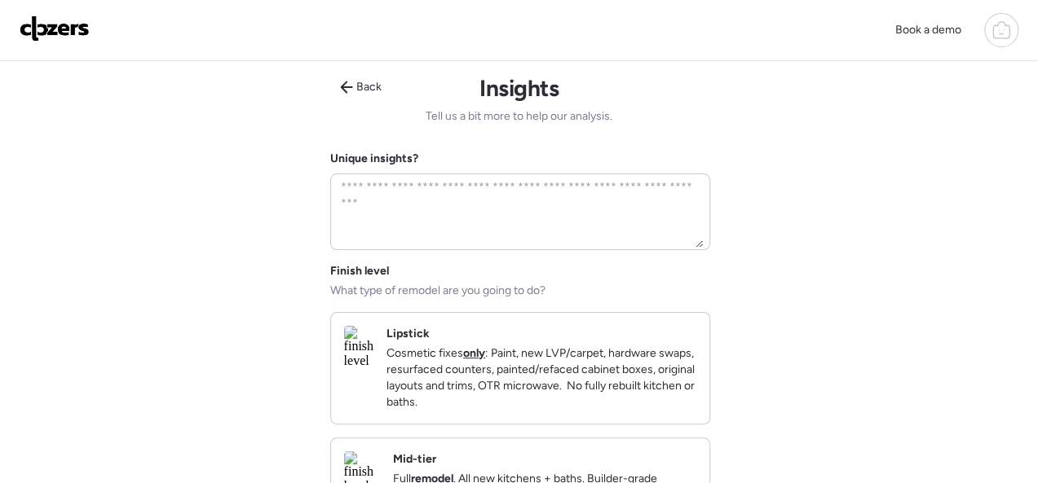
scroll to position [0, 0]
click at [638, 332] on div "Lipstick Cosmetic fixes only : Paint, new LVP/carpet, hardware swaps, resurface…" at bounding box center [541, 368] width 310 height 85
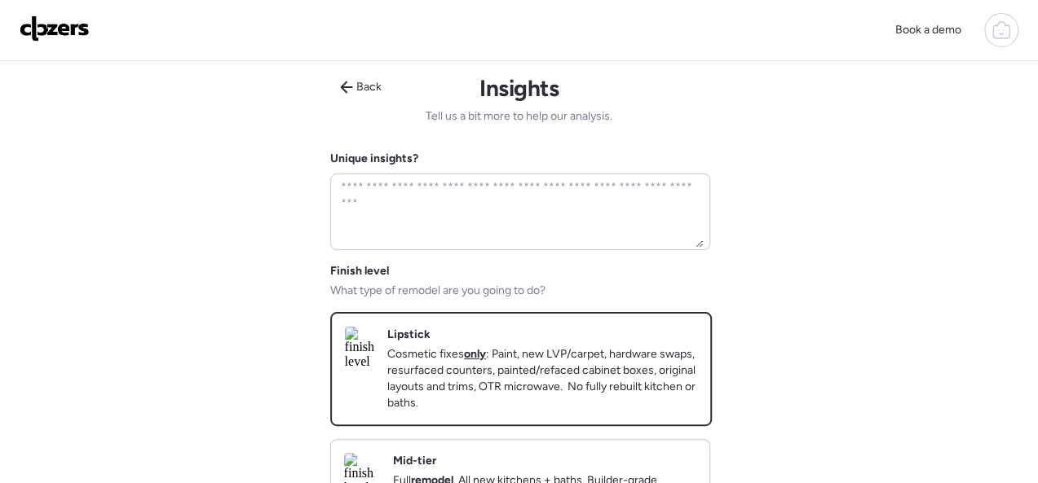
scroll to position [408, 0]
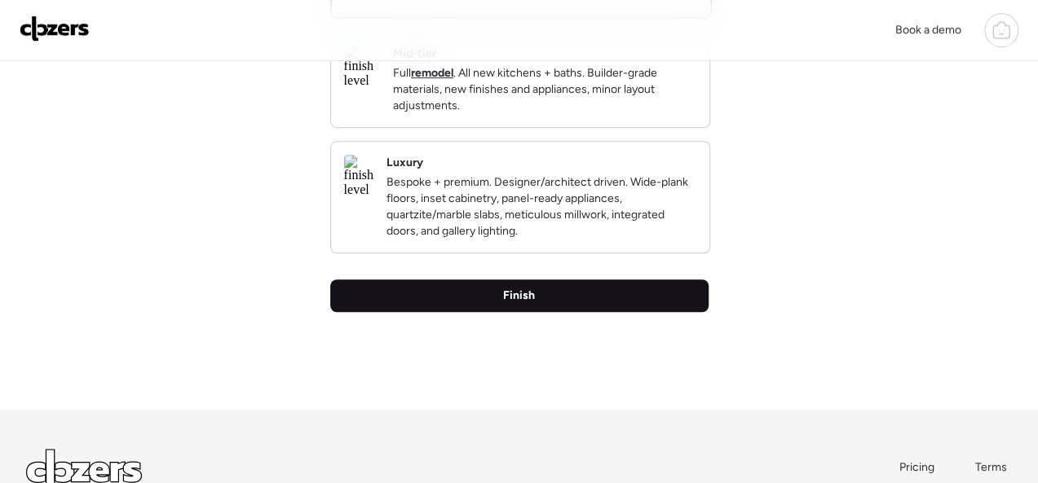
click at [513, 304] on span "Finish" at bounding box center [519, 296] width 32 height 16
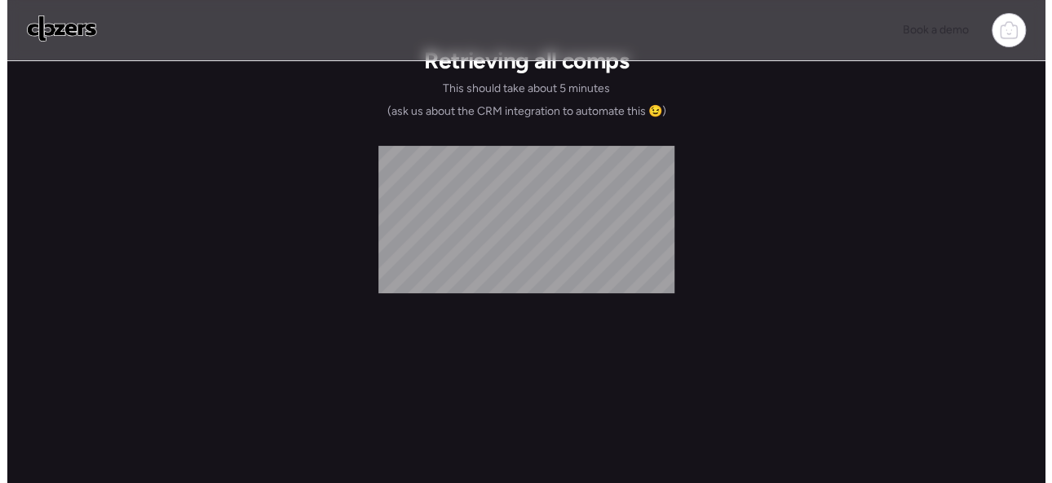
scroll to position [0, 0]
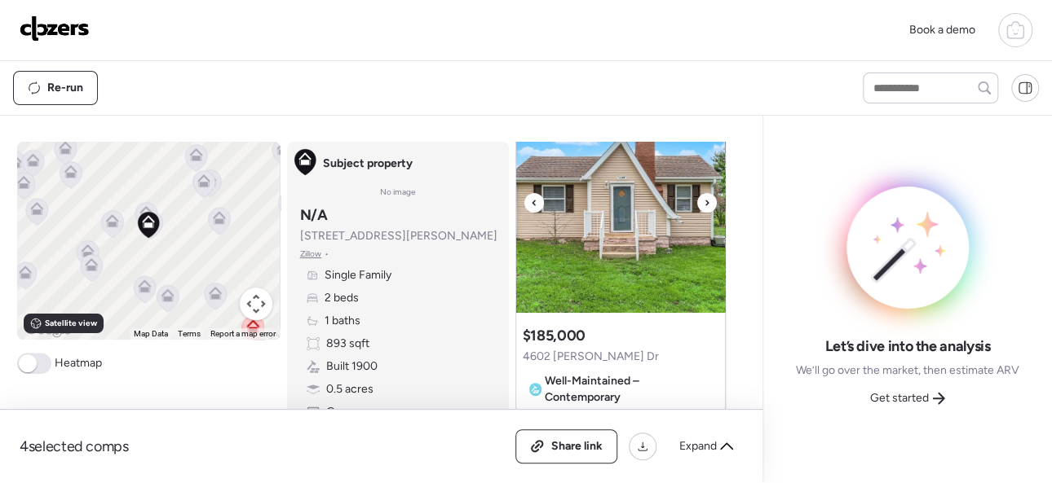
scroll to position [163, 0]
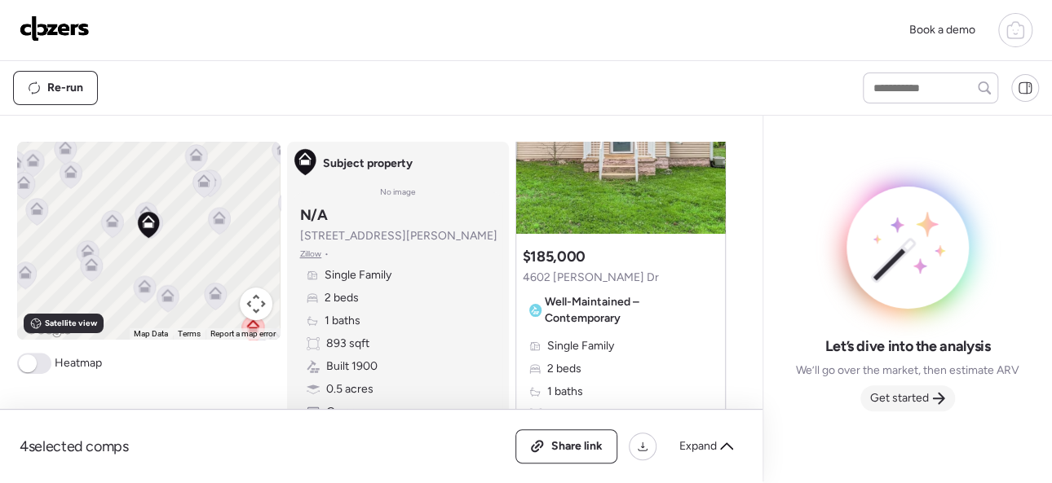
click at [915, 395] on span "Get started" at bounding box center [899, 398] width 59 height 16
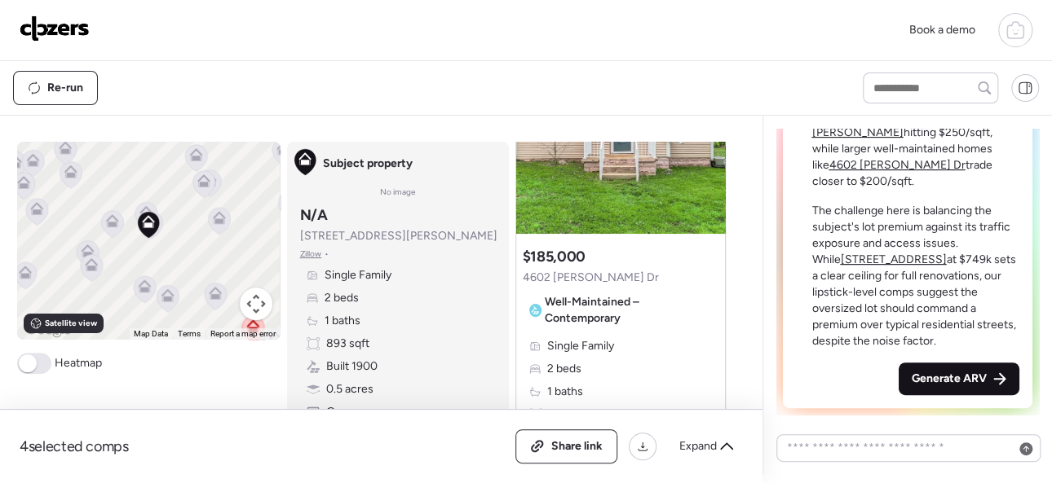
click at [945, 375] on span "Generate ARV" at bounding box center [948, 379] width 75 height 16
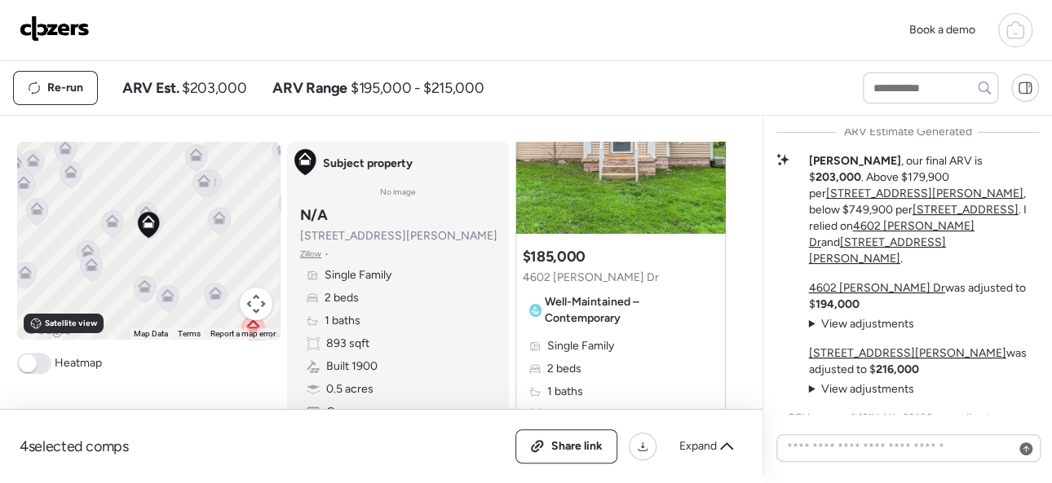
scroll to position [0, 0]
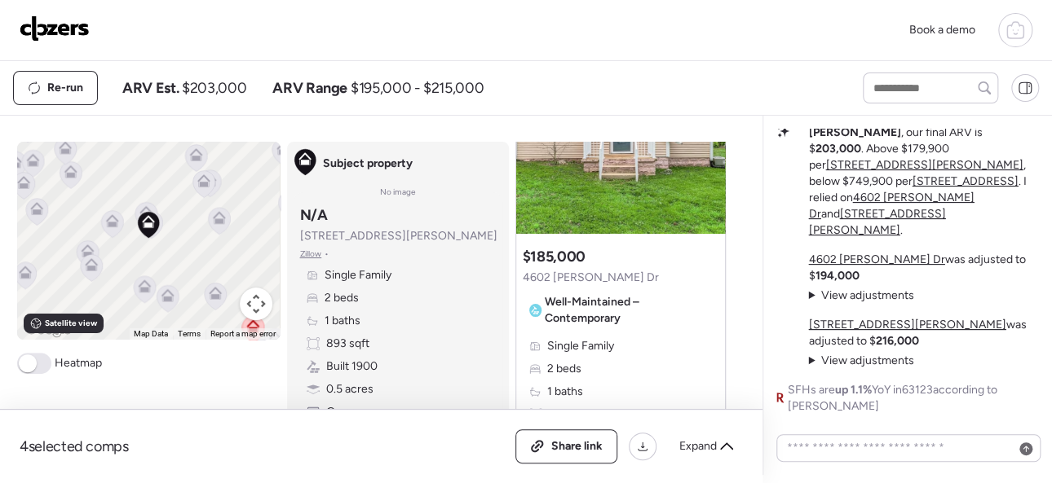
click at [42, 28] on img at bounding box center [55, 28] width 70 height 26
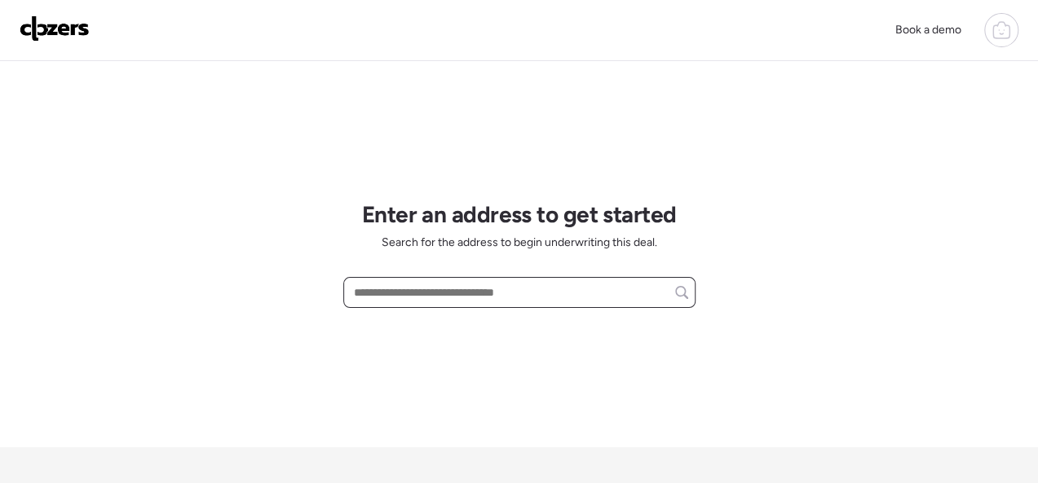
click at [386, 288] on input "text" at bounding box center [519, 292] width 337 height 23
paste input "**********"
type input "*"
paste input "**********"
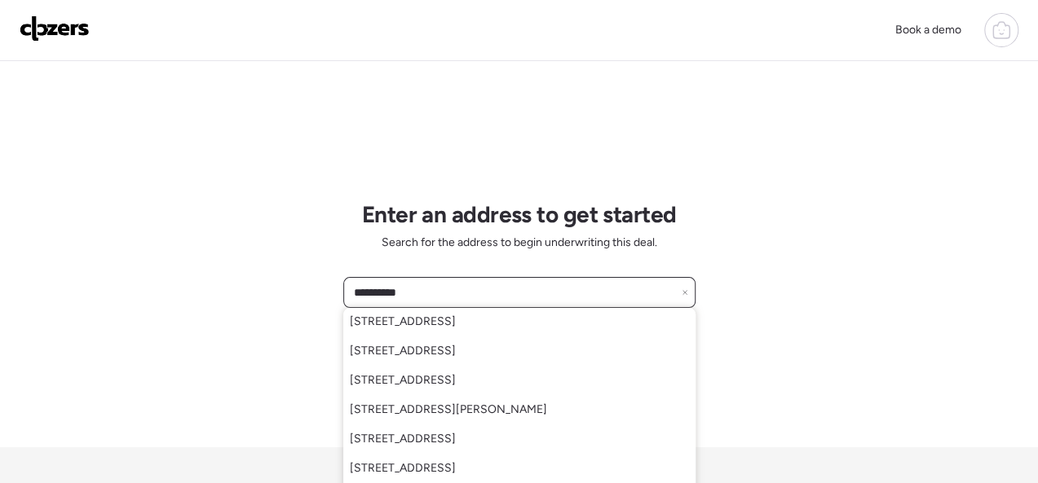
type input "*********"
